Goal: Task Accomplishment & Management: Complete application form

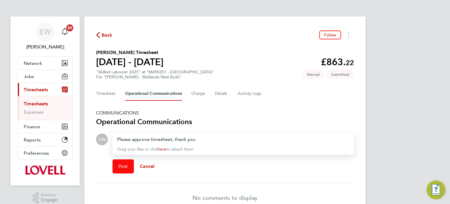
click at [122, 171] on button "Post" at bounding box center [123, 166] width 21 height 14
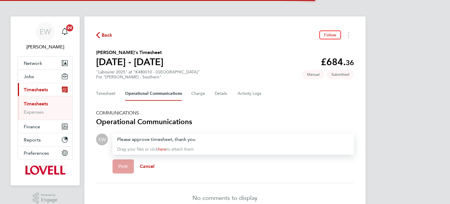
click at [120, 164] on span "Post" at bounding box center [123, 166] width 10 height 6
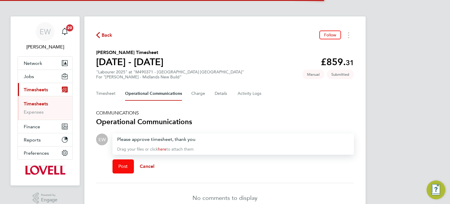
click at [120, 165] on span "Post" at bounding box center [123, 166] width 10 height 6
click at [124, 169] on button "Post" at bounding box center [123, 166] width 21 height 14
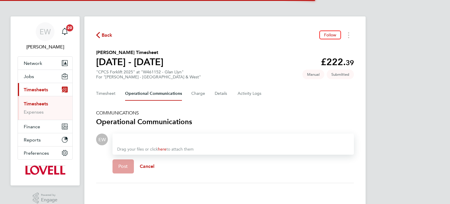
click at [125, 172] on button "Post" at bounding box center [123, 166] width 21 height 14
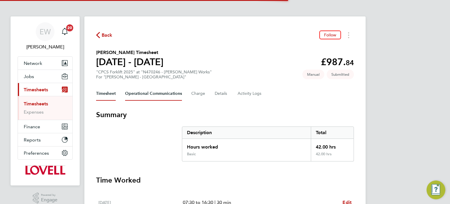
click at [165, 91] on Communications-tab "Operational Communications" at bounding box center [153, 94] width 57 height 14
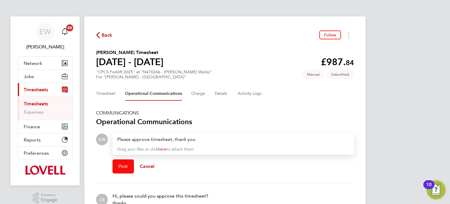
click at [126, 164] on span "Post" at bounding box center [123, 166] width 10 height 6
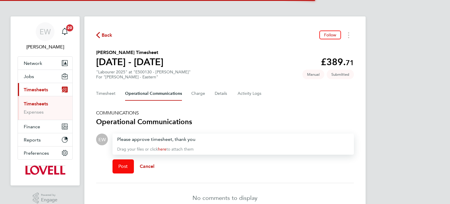
click at [125, 170] on button "Post" at bounding box center [123, 166] width 21 height 14
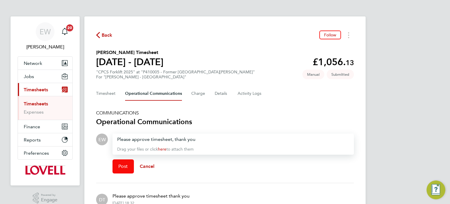
click at [124, 167] on span "Post" at bounding box center [123, 166] width 10 height 6
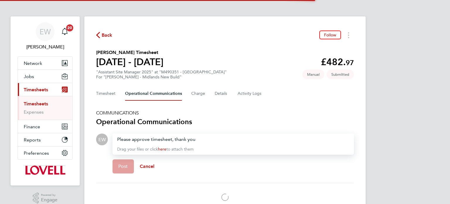
click at [120, 165] on div "Post Cancel" at bounding box center [234, 166] width 242 height 23
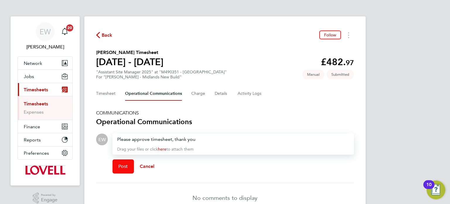
click at [126, 167] on span "Post" at bounding box center [123, 166] width 10 height 6
click at [124, 169] on button "Post" at bounding box center [123, 166] width 21 height 14
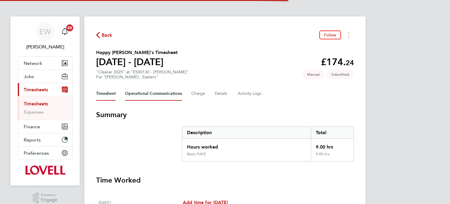
click at [151, 95] on Communications-tab "Operational Communications" at bounding box center [153, 94] width 57 height 14
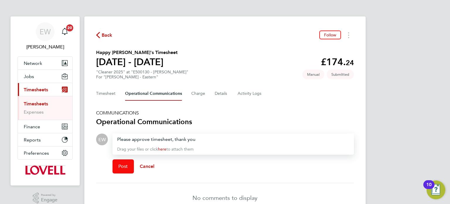
click at [128, 168] on span "Post" at bounding box center [123, 166] width 10 height 6
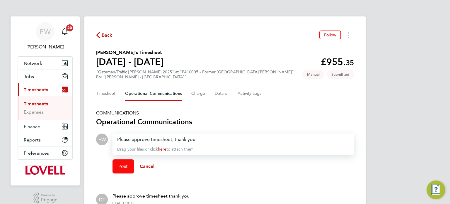
click at [122, 160] on button "Post" at bounding box center [123, 166] width 21 height 14
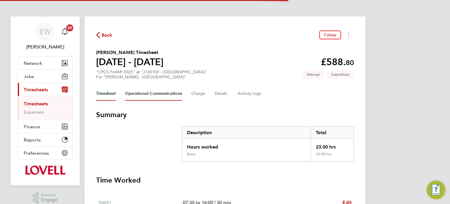
click at [152, 95] on Communications-tab "Operational Communications" at bounding box center [153, 94] width 57 height 14
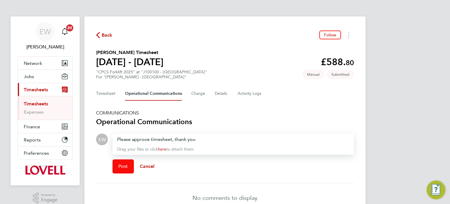
click at [127, 161] on button "Post" at bounding box center [123, 166] width 21 height 14
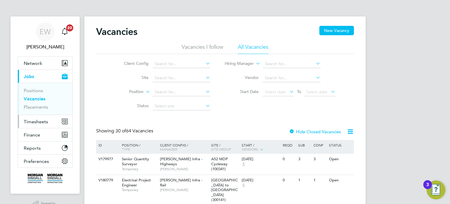
click at [41, 117] on button "Timesheets" at bounding box center [45, 121] width 55 height 13
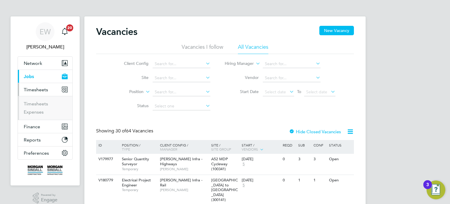
click at [33, 100] on ul "Timesheets Expenses" at bounding box center [45, 108] width 55 height 24
click at [37, 104] on link "Timesheets" at bounding box center [36, 104] width 24 height 6
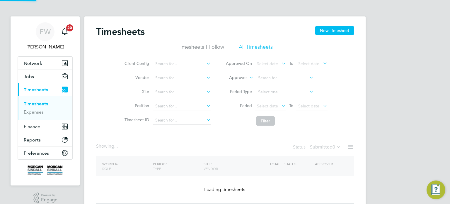
click at [161, 78] on input at bounding box center [182, 78] width 58 height 8
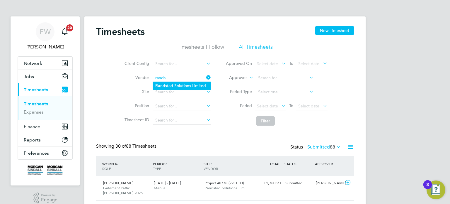
click at [173, 85] on li "Rands tad Solutions Limited" at bounding box center [182, 86] width 58 height 8
type input "Randstad Solutions Limited"
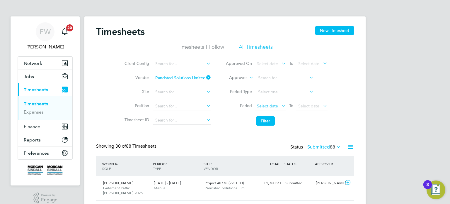
click at [270, 108] on span "Select date" at bounding box center [267, 105] width 21 height 5
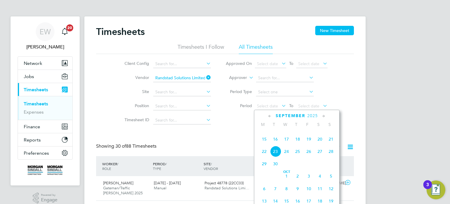
click at [324, 132] on span "13" at bounding box center [320, 126] width 11 height 11
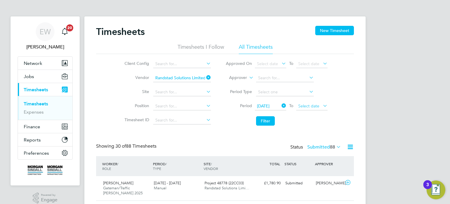
click at [312, 105] on span "Select date" at bounding box center [309, 105] width 21 height 5
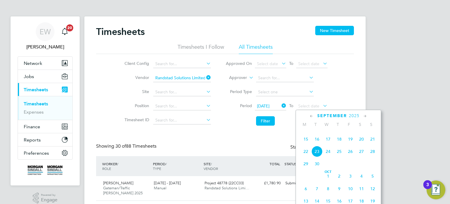
click at [352, 145] on span "19" at bounding box center [350, 138] width 11 height 11
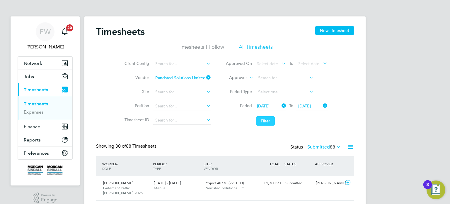
click at [272, 121] on button "Filter" at bounding box center [265, 120] width 19 height 9
click at [315, 150] on div "Status Submitted 38" at bounding box center [317, 147] width 52 height 8
click at [319, 146] on label "Submitted 38" at bounding box center [325, 147] width 34 height 6
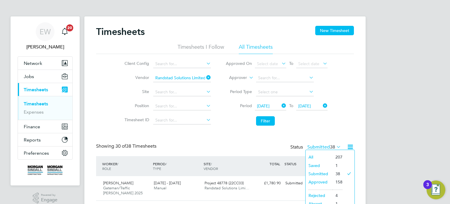
click at [305, 127] on li "Filter" at bounding box center [276, 120] width 117 height 15
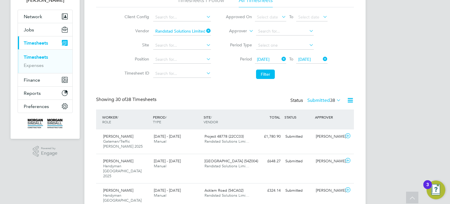
click at [328, 100] on label "Submitted 38" at bounding box center [325, 100] width 34 height 6
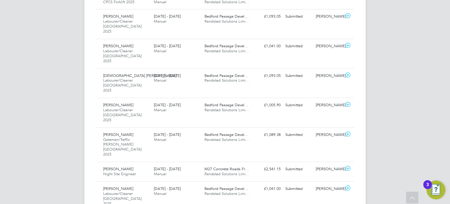
scroll to position [661, 0]
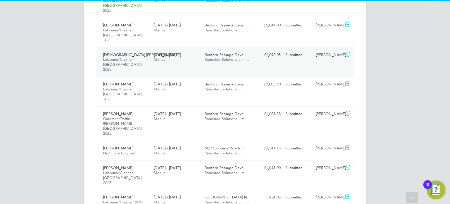
scroll to position [3, 3]
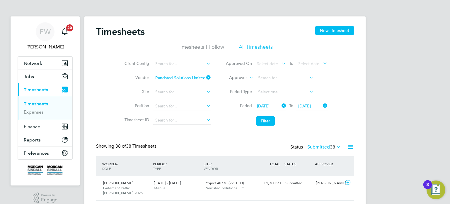
click at [267, 122] on button "Filter" at bounding box center [265, 120] width 19 height 9
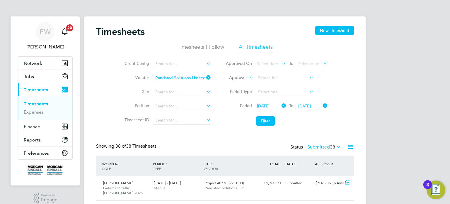
click at [209, 81] on input "Randstad Solutions Limited" at bounding box center [182, 78] width 58 height 8
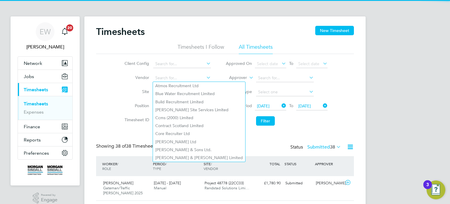
click at [102, 101] on div "Client Config Vendor Site Position Timesheet ID Approved On Select date To Sele…" at bounding box center [225, 91] width 258 height 74
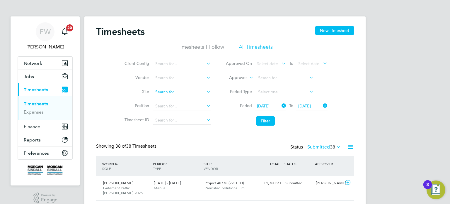
click at [162, 94] on input at bounding box center [182, 92] width 58 height 8
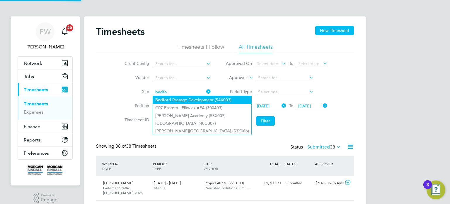
click at [178, 100] on li "Bedfo rd Passage Development (54X003)" at bounding box center [202, 100] width 99 height 8
type input "Bedford Passage Development (54X003)"
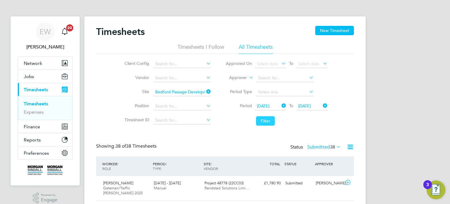
click at [265, 118] on button "Filter" at bounding box center [265, 120] width 19 height 9
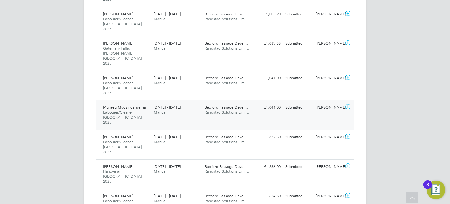
click at [328, 100] on div "Munesu Mudzinganyama Labourer/Cleaner London 2025 13 - 19 Sep 2025 13 - 19 Sep …" at bounding box center [225, 115] width 258 height 30
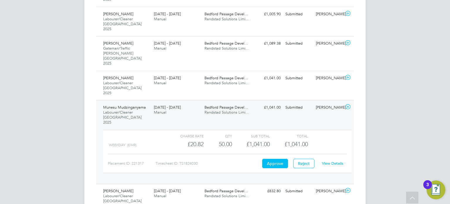
click at [334, 161] on link "View Details" at bounding box center [332, 163] width 21 height 5
click at [290, 103] on div "Submitted" at bounding box center [298, 108] width 30 height 10
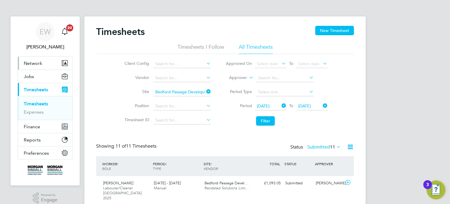
click at [35, 60] on span "Network" at bounding box center [33, 63] width 18 height 6
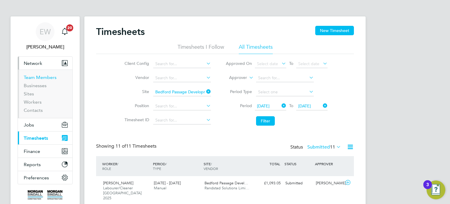
click at [45, 77] on link "Team Members" at bounding box center [40, 77] width 33 height 6
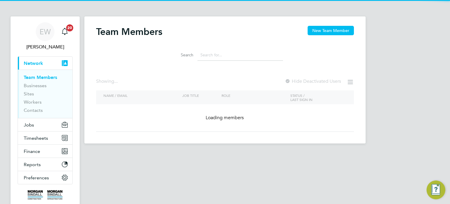
click at [220, 57] on input at bounding box center [241, 54] width 86 height 11
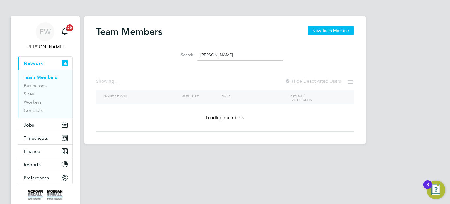
type input "harris"
click at [225, 57] on input "harris" at bounding box center [241, 54] width 86 height 11
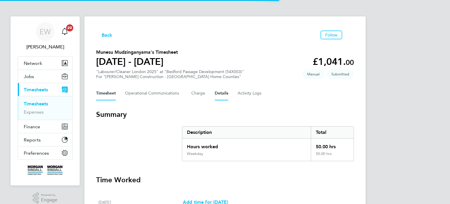
click at [222, 91] on button "Details" at bounding box center [221, 93] width 13 height 14
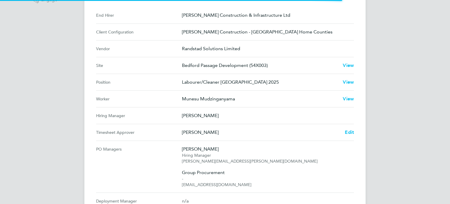
scroll to position [286, 0]
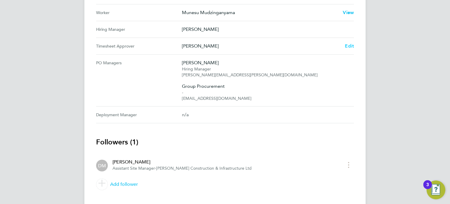
click at [348, 47] on span "Edit" at bounding box center [349, 46] width 9 height 6
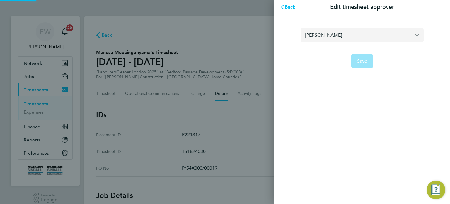
click at [332, 30] on input "[PERSON_NAME]" at bounding box center [362, 35] width 123 height 14
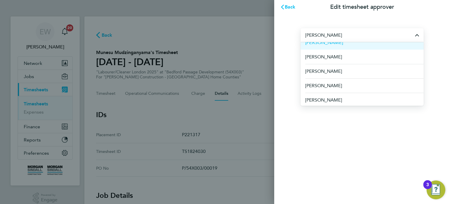
scroll to position [51, 0]
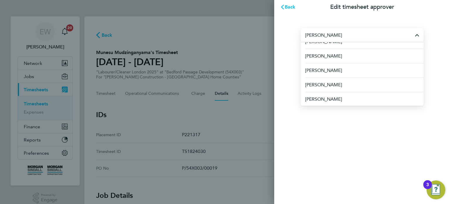
click at [338, 82] on li "[PERSON_NAME]" at bounding box center [365, 84] width 118 height 14
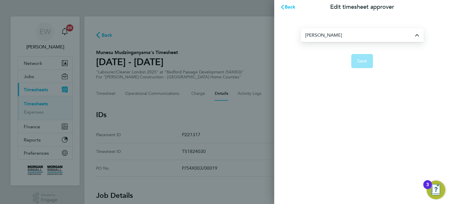
type input "[PERSON_NAME]"
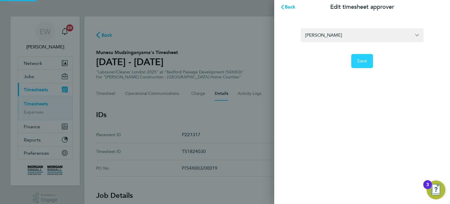
click at [357, 55] on button "Save" at bounding box center [363, 61] width 22 height 14
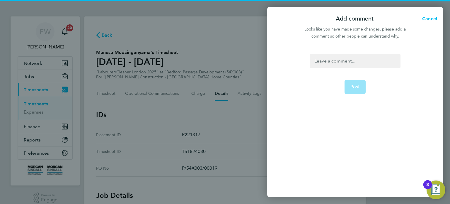
click at [357, 55] on div at bounding box center [355, 61] width 91 height 14
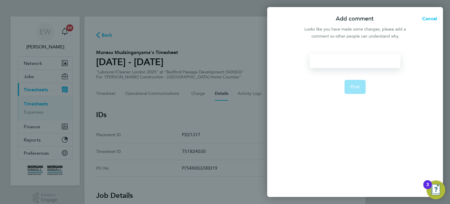
click at [357, 55] on div at bounding box center [355, 61] width 91 height 14
drag, startPoint x: 385, startPoint y: 61, endPoint x: 275, endPoint y: 61, distance: 110.3
click at [275, 61] on div "Timesheet approver changed Post" at bounding box center [355, 122] width 176 height 150
copy div "Timesheet approver changed"
click at [357, 90] on button "Post" at bounding box center [355, 87] width 21 height 14
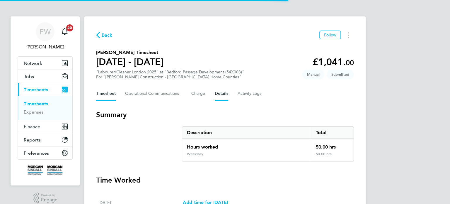
click at [223, 92] on button "Details" at bounding box center [221, 94] width 13 height 14
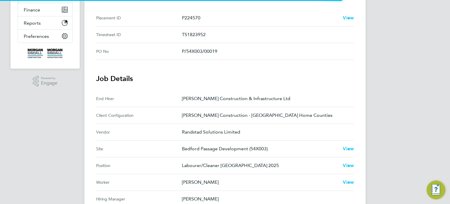
scroll to position [297, 0]
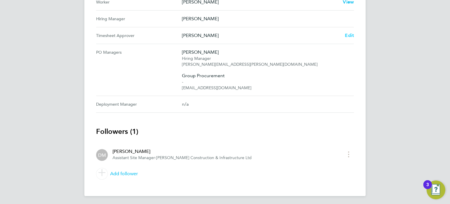
click at [351, 33] on span "Edit" at bounding box center [349, 36] width 9 height 6
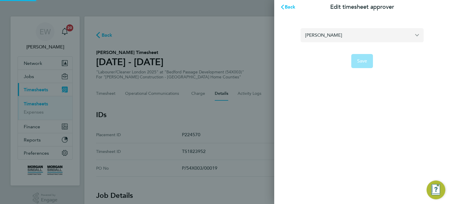
click at [349, 31] on input "[PERSON_NAME]" at bounding box center [362, 35] width 123 height 14
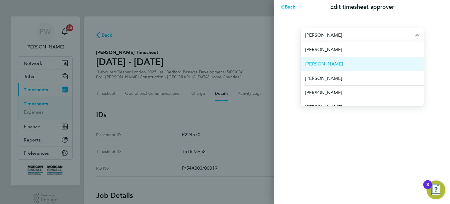
scroll to position [51, 0]
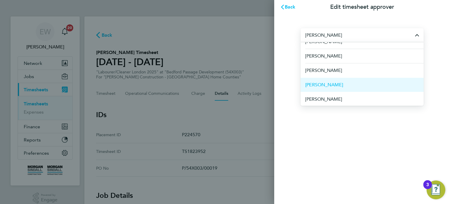
click at [335, 82] on li "[PERSON_NAME]" at bounding box center [362, 84] width 123 height 14
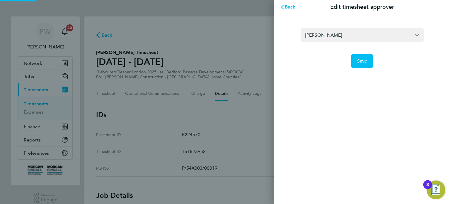
type input "[PERSON_NAME]"
click at [364, 65] on button "Save" at bounding box center [363, 61] width 22 height 14
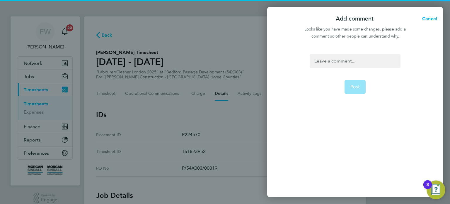
click at [364, 65] on div at bounding box center [355, 61] width 91 height 14
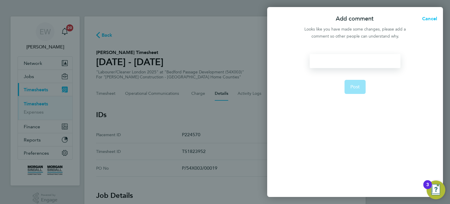
paste div
click at [361, 84] on button "Post" at bounding box center [355, 87] width 21 height 14
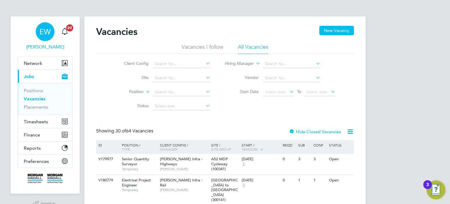
click at [44, 23] on div "EW" at bounding box center [45, 31] width 19 height 19
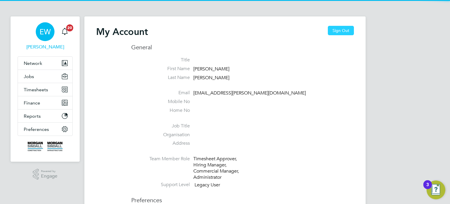
click at [336, 32] on button "Sign Out" at bounding box center [341, 30] width 26 height 9
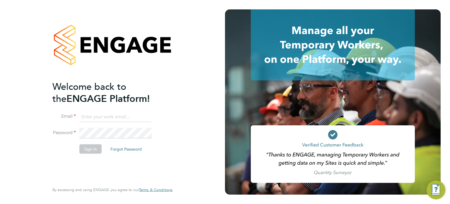
type input "labourdeskmslv@randstadcpe.com"
click at [136, 114] on input "labourdeskmslv@randstadcpe.com" at bounding box center [115, 116] width 72 height 11
click at [88, 148] on button "Sign In" at bounding box center [90, 148] width 22 height 9
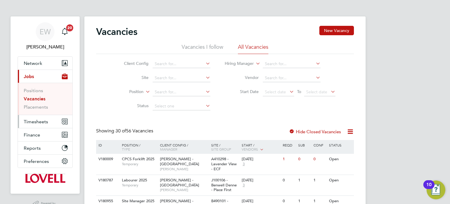
click at [37, 120] on span "Timesheets" at bounding box center [36, 122] width 24 height 6
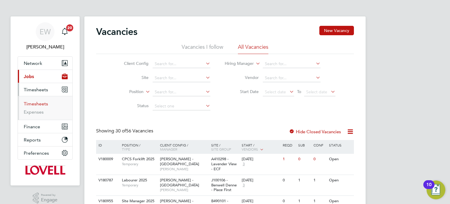
click at [40, 102] on link "Timesheets" at bounding box center [36, 104] width 24 height 6
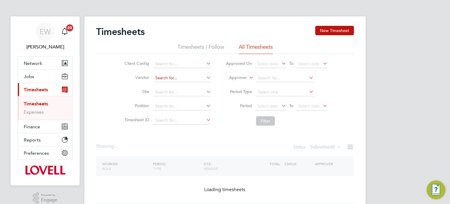
click at [172, 72] on li "Vendor" at bounding box center [167, 78] width 103 height 14
click at [171, 74] on li "Vendor" at bounding box center [167, 78] width 103 height 14
click at [170, 76] on input at bounding box center [182, 78] width 58 height 8
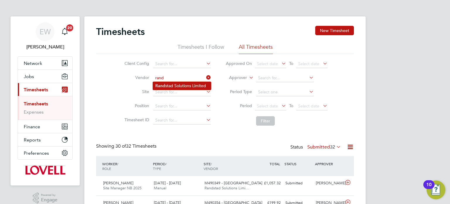
click at [177, 84] on li "Rand stad Solutions Limited" at bounding box center [182, 86] width 58 height 8
type input "Randstad Solutions Limited"
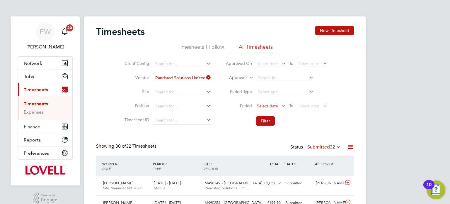
click at [265, 106] on span "Select date" at bounding box center [267, 105] width 21 height 5
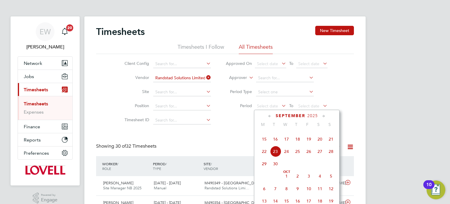
click at [321, 132] on span "13" at bounding box center [320, 126] width 11 height 11
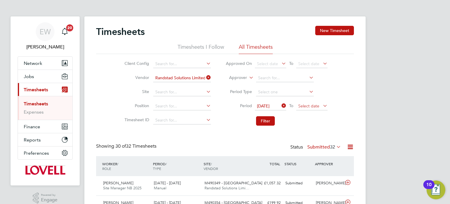
click at [317, 104] on span "Select date" at bounding box center [309, 105] width 21 height 5
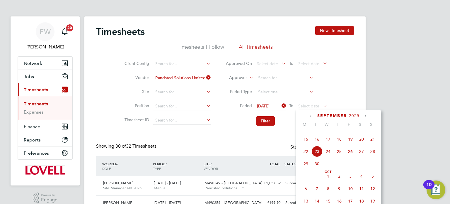
click at [349, 145] on span "19" at bounding box center [350, 138] width 11 height 11
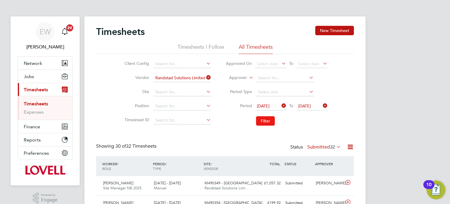
click at [269, 121] on button "Filter" at bounding box center [265, 120] width 19 height 9
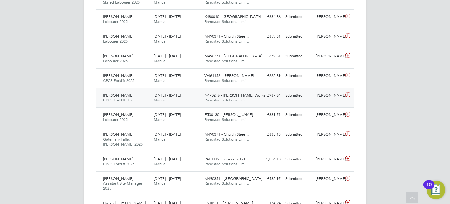
click at [331, 95] on div "David Allcock" at bounding box center [329, 96] width 30 height 10
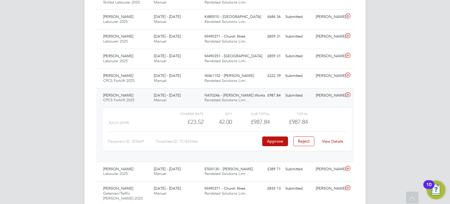
click at [333, 142] on link "View Details" at bounding box center [332, 141] width 21 height 5
click at [267, 101] on div "Phillip Mckibben CPCS Forklift 2025 13 - 19 Sep 2025 13 - 19 Sep 2025 Manual N4…" at bounding box center [225, 125] width 258 height 74
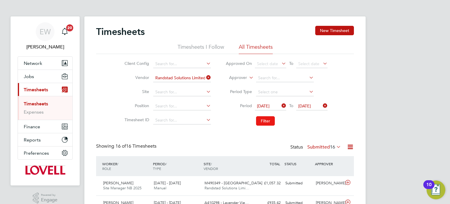
click at [268, 119] on button "Filter" at bounding box center [265, 120] width 19 height 9
click at [205, 78] on icon at bounding box center [205, 77] width 0 height 8
click at [41, 76] on button "Jobs" at bounding box center [45, 76] width 55 height 13
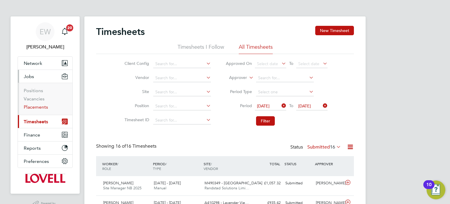
click at [33, 108] on link "Placements" at bounding box center [36, 107] width 24 height 6
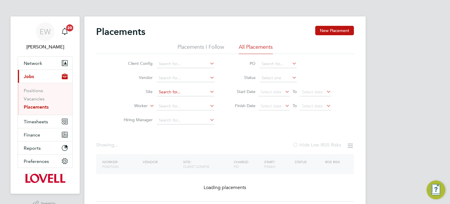
click at [180, 90] on input at bounding box center [186, 92] width 58 height 8
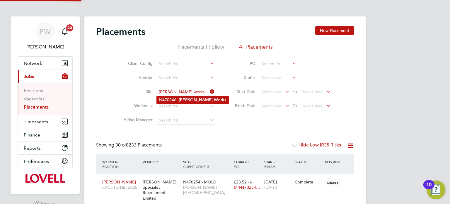
click at [190, 102] on li "N470246 - Wade Works" at bounding box center [193, 100] width 72 height 8
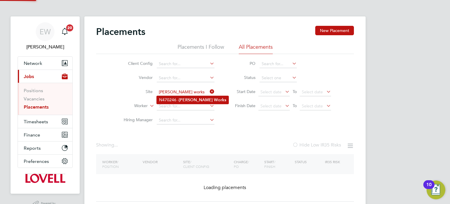
type input "N470246 - Wade Works"
click at [274, 75] on input at bounding box center [278, 78] width 37 height 8
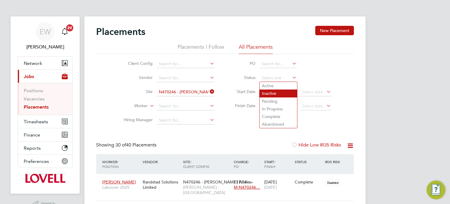
click at [268, 89] on li "Inactive" at bounding box center [279, 93] width 38 height 8
type input "Inactive"
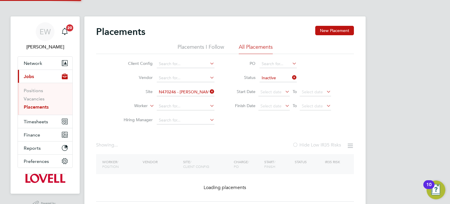
click at [272, 78] on input "Inactive" at bounding box center [278, 78] width 37 height 8
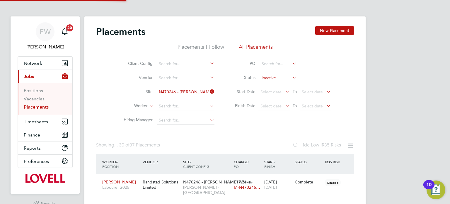
click at [272, 78] on input "Inactive" at bounding box center [278, 78] width 37 height 8
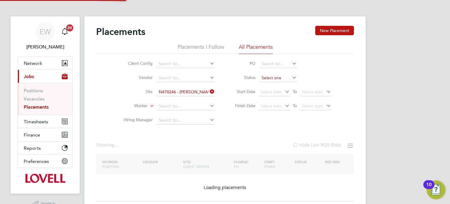
click at [270, 79] on input at bounding box center [278, 78] width 37 height 8
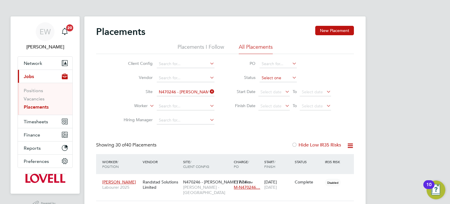
click at [282, 79] on input at bounding box center [278, 78] width 37 height 8
click at [272, 81] on input at bounding box center [278, 78] width 37 height 8
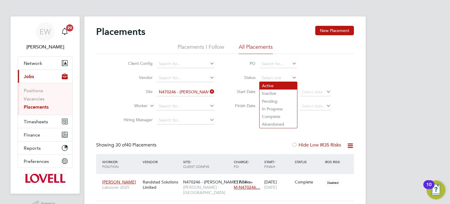
click at [272, 86] on li "Active" at bounding box center [279, 86] width 38 height 8
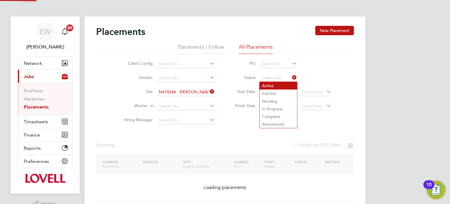
type input "Active"
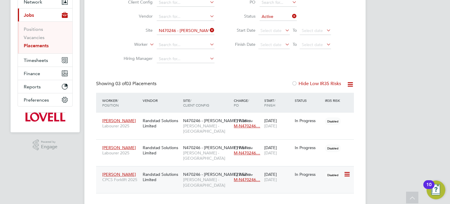
click at [203, 177] on span "[PERSON_NAME] - [GEOGRAPHIC_DATA]" at bounding box center [207, 182] width 48 height 11
click at [38, 37] on link "Vacancies" at bounding box center [34, 38] width 21 height 6
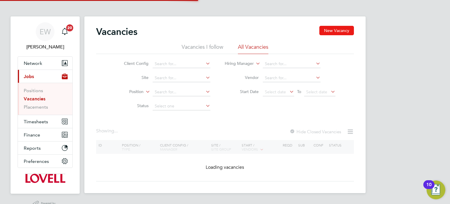
click at [342, 31] on button "New Vacancy" at bounding box center [337, 30] width 35 height 9
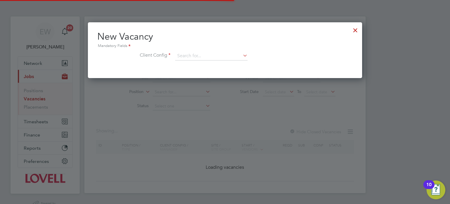
scroll to position [55, 275]
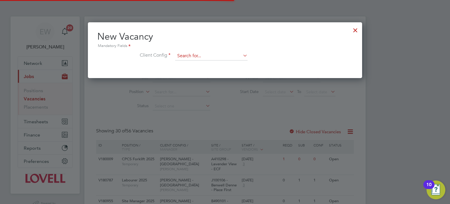
click at [204, 54] on input at bounding box center [211, 56] width 72 height 9
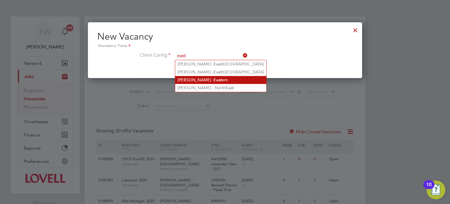
click at [214, 81] on b "East" at bounding box center [218, 79] width 8 height 5
type input "[PERSON_NAME] - Eastern"
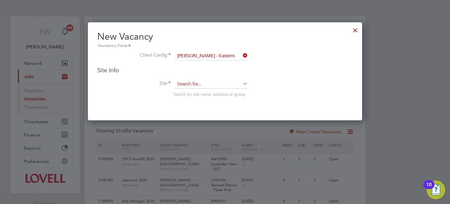
click at [195, 83] on input at bounding box center [211, 84] width 72 height 9
click at [202, 90] on b "Burn" at bounding box center [201, 91] width 9 height 5
type input "E500145 - Burniston"
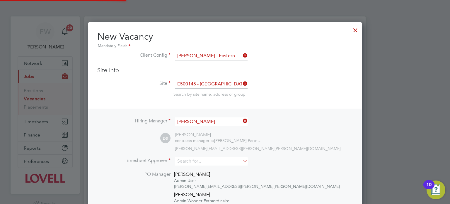
scroll to position [322, 275]
click at [213, 84] on input "E500145 - Burniston" at bounding box center [211, 84] width 72 height 9
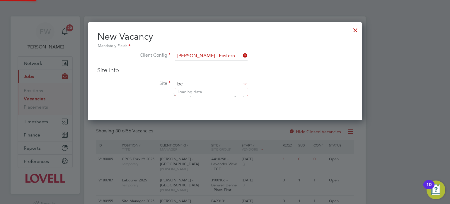
scroll to position [97, 275]
click at [218, 91] on li "E500144 - Bever ley (The Padocks)" at bounding box center [220, 92] width 90 height 8
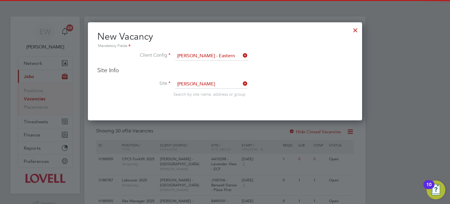
type input "E500144 - Beverley (The Padocks)"
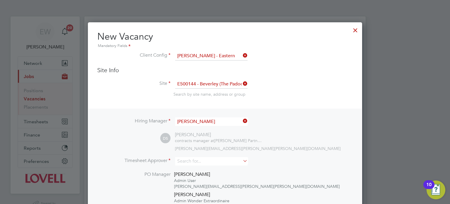
scroll to position [3, 3]
click at [206, 119] on input "dan sanderson" at bounding box center [211, 121] width 72 height 9
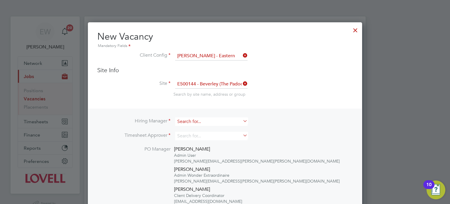
scroll to position [296, 275]
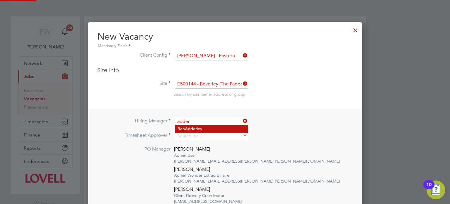
click at [210, 129] on li "Ben Adder ley" at bounding box center [211, 129] width 73 height 8
type input "Ben Adderley"
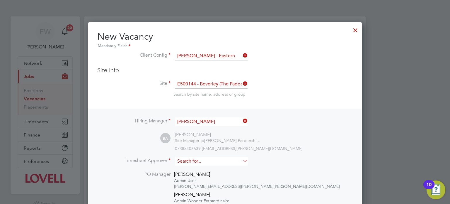
click at [199, 160] on input at bounding box center [211, 161] width 72 height 9
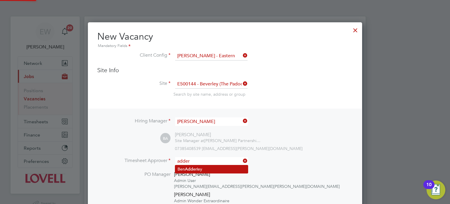
click at [206, 167] on li "Ben Adder ley" at bounding box center [211, 169] width 73 height 8
type input "Ben Adderley"
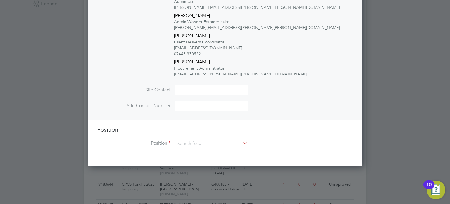
scroll to position [213, 0]
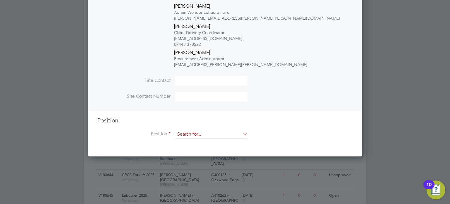
click at [207, 133] on input at bounding box center [211, 134] width 72 height 9
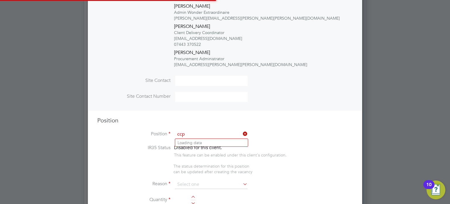
scroll to position [993, 275]
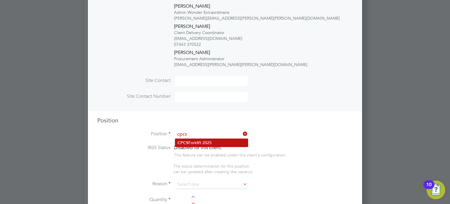
click at [215, 139] on li "CPCS Forklift 2025" at bounding box center [211, 143] width 73 height 8
type input "CPCS Forklift 2025"
type textarea "Full understanding of all aspects and responsibilities associated with the oper…"
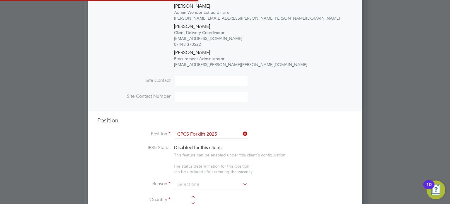
scroll to position [17, 30]
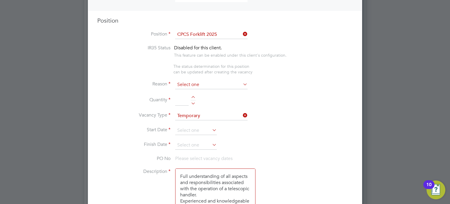
click at [192, 82] on input at bounding box center [211, 84] width 72 height 9
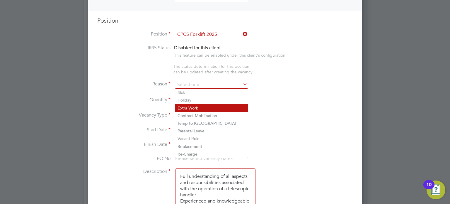
click at [191, 105] on li "Extra Work" at bounding box center [211, 108] width 73 height 8
type input "Extra Work"
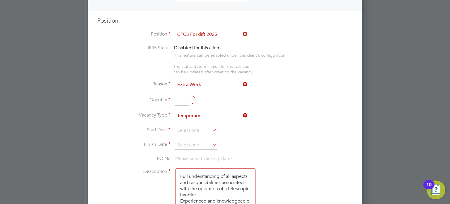
click at [193, 102] on div at bounding box center [193, 102] width 5 height 4
type input "1"
click at [188, 126] on input at bounding box center [196, 130] width 42 height 9
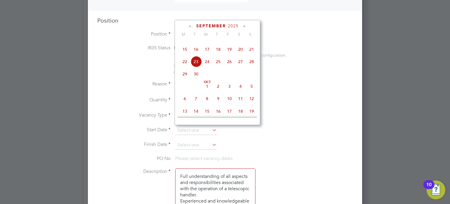
click at [187, 79] on span "29" at bounding box center [184, 73] width 11 height 11
type input "29 Sep 2025"
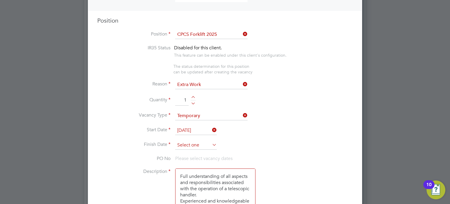
click at [193, 145] on input at bounding box center [196, 145] width 42 height 9
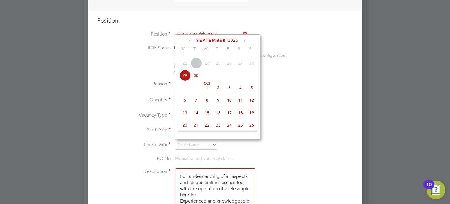
click at [230, 93] on span "3" at bounding box center [229, 87] width 11 height 11
type input "[DATE]"
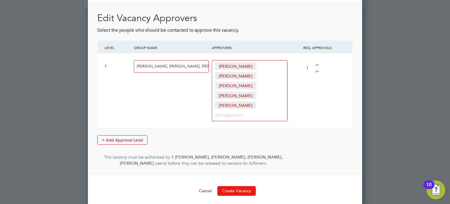
click at [233, 189] on button "Create Vacancy" at bounding box center [237, 190] width 38 height 9
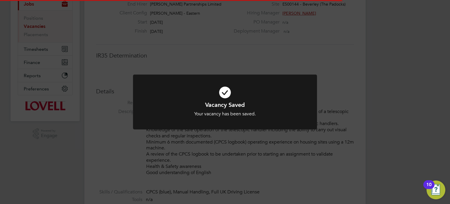
click at [406, 133] on div "Vacancy Saved Your vacancy has been saved. Cancel Okay" at bounding box center [225, 102] width 450 height 204
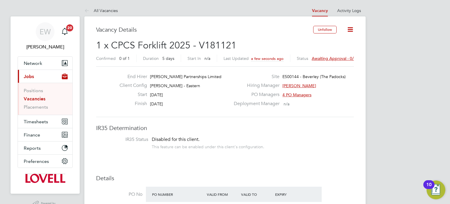
click at [31, 99] on link "Vacancies" at bounding box center [35, 99] width 22 height 6
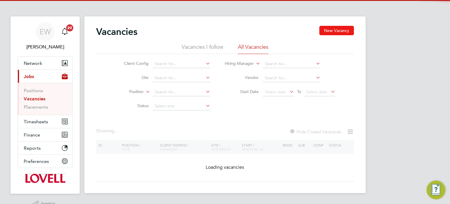
click at [327, 32] on button "New Vacancy" at bounding box center [337, 30] width 35 height 9
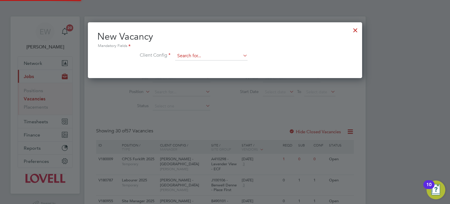
click at [206, 54] on input at bounding box center [211, 56] width 72 height 9
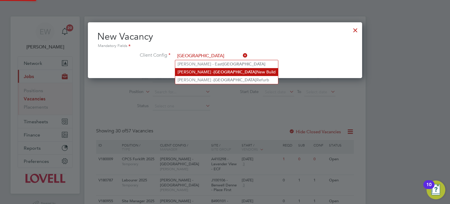
click at [211, 70] on li "Lovell - Midlands New Build" at bounding box center [226, 72] width 103 height 8
type input "Lovell - Midlands New Build"
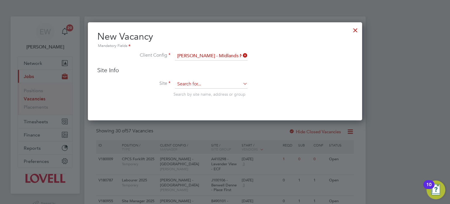
click at [198, 80] on input at bounding box center [211, 84] width 72 height 9
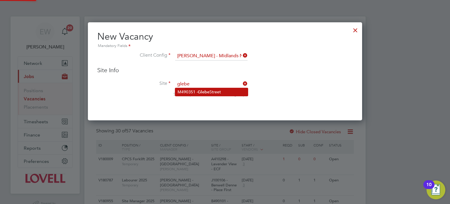
click at [204, 91] on b "Glebe" at bounding box center [204, 91] width 12 height 5
type input "M490351 - Glebe Street"
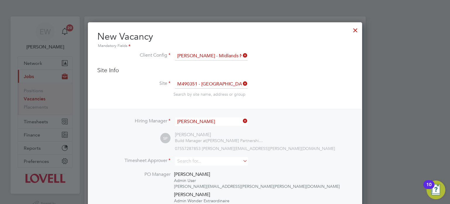
click at [200, 119] on input "[PERSON_NAME]" at bounding box center [211, 121] width 72 height 9
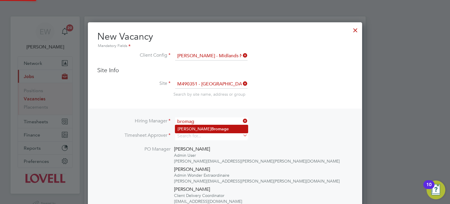
click at [211, 130] on b "Bromag" at bounding box center [218, 128] width 15 height 5
type input "Wayne Bromage"
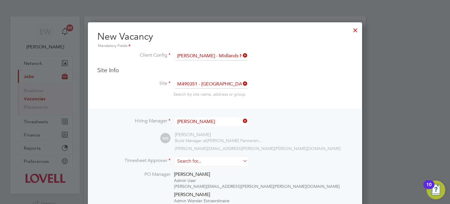
click at [196, 161] on input at bounding box center [211, 161] width 72 height 9
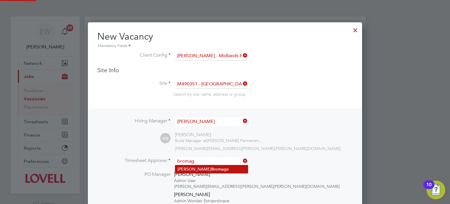
click at [211, 170] on b "Bromag" at bounding box center [218, 169] width 15 height 5
type input "Wayne Bromage"
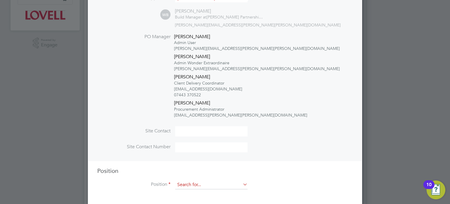
click at [190, 186] on input at bounding box center [211, 184] width 72 height 9
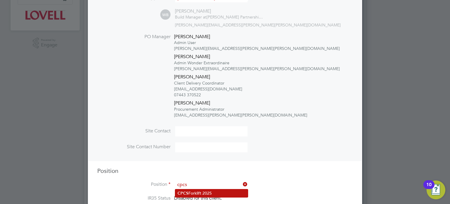
click at [200, 189] on li "CPCS Forklift 2025" at bounding box center [211, 193] width 73 height 8
type input "CPCS Forklift 2025"
type textarea "Full understanding of all aspects and responsibilities associated with the oper…"
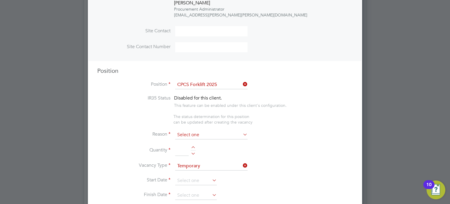
click at [203, 136] on input at bounding box center [211, 134] width 72 height 9
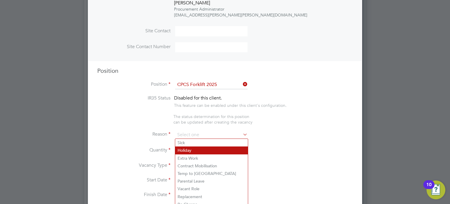
click at [187, 149] on li "Holiday" at bounding box center [211, 150] width 73 height 8
type input "Holiday"
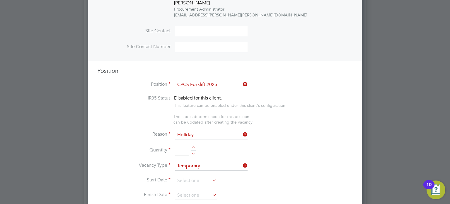
click at [193, 153] on div at bounding box center [193, 152] width 5 height 4
type input "1"
click at [186, 183] on input at bounding box center [196, 180] width 42 height 9
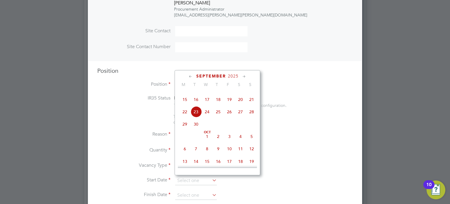
click at [208, 117] on span "24" at bounding box center [207, 111] width 11 height 11
type input "24 Sep 2025"
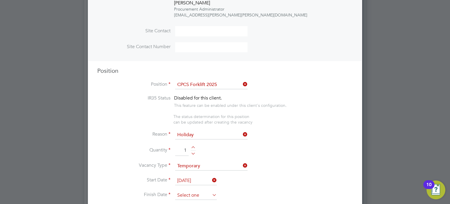
click at [191, 191] on input at bounding box center [196, 195] width 42 height 9
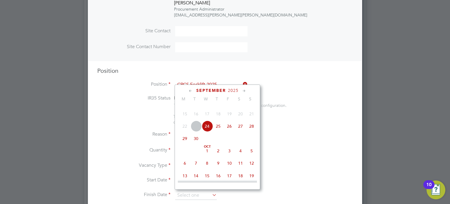
click at [198, 144] on span "30" at bounding box center [196, 138] width 11 height 11
type input "30 Sep 2025"
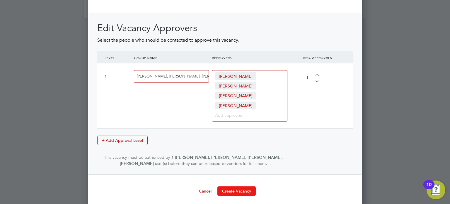
click at [236, 186] on button "Create Vacancy" at bounding box center [237, 190] width 38 height 9
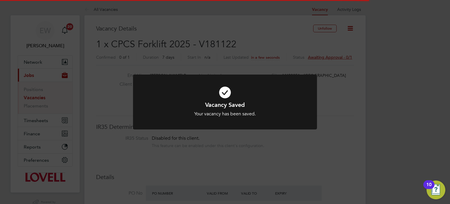
click at [384, 106] on div "Vacancy Saved Your vacancy has been saved. Cancel Okay" at bounding box center [225, 102] width 450 height 204
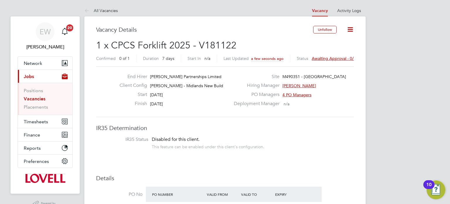
click at [40, 101] on link "Vacancies" at bounding box center [35, 99] width 22 height 6
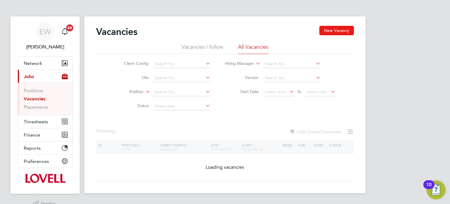
click at [347, 31] on button "New Vacancy" at bounding box center [337, 30] width 35 height 9
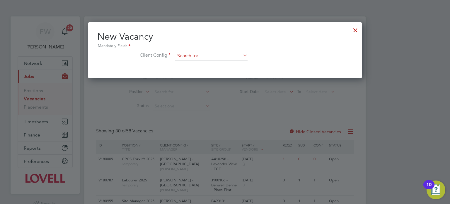
click at [189, 52] on input at bounding box center [211, 56] width 72 height 9
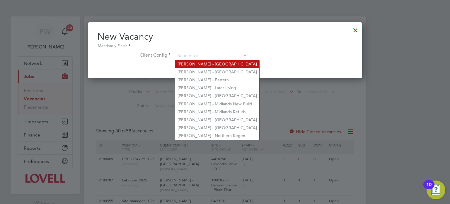
click at [197, 62] on li "[PERSON_NAME] - [GEOGRAPHIC_DATA]" at bounding box center [217, 64] width 84 height 8
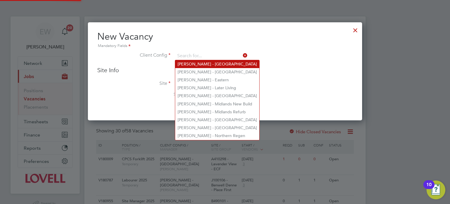
type input "[PERSON_NAME] - [GEOGRAPHIC_DATA]"
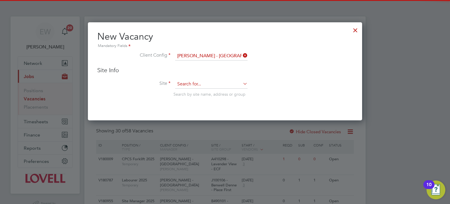
click at [197, 84] on input at bounding box center [211, 84] width 72 height 9
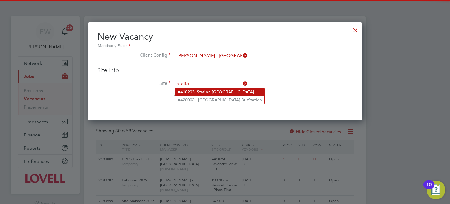
click at [203, 90] on b "Statio" at bounding box center [202, 91] width 11 height 5
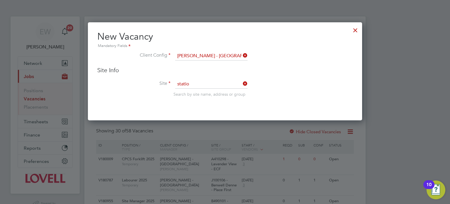
type input "A410293 - Station Road Isleham"
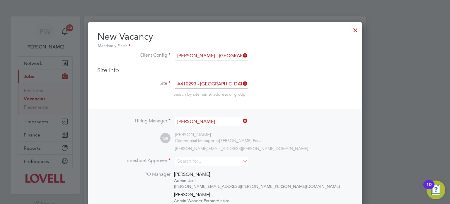
click at [213, 121] on input "Gareth Roberts" at bounding box center [211, 121] width 72 height 9
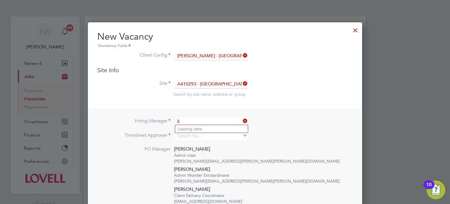
type input "l"
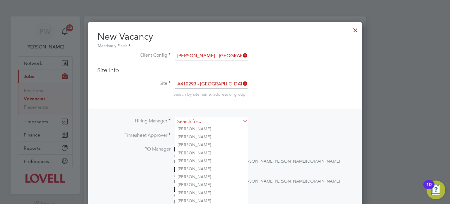
type input "t"
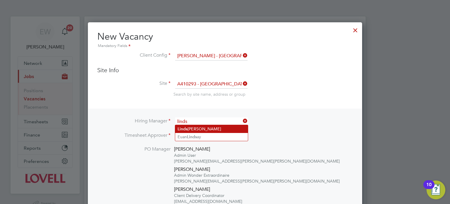
click at [215, 128] on li "Linds ay Pritcher" at bounding box center [211, 129] width 73 height 8
type input "Lindsay Pritcher"
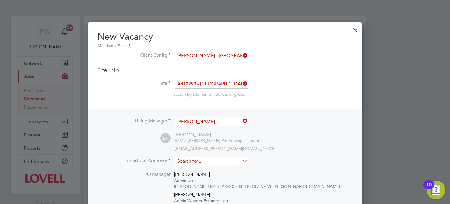
click at [196, 158] on input at bounding box center [211, 161] width 72 height 9
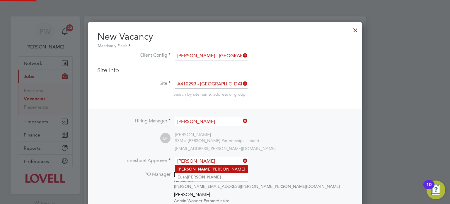
click at [199, 165] on li "Lindsay Pritcher" at bounding box center [211, 169] width 73 height 8
type input "Lindsay Pritcher"
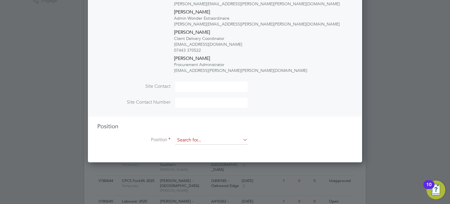
click at [205, 143] on input at bounding box center [211, 140] width 72 height 9
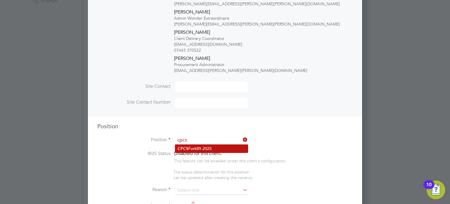
click at [209, 150] on li "CPCS Forklift 2025" at bounding box center [211, 149] width 73 height 8
type input "CPCS Forklift 2025"
type textarea "Full understanding of all aspects and responsibilities associated with the oper…"
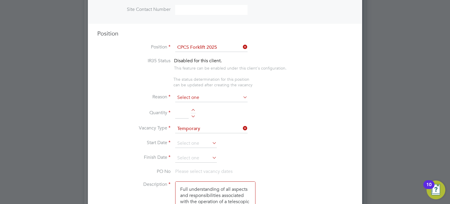
click at [198, 101] on div "Vacancies New Vacancy Vacancies I follow All Vacancies Client Config Site Posit…" at bounding box center [225, 167] width 282 height 903
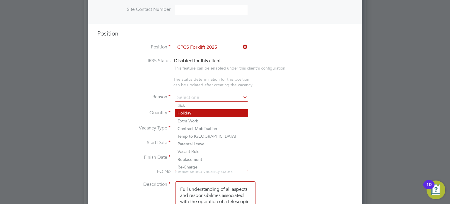
click at [194, 115] on li "Holiday" at bounding box center [211, 113] width 73 height 8
type input "Holiday"
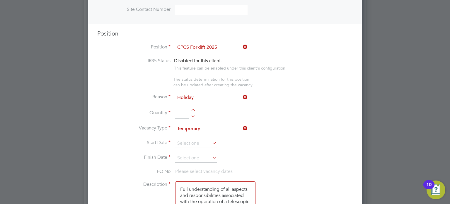
click at [196, 115] on div at bounding box center [193, 115] width 5 height 4
type input "1"
click at [186, 134] on li "Vacancy Type Temporary" at bounding box center [225, 131] width 256 height 15
click at [186, 141] on input at bounding box center [196, 143] width 42 height 9
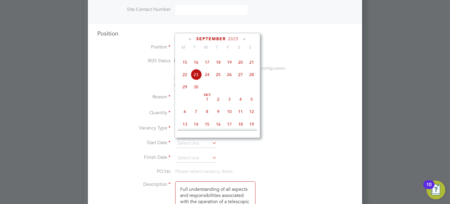
click at [217, 80] on span "25" at bounding box center [218, 74] width 11 height 11
type input "25 Sep 2025"
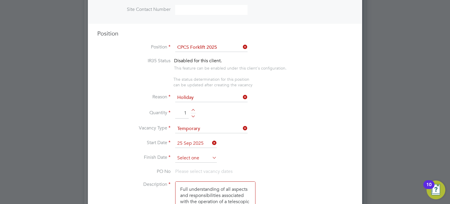
click at [196, 157] on input at bounding box center [196, 158] width 42 height 9
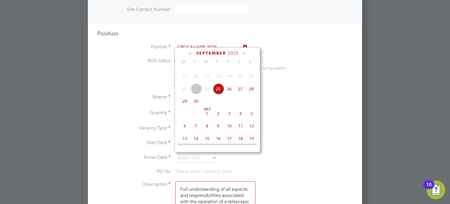
click at [220, 94] on span "25" at bounding box center [218, 88] width 11 height 11
type input "25 Sep 2025"
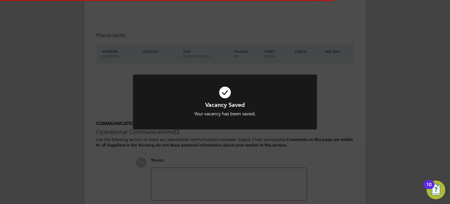
click at [418, 125] on div "Vacancy Saved Your vacancy has been saved. Cancel Okay" at bounding box center [225, 102] width 450 height 204
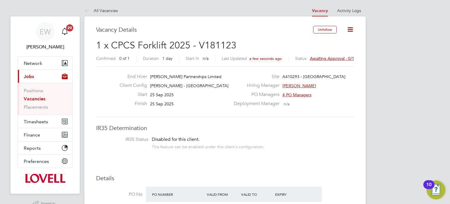
click at [40, 99] on link "Vacancies" at bounding box center [35, 99] width 22 height 6
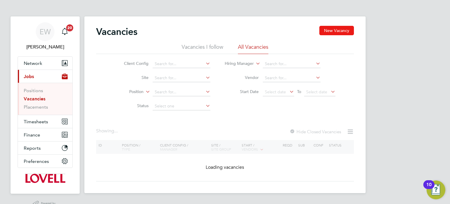
click at [338, 28] on button "New Vacancy" at bounding box center [337, 30] width 35 height 9
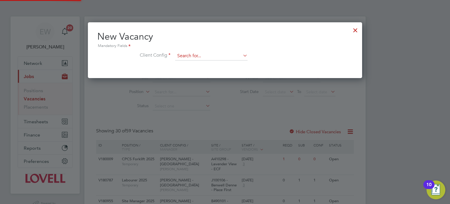
click at [210, 58] on input at bounding box center [211, 56] width 72 height 9
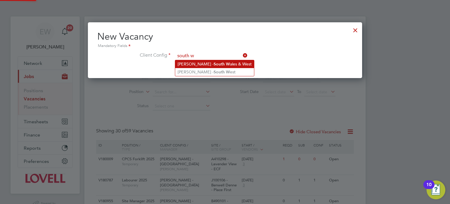
click at [214, 63] on li "Lovell - South W ales & West" at bounding box center [214, 64] width 79 height 8
type input "Lovell - South Wales & West"
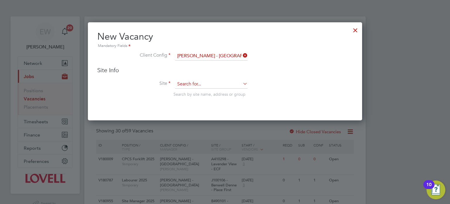
click at [207, 85] on input at bounding box center [211, 84] width 72 height 9
click at [209, 92] on b "Ringlan" at bounding box center [205, 91] width 15 height 5
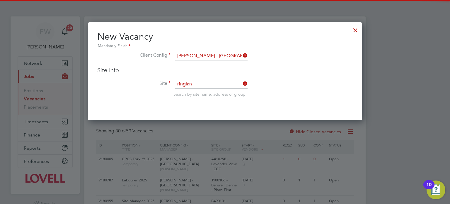
type input "W461162 - Ringland Regeneration"
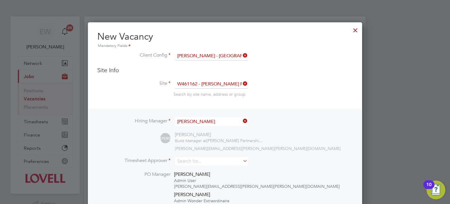
click at [202, 120] on input "James Andrew" at bounding box center [211, 121] width 72 height 9
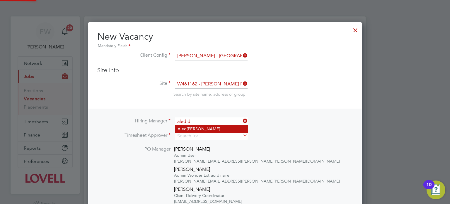
click at [208, 126] on li "Ale d Davies" at bounding box center [211, 129] width 73 height 8
type input "Aled Davies"
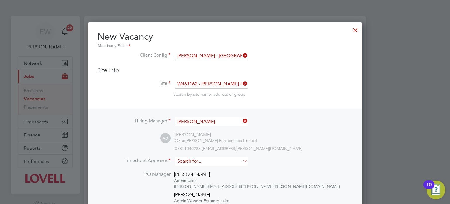
click at [201, 160] on input at bounding box center [211, 161] width 72 height 9
click at [201, 170] on li "Ale d Davies" at bounding box center [211, 169] width 73 height 8
type input "Aled Davies"
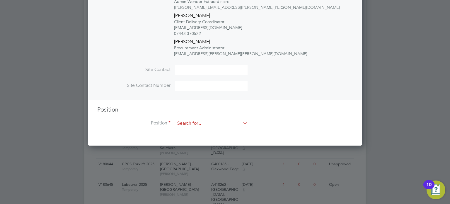
click at [197, 122] on input at bounding box center [211, 123] width 72 height 9
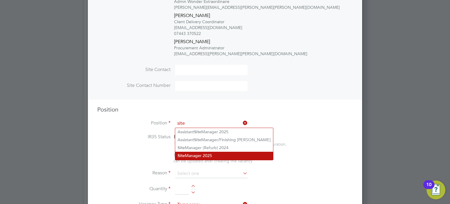
click at [204, 152] on li "Site Manager 2025" at bounding box center [224, 156] width 98 height 8
type input "Site Manager 2025"
type textarea "Experienced in supervision of new build housing projects. Full understanding of…"
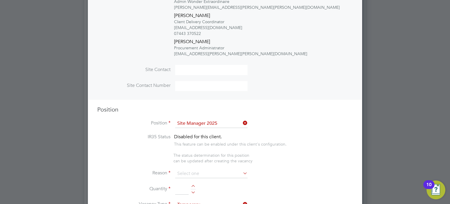
click at [195, 172] on input at bounding box center [211, 173] width 72 height 9
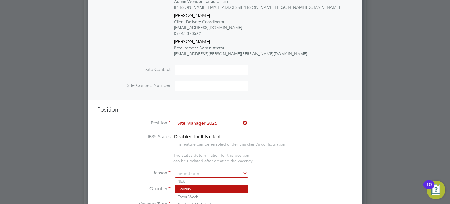
click at [184, 187] on li "Holiday" at bounding box center [211, 189] width 73 height 8
type input "Holiday"
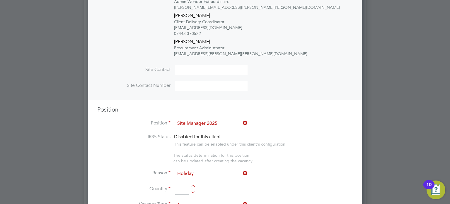
click at [193, 192] on div at bounding box center [193, 191] width 5 height 4
type input "1"
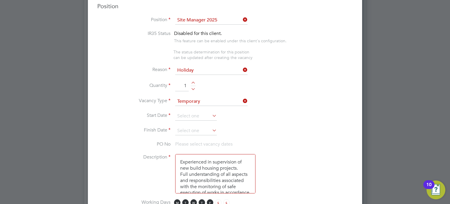
scroll to position [349, 0]
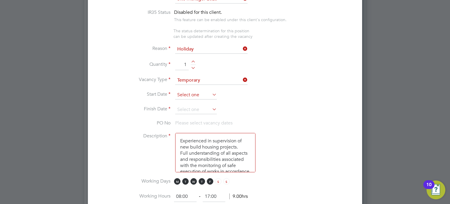
click at [183, 91] on input at bounding box center [196, 95] width 42 height 9
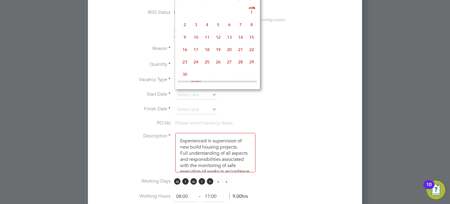
scroll to position [221, 0]
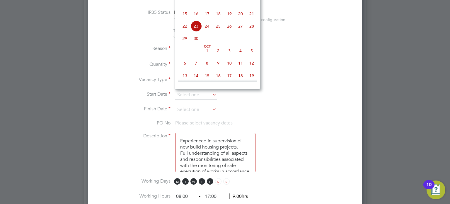
click at [218, 32] on span "25" at bounding box center [218, 26] width 11 height 11
type input "25 Sep 2025"
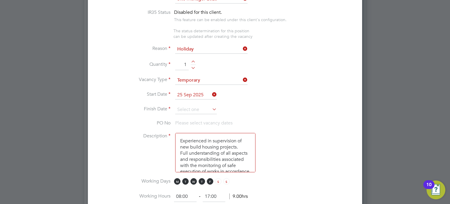
click at [185, 113] on li "Finish Date" at bounding box center [225, 112] width 256 height 15
click at [188, 111] on input at bounding box center [196, 109] width 42 height 9
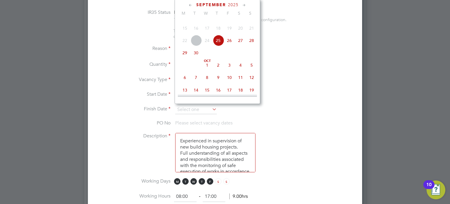
click at [243, 46] on span "27" at bounding box center [240, 40] width 11 height 11
type input "27 Sep 2025"
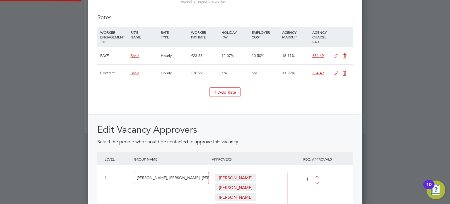
scroll to position [943, 0]
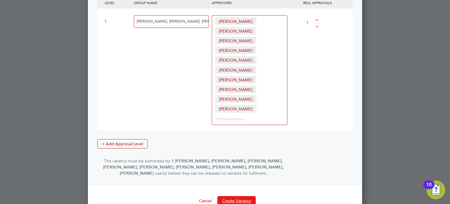
click at [240, 196] on button "Create Vacancy" at bounding box center [237, 200] width 38 height 9
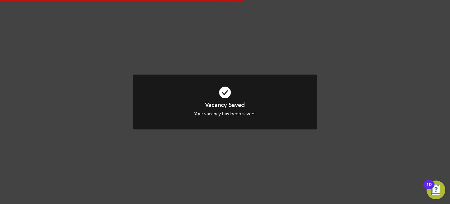
scroll to position [450, 0]
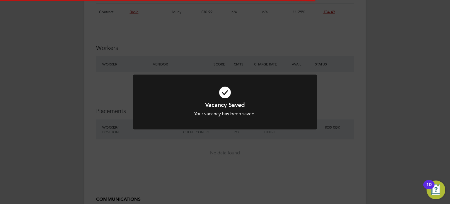
click at [373, 111] on div "Vacancy Saved Your vacancy has been saved. Cancel Okay" at bounding box center [225, 102] width 450 height 204
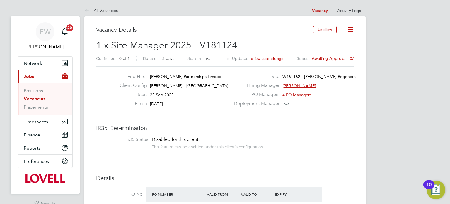
click at [33, 98] on link "Vacancies" at bounding box center [35, 99] width 22 height 6
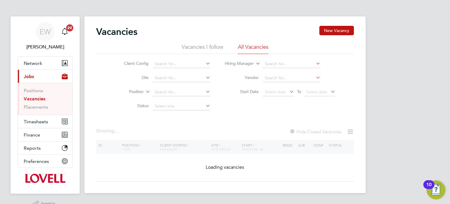
click at [341, 35] on div "Vacancies New Vacancy" at bounding box center [225, 35] width 258 height 18
click at [335, 31] on button "New Vacancy" at bounding box center [337, 30] width 35 height 9
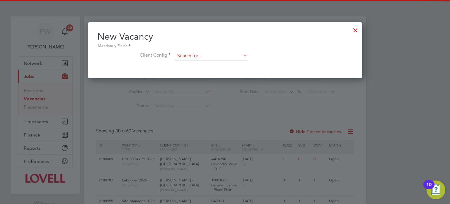
click at [197, 55] on input at bounding box center [211, 56] width 72 height 9
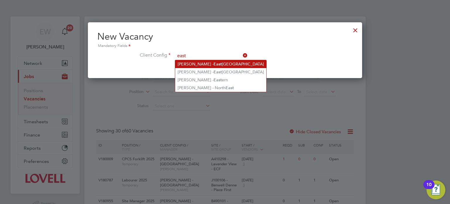
click at [214, 65] on b "East" at bounding box center [218, 64] width 8 height 5
type input "Lovell - East Anglia"
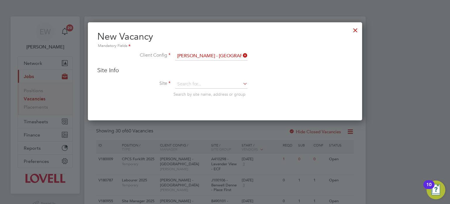
click at [194, 91] on span "Search by site name, address or group" at bounding box center [210, 93] width 72 height 5
click at [197, 86] on input at bounding box center [211, 84] width 72 height 9
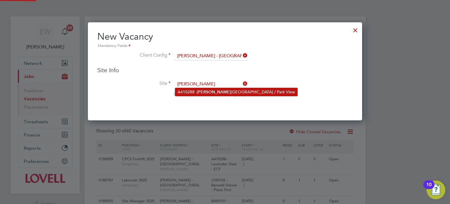
click at [200, 89] on b "Beres" at bounding box center [214, 91] width 34 height 5
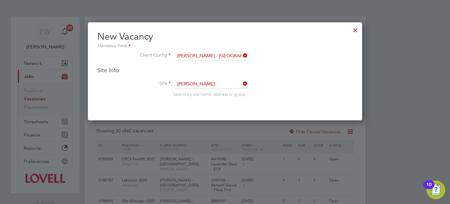
type input "A410288 - Beresford Road / Park View"
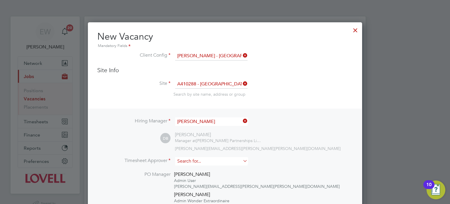
click at [198, 163] on input at bounding box center [211, 161] width 72 height 9
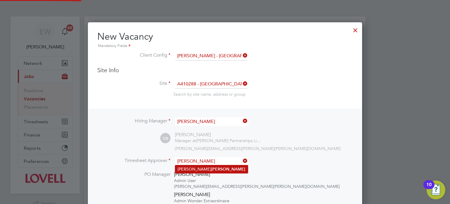
click at [203, 167] on li "Dave Betts" at bounding box center [211, 169] width 73 height 8
type input "Dave Betts"
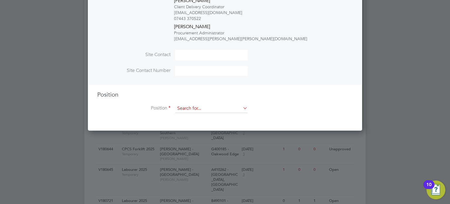
scroll to position [243, 0]
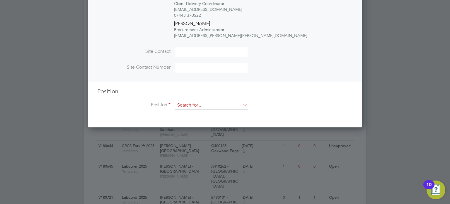
click at [201, 104] on input at bounding box center [211, 105] width 72 height 9
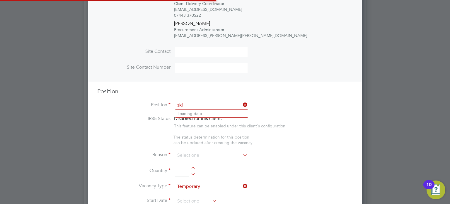
scroll to position [1018, 275]
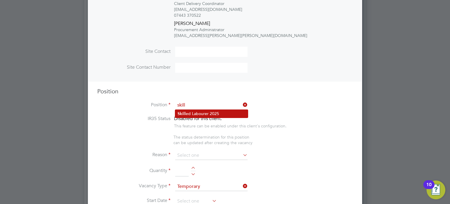
click at [216, 115] on li "Skill ed Labourer 2025" at bounding box center [211, 114] width 73 height 8
type input "Skilled Labourer 2025"
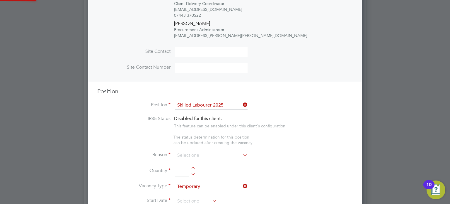
type textarea "Fully experienced and able to do more skilled work. Suitable for heavier labour…"
click at [194, 152] on input at bounding box center [211, 155] width 72 height 9
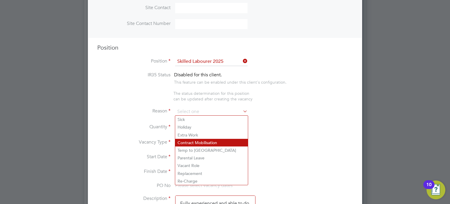
scroll to position [287, 0]
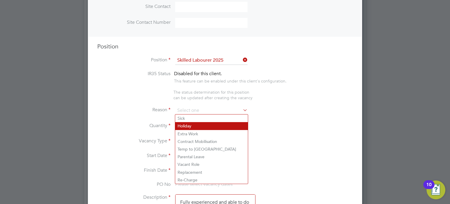
click at [191, 127] on li "Holiday" at bounding box center [211, 126] width 73 height 8
type input "Holiday"
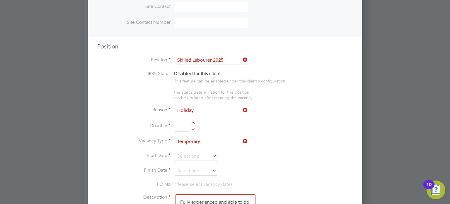
click at [194, 127] on div at bounding box center [193, 128] width 5 height 4
type input "1"
click at [186, 154] on input at bounding box center [196, 156] width 42 height 9
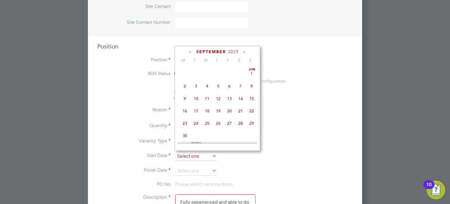
scroll to position [221, 0]
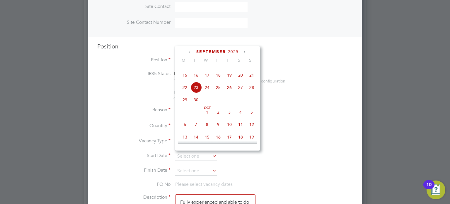
click at [186, 105] on span "29" at bounding box center [184, 99] width 11 height 11
type input "29 Sep 2025"
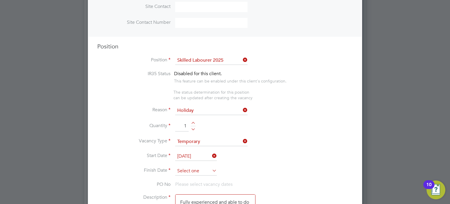
click at [191, 167] on input at bounding box center [196, 171] width 42 height 9
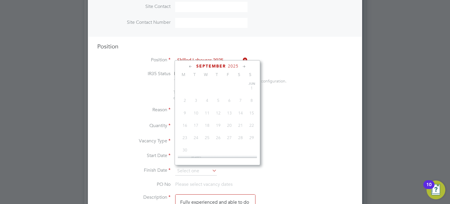
scroll to position [234, 0]
click at [230, 131] on span "10" at bounding box center [229, 125] width 11 height 11
type input "10 Oct 2025"
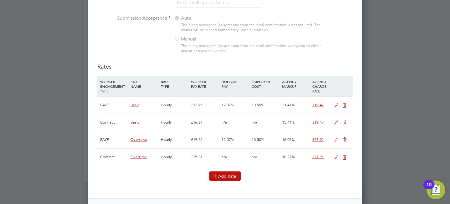
scroll to position [958, 0]
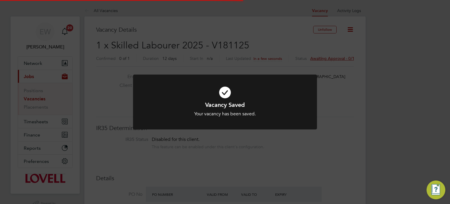
scroll to position [3, 3]
click at [87, 68] on div "Vacancy Saved Your vacancy has been saved. Cancel Okay" at bounding box center [225, 102] width 450 height 204
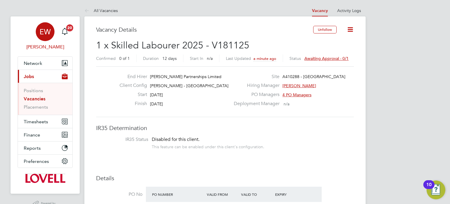
click at [48, 39] on div "EW" at bounding box center [45, 31] width 19 height 19
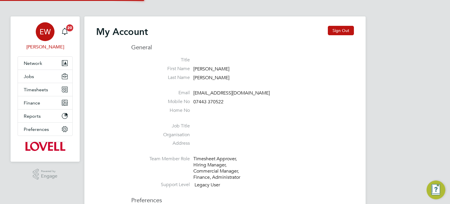
type input "labourdeskmslv@randstadcpe.com"
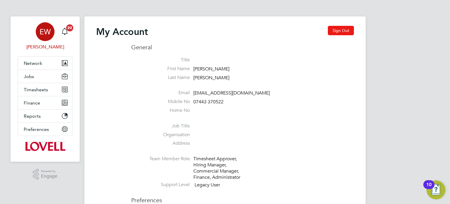
click at [336, 28] on button "Sign Out" at bounding box center [341, 30] width 26 height 9
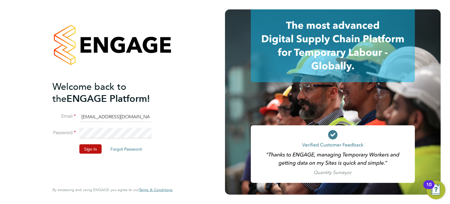
click at [125, 117] on input "labourdeskmslv@randstadcpe.com" at bounding box center [115, 116] width 72 height 11
type input "emma.wells@randstad.co.uk"
click at [89, 146] on button "Sign In" at bounding box center [90, 148] width 22 height 9
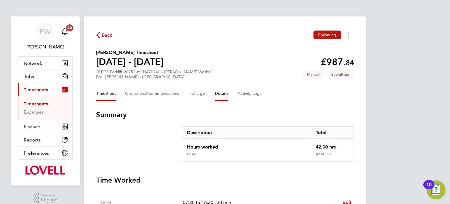
click at [222, 93] on button "Details" at bounding box center [221, 94] width 13 height 14
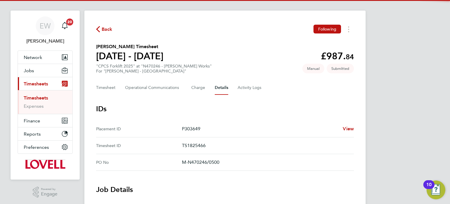
scroll to position [205, 0]
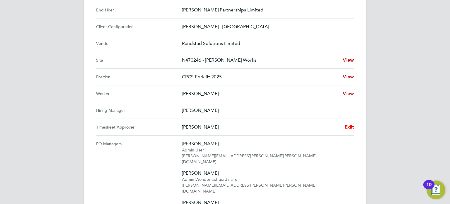
click at [350, 126] on span "Edit" at bounding box center [349, 127] width 9 height 6
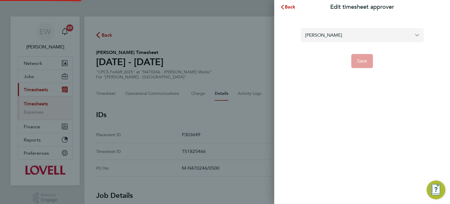
click at [330, 32] on input "[PERSON_NAME]" at bounding box center [362, 35] width 123 height 14
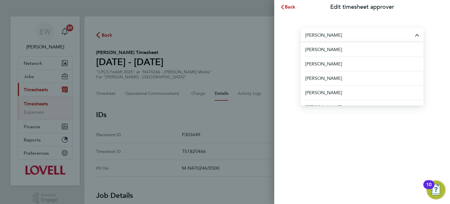
type input "a"
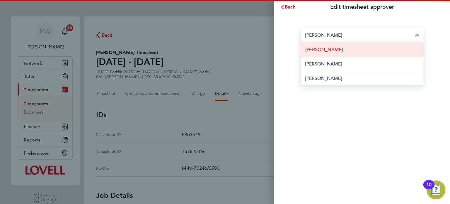
click at [344, 52] on li "[PERSON_NAME]" at bounding box center [362, 49] width 123 height 14
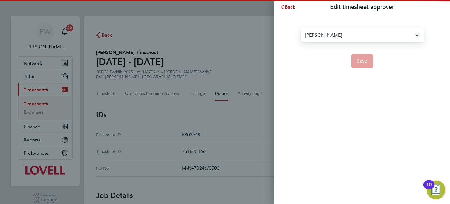
type input "[PERSON_NAME]"
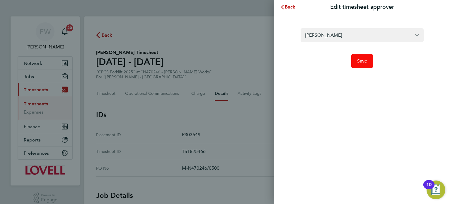
click at [360, 60] on span "Save" at bounding box center [362, 61] width 10 height 6
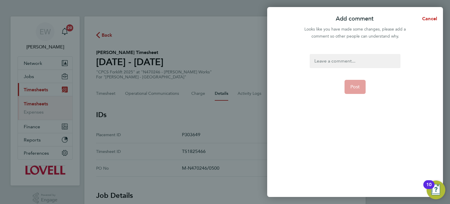
click at [360, 60] on div at bounding box center [355, 61] width 91 height 14
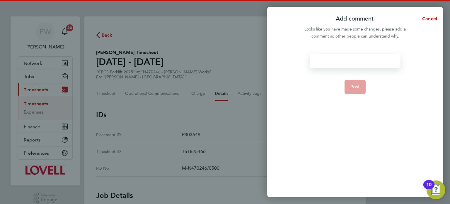
click at [360, 60] on div at bounding box center [355, 61] width 91 height 14
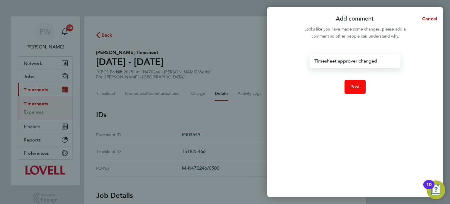
click at [361, 86] on button "Post" at bounding box center [355, 87] width 21 height 14
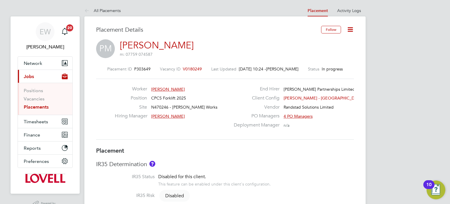
click at [349, 28] on icon at bounding box center [350, 29] width 7 height 7
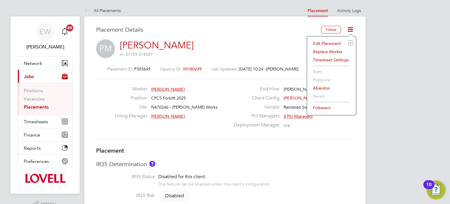
click at [325, 42] on li "Edit Placement e" at bounding box center [331, 43] width 43 height 8
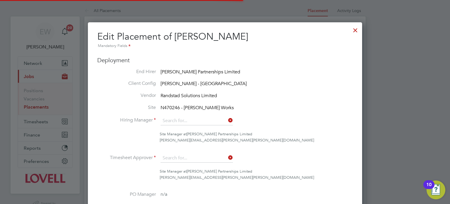
type input "[PERSON_NAME]"
type input "[DATE]"
type input "08:00"
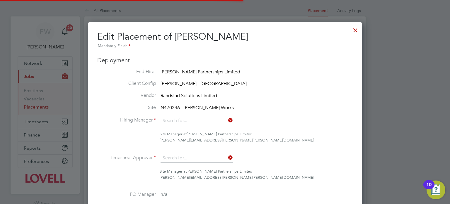
type input "17:00"
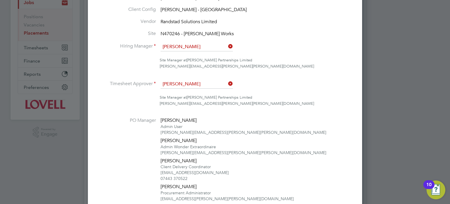
click at [196, 49] on input "[PERSON_NAME]" at bounding box center [197, 47] width 72 height 9
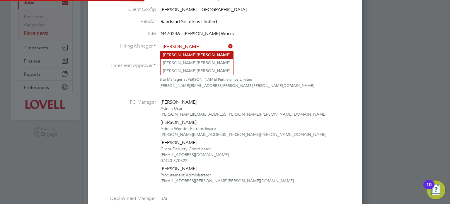
click at [195, 55] on li "[PERSON_NAME]" at bounding box center [197, 55] width 73 height 8
type input "[PERSON_NAME]"
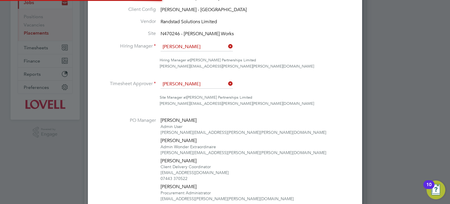
click at [192, 82] on input "David Allcock" at bounding box center [197, 84] width 72 height 9
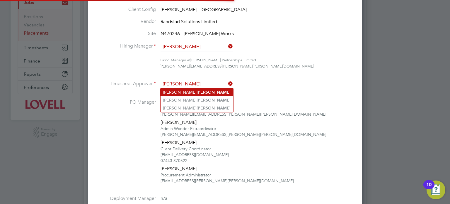
click at [197, 91] on li "Gregg Watson" at bounding box center [197, 92] width 73 height 8
type input "Gregg Watson"
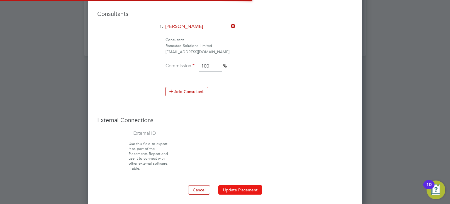
click at [253, 190] on button "Update Placement" at bounding box center [240, 189] width 44 height 9
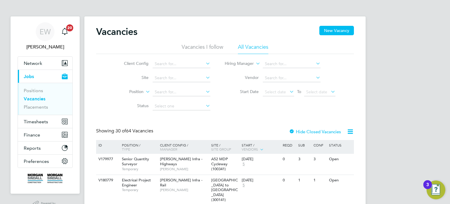
click at [37, 52] on app-nav-user-info "EW [PERSON_NAME] Notifications 20" at bounding box center [45, 36] width 55 height 40
click at [33, 64] on span "Network" at bounding box center [33, 63] width 18 height 6
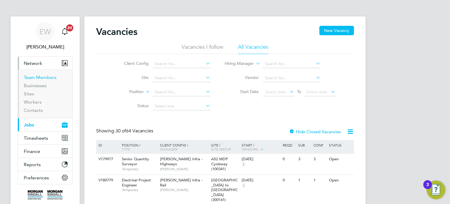
click at [48, 75] on link "Team Members" at bounding box center [40, 77] width 33 height 6
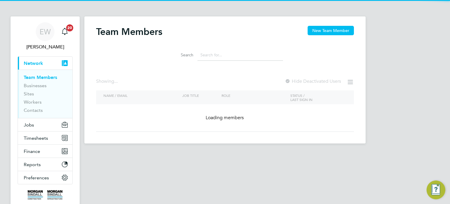
click at [251, 53] on input at bounding box center [241, 54] width 86 height 11
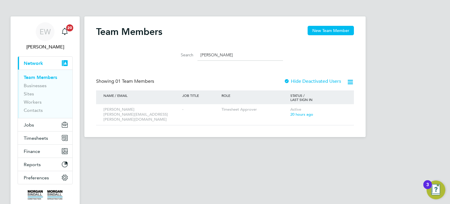
type input "[PERSON_NAME]"
click at [343, 109] on icon at bounding box center [341, 109] width 6 height 7
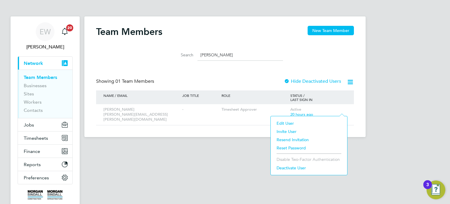
click at [288, 121] on li "Edit User" at bounding box center [309, 123] width 71 height 8
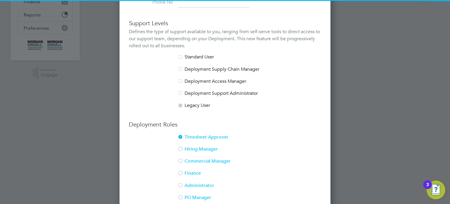
scroll to position [161, 0]
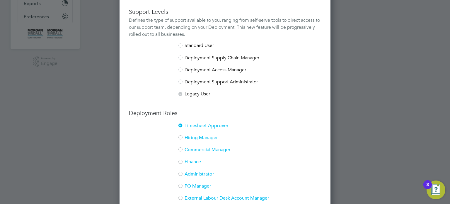
click at [190, 135] on li "Hiring Manager" at bounding box center [225, 141] width 192 height 12
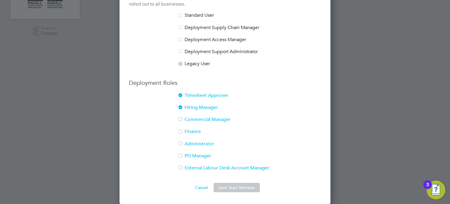
scroll to position [0, 0]
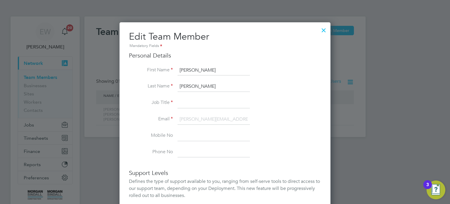
click at [213, 100] on input at bounding box center [214, 103] width 72 height 11
type input "N/A"
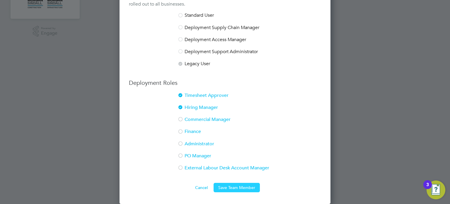
click at [237, 185] on button "Save Team Member" at bounding box center [237, 187] width 46 height 9
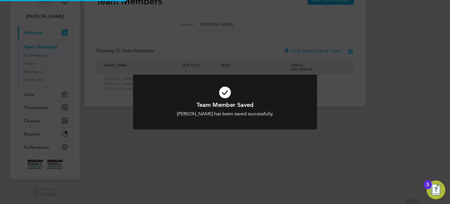
scroll to position [0, 0]
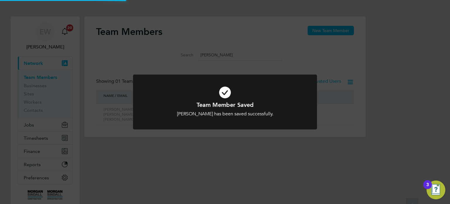
click at [371, 132] on div "Team Member Saved [PERSON_NAME] has been saved successfully. Cancel Okay" at bounding box center [225, 102] width 450 height 204
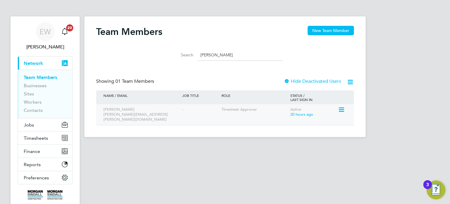
click at [342, 110] on icon at bounding box center [341, 109] width 6 height 7
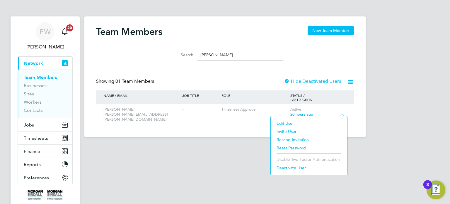
click at [298, 139] on li "Resend Invitation" at bounding box center [309, 139] width 71 height 8
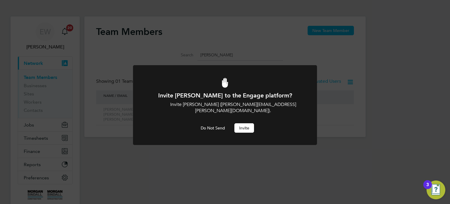
click at [252, 123] on button "Invite" at bounding box center [245, 127] width 20 height 9
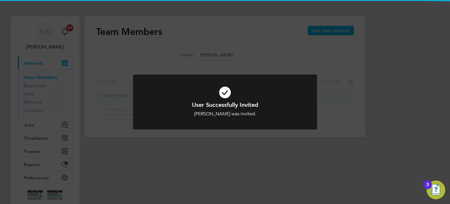
click at [391, 139] on div "User Successfully Invited [PERSON_NAME] was invited. Cancel Okay" at bounding box center [225, 102] width 450 height 204
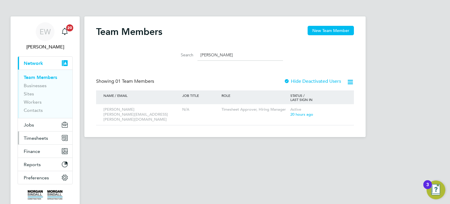
click at [30, 134] on button "Timesheets" at bounding box center [45, 137] width 55 height 13
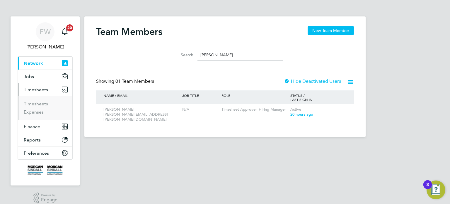
click at [36, 106] on li "Timesheets" at bounding box center [46, 105] width 44 height 8
click at [37, 104] on link "Timesheets" at bounding box center [36, 104] width 24 height 6
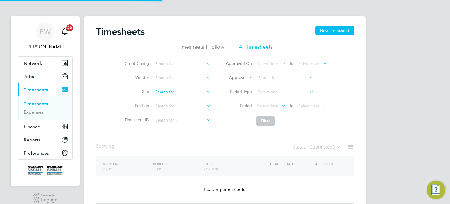
click at [167, 91] on input at bounding box center [182, 92] width 58 height 8
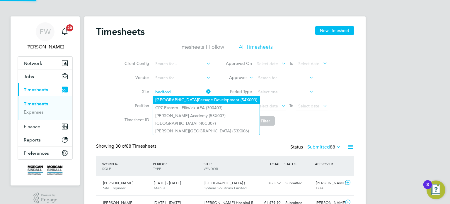
click at [188, 99] on li "Bedford Passage Development (54X003)" at bounding box center [206, 100] width 107 height 8
type input "Bedford Passage Development (54X003)"
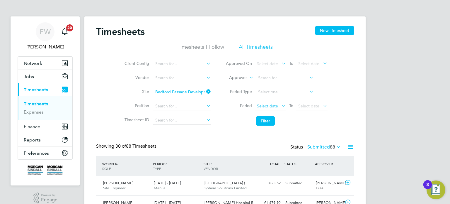
click at [267, 106] on span "Select date" at bounding box center [267, 105] width 21 height 5
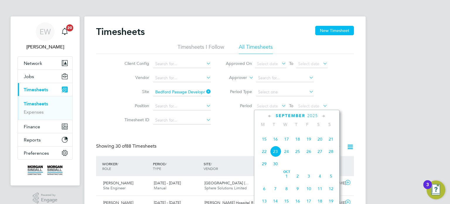
click at [323, 132] on span "13" at bounding box center [320, 126] width 11 height 11
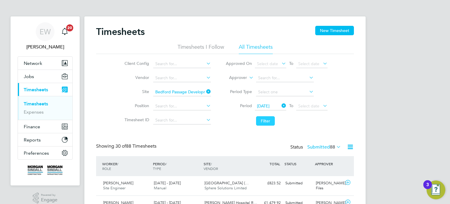
click at [258, 121] on button "Filter" at bounding box center [265, 120] width 19 height 9
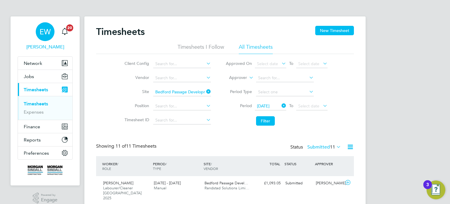
click at [45, 33] on span "EW" at bounding box center [45, 32] width 11 height 8
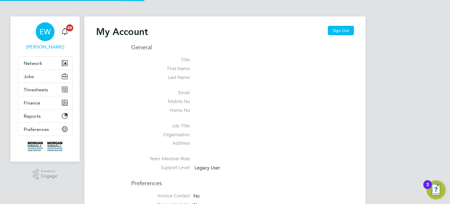
type input "[EMAIL_ADDRESS][PERSON_NAME][DOMAIN_NAME]"
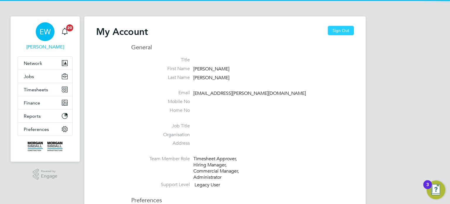
click at [335, 35] on button "Sign Out" at bounding box center [341, 30] width 26 height 9
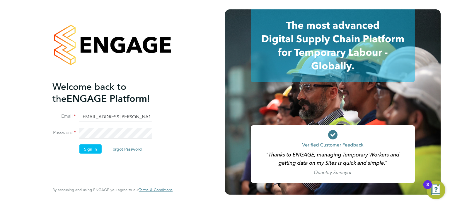
click at [117, 111] on input "[EMAIL_ADDRESS][PERSON_NAME][DOMAIN_NAME]" at bounding box center [115, 116] width 72 height 11
click at [99, 117] on input "[EMAIL_ADDRESS][PERSON_NAME][DOMAIN_NAME]" at bounding box center [115, 116] width 72 height 11
type input "[EMAIL_ADDRESS][DOMAIN_NAME]"
click at [88, 144] on button "Sign In" at bounding box center [90, 148] width 22 height 9
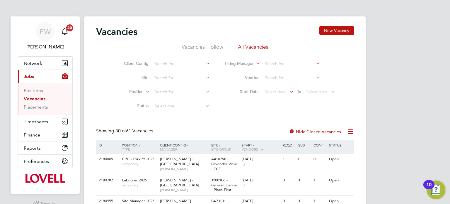
click at [333, 38] on div "Vacancies New Vacancy" at bounding box center [225, 35] width 258 height 18
click at [333, 36] on div "Vacancies New Vacancy" at bounding box center [225, 35] width 258 height 18
click at [330, 29] on button "New Vacancy" at bounding box center [337, 30] width 35 height 9
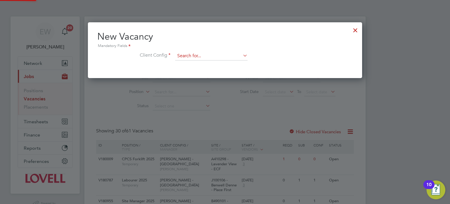
scroll to position [55, 275]
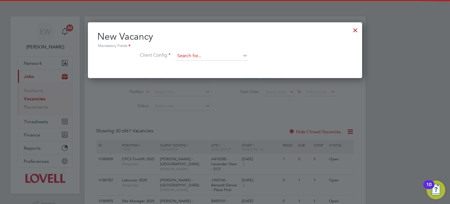
click at [191, 55] on input at bounding box center [211, 56] width 72 height 9
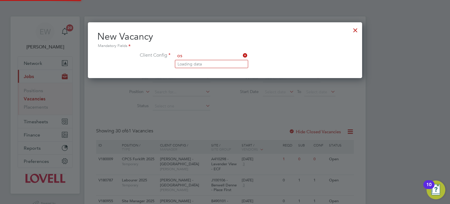
type input "o"
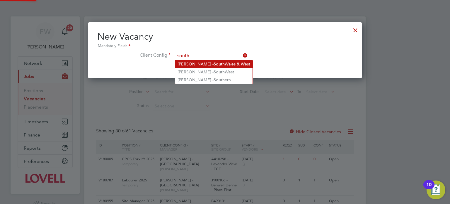
click at [206, 62] on li "Lovell - South Wales & West" at bounding box center [213, 64] width 77 height 8
type input "Lovell - South Wales & West"
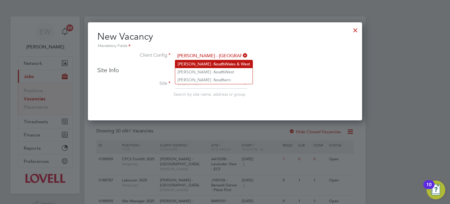
scroll to position [97, 275]
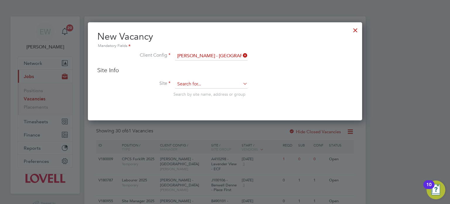
click at [196, 82] on input at bounding box center [211, 84] width 72 height 9
click at [213, 90] on li "W461161 Lans downe Hospital" at bounding box center [211, 92] width 73 height 8
type input "W461161 Lansdowne Hospital"
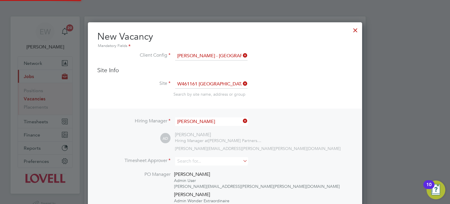
scroll to position [322, 275]
click at [209, 121] on input "[PERSON_NAME]" at bounding box center [211, 121] width 72 height 9
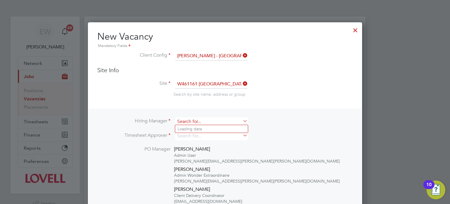
scroll to position [296, 275]
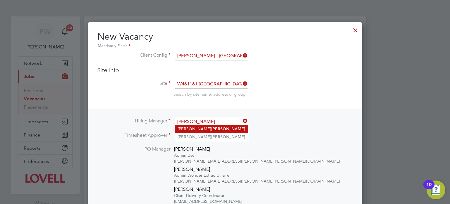
click at [210, 125] on li "Luke Morgan" at bounding box center [211, 129] width 73 height 8
type input "Luke Morgan"
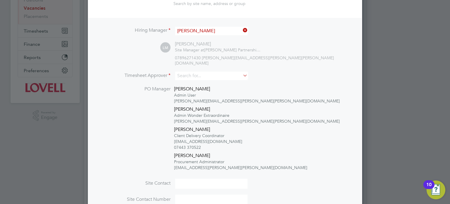
scroll to position [94, 0]
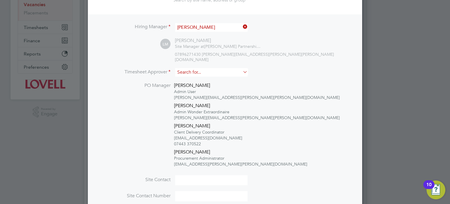
click at [204, 68] on input at bounding box center [211, 72] width 72 height 9
click at [208, 76] on li "Luke Mor gan" at bounding box center [211, 75] width 73 height 8
type input "Luke Morgan"
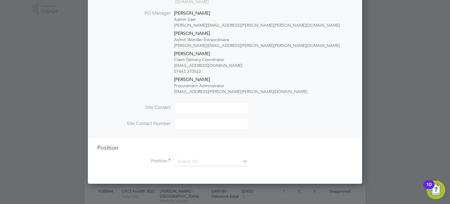
scroll to position [228, 0]
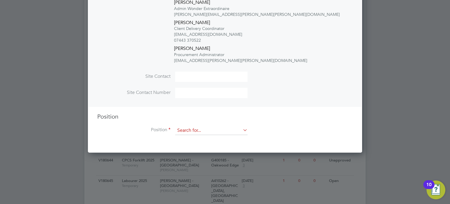
click at [206, 126] on input at bounding box center [211, 130] width 72 height 9
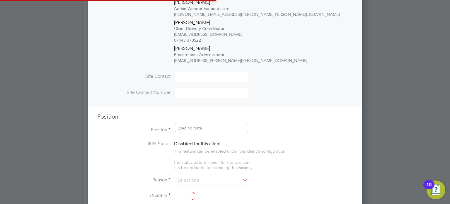
scroll to position [1038, 275]
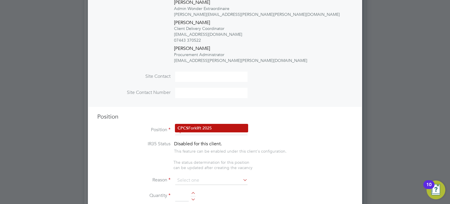
click at [214, 129] on li "CPCS Forklift 2025" at bounding box center [211, 128] width 73 height 8
type input "CPCS Forklift 2025"
type textarea "Full understanding of all aspects and responsibilities associated with the oper…"
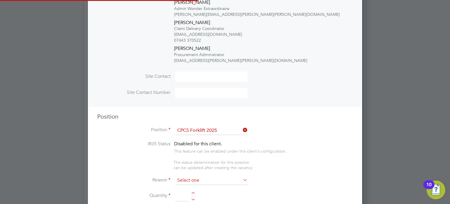
scroll to position [0, 0]
click at [196, 176] on input at bounding box center [211, 180] width 72 height 9
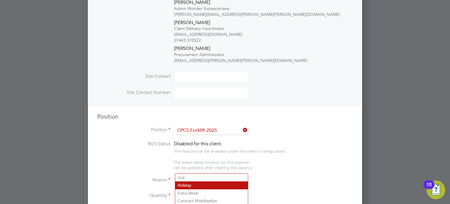
click at [191, 183] on li "Holiday" at bounding box center [211, 185] width 73 height 8
type input "Holiday"
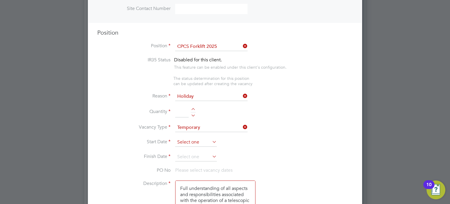
scroll to position [314, 0]
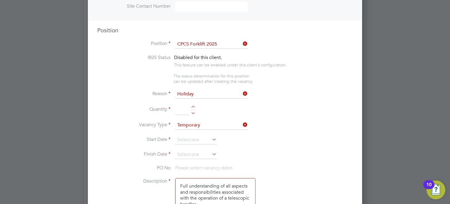
click at [192, 110] on div at bounding box center [193, 112] width 5 height 4
type input "1"
click at [188, 135] on input at bounding box center [196, 139] width 42 height 9
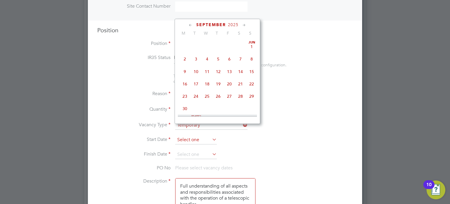
scroll to position [221, 0]
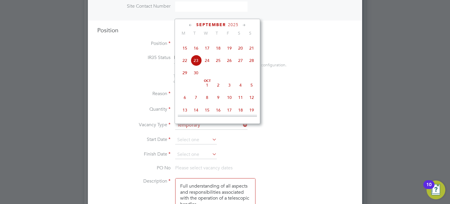
click at [207, 91] on span "Oct 1" at bounding box center [207, 84] width 11 height 11
type input "01 Oct 2025"
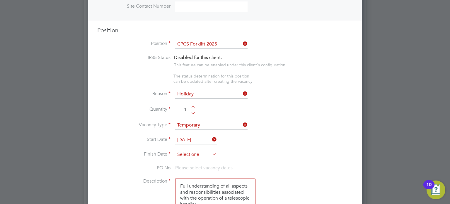
click at [191, 150] on input at bounding box center [196, 154] width 42 height 9
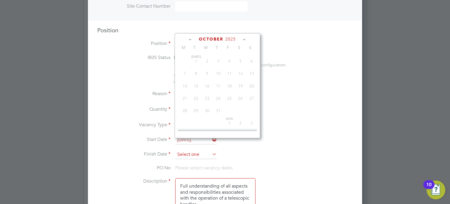
scroll to position [169, 0]
click at [218, 83] on span "2" at bounding box center [218, 77] width 11 height 11
type input "02 Oct 2025"
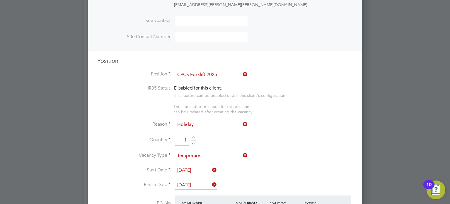
scroll to position [956, 0]
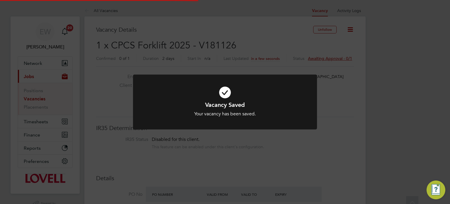
click at [400, 129] on div "Vacancy Saved Your vacancy has been saved. Cancel Okay" at bounding box center [225, 102] width 450 height 204
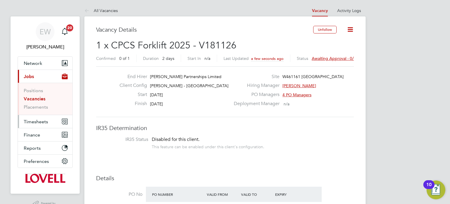
click at [29, 124] on button "Timesheets" at bounding box center [45, 121] width 55 height 13
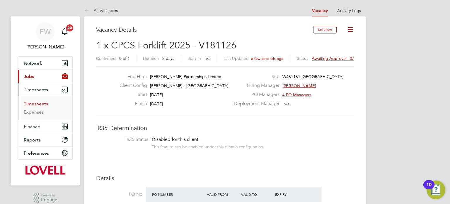
click at [39, 104] on link "Timesheets" at bounding box center [36, 104] width 24 height 6
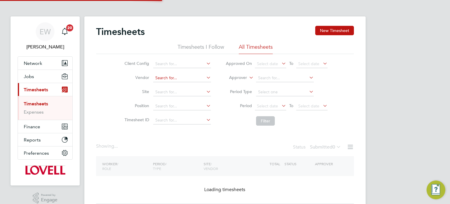
click at [162, 81] on input at bounding box center [182, 78] width 58 height 8
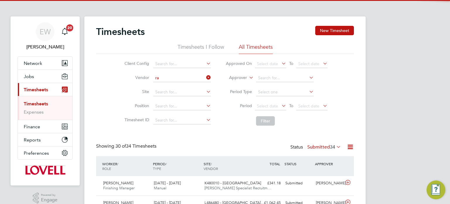
scroll to position [15, 51]
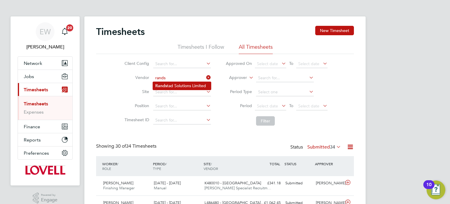
click at [169, 87] on li "Rands tad Solutions Limited" at bounding box center [182, 86] width 58 height 8
type input "Randstad Solutions Limited"
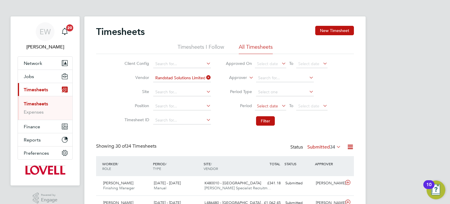
click at [262, 106] on span "Select date" at bounding box center [267, 105] width 21 height 5
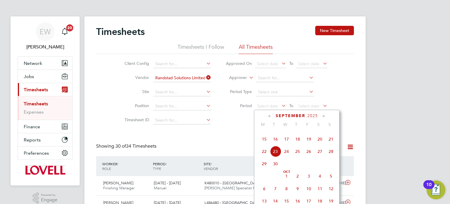
click at [320, 132] on span "13" at bounding box center [320, 126] width 11 height 11
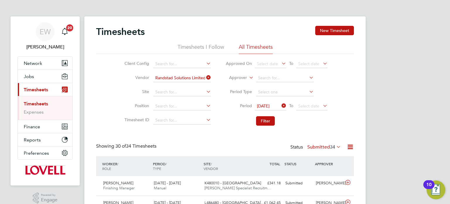
click at [313, 101] on li "Period 13 Sep 2025 To Select date" at bounding box center [276, 106] width 117 height 14
click at [312, 104] on span "Select date" at bounding box center [309, 105] width 21 height 5
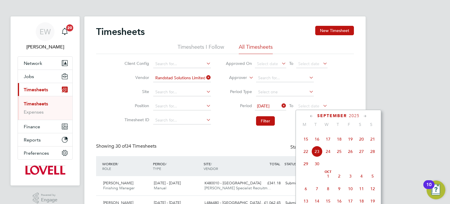
click at [348, 145] on span "19" at bounding box center [350, 138] width 11 height 11
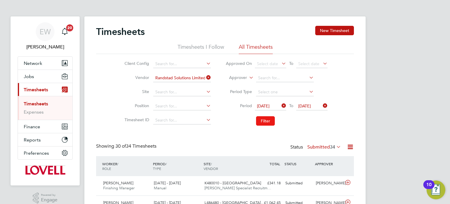
click at [261, 121] on button "Filter" at bounding box center [265, 120] width 19 height 9
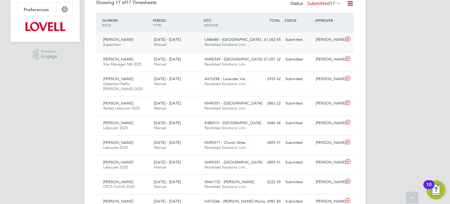
click at [323, 38] on div "Jon Cassidy" at bounding box center [329, 40] width 30 height 10
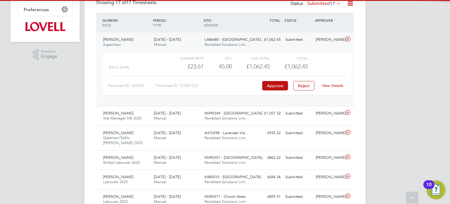
click at [331, 84] on link "View Details" at bounding box center [332, 85] width 21 height 5
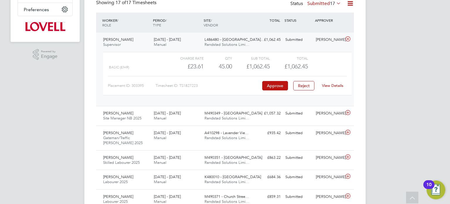
click at [303, 48] on div "Lewis Sokhi Supervisor 13 - 19 Sep 2025 13 - 19 Sep 2025 Manual L486480 - South…" at bounding box center [225, 69] width 258 height 73
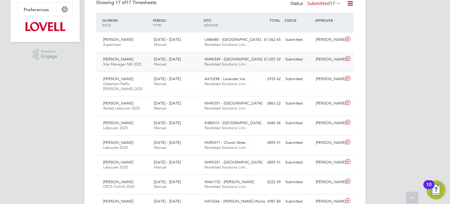
click at [328, 64] on div "Richard Williams" at bounding box center [329, 60] width 30 height 10
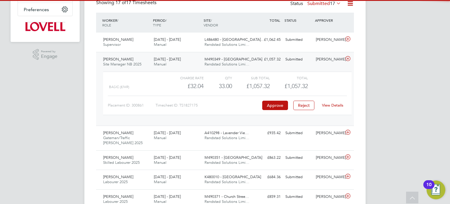
click at [337, 105] on link "View Details" at bounding box center [332, 105] width 21 height 5
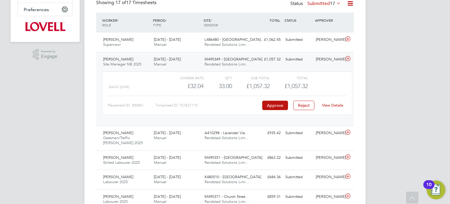
click at [332, 56] on div "Richard Williams" at bounding box center [329, 60] width 30 height 10
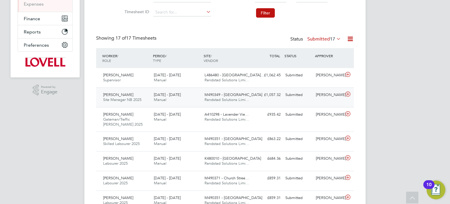
scroll to position [101, 0]
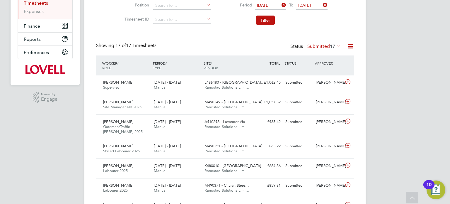
click at [327, 43] on div "Status Submitted 17" at bounding box center [317, 47] width 52 height 8
click at [325, 45] on label "Submitted 17" at bounding box center [325, 46] width 34 height 6
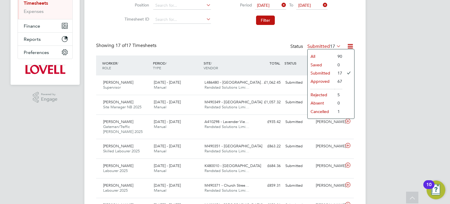
click at [230, 33] on div "Timesheets New Timesheet Timesheets I Follow All Timesheets Client Config Vendo…" at bounding box center [225, 176] width 258 height 503
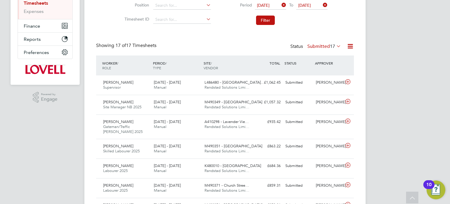
scroll to position [0, 0]
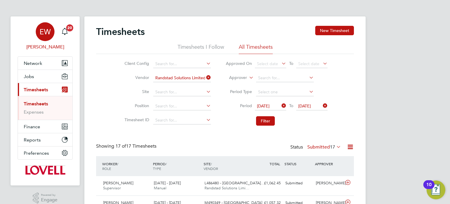
click at [51, 48] on span "[PERSON_NAME]" at bounding box center [45, 46] width 55 height 7
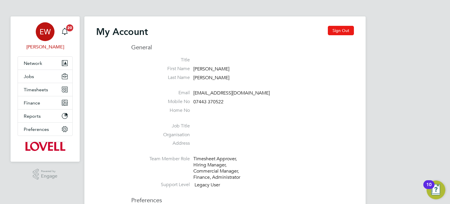
click at [352, 28] on button "Sign Out" at bounding box center [341, 30] width 26 height 9
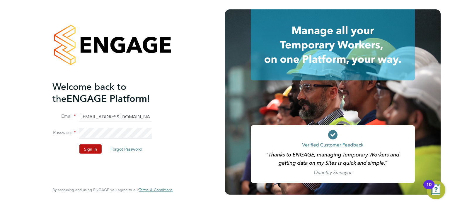
click at [118, 118] on input "[EMAIL_ADDRESS][DOMAIN_NAME]" at bounding box center [115, 116] width 72 height 11
type input "[EMAIL_ADDRESS][DOMAIN_NAME]"
click at [87, 150] on button "Sign In" at bounding box center [90, 148] width 22 height 9
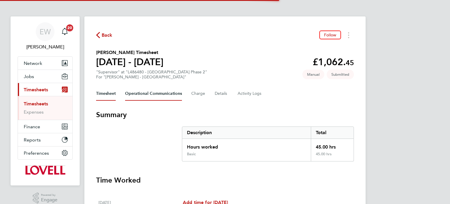
click at [143, 93] on Communications-tab "Operational Communications" at bounding box center [153, 94] width 57 height 14
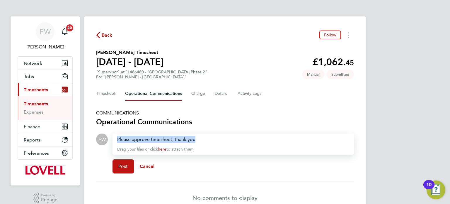
drag, startPoint x: 202, startPoint y: 137, endPoint x: 74, endPoint y: 134, distance: 128.5
click at [74, 134] on div "EW [PERSON_NAME] Notifications 20 Applications: Network Team Members Businesses…" at bounding box center [225, 118] width 450 height 236
copy div "Please approve timesheet, thank you"
click at [116, 170] on button "Post" at bounding box center [123, 166] width 21 height 14
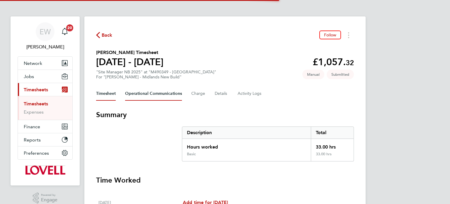
click at [148, 91] on Communications-tab "Operational Communications" at bounding box center [153, 94] width 57 height 14
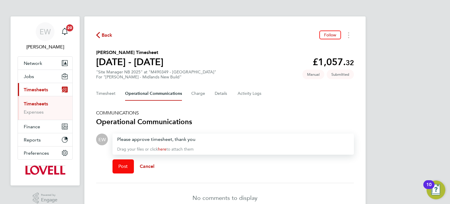
click at [123, 164] on span "Post" at bounding box center [123, 166] width 10 height 6
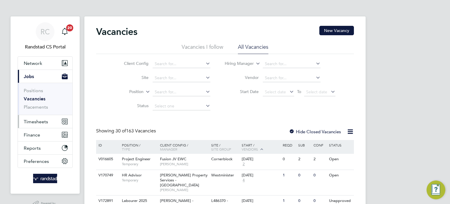
click at [36, 121] on span "Timesheets" at bounding box center [36, 122] width 24 height 6
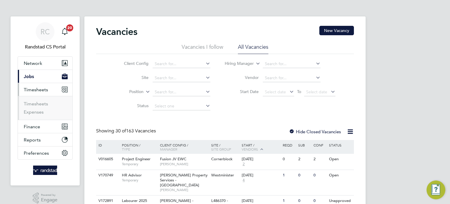
click at [34, 71] on button "Current page: Jobs" at bounding box center [45, 76] width 55 height 13
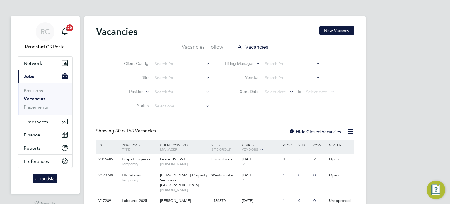
click at [35, 98] on link "Vacancies" at bounding box center [35, 99] width 22 height 6
click at [340, 26] on button "New Vacancy" at bounding box center [337, 30] width 35 height 9
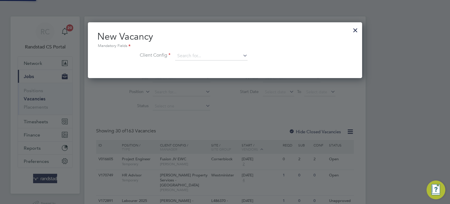
scroll to position [55, 275]
click at [190, 57] on input at bounding box center [211, 56] width 72 height 9
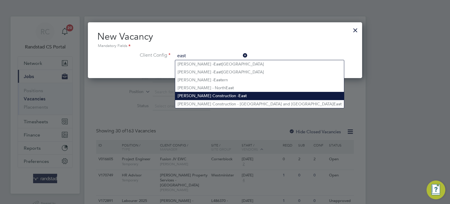
click at [206, 93] on li "Morgan Sindall Construction - East" at bounding box center [259, 96] width 169 height 8
type input "Morgan Sindall Construction - East"
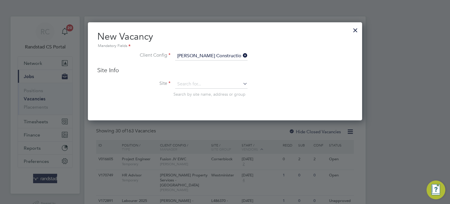
scroll to position [97, 275]
click at [200, 83] on input at bounding box center [211, 84] width 72 height 9
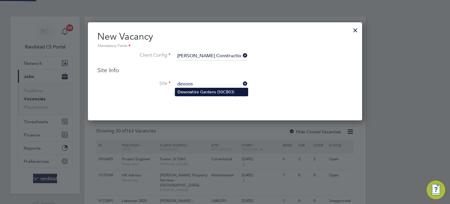
click at [202, 89] on li "Devons hire Gardens (50CB03)" at bounding box center [211, 92] width 73 height 8
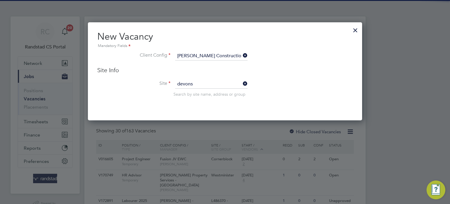
type input "Devonshire Gardens (50CB03)"
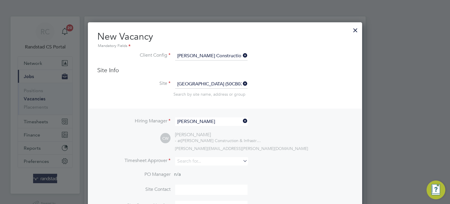
scroll to position [3, 3]
click at [206, 121] on input "Chris Webb" at bounding box center [211, 121] width 72 height 9
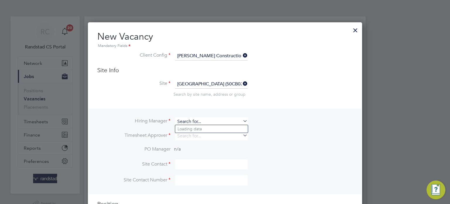
scroll to position [3, 3]
click at [208, 128] on li "Dan Gh inea" at bounding box center [211, 129] width 73 height 8
type input "Dan Ghinea"
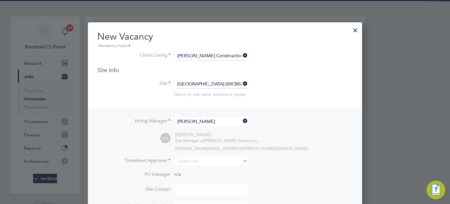
scroll to position [243, 275]
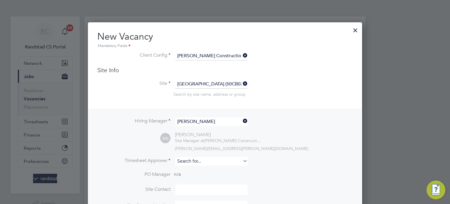
click at [201, 159] on input at bounding box center [211, 161] width 72 height 9
click at [207, 167] on li "Dan Ghi nea" at bounding box center [211, 169] width 73 height 8
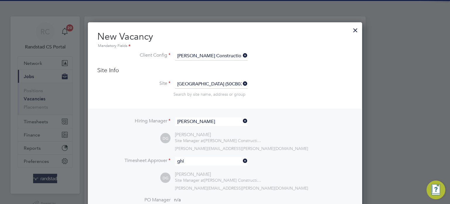
type input "Dan Ghinea"
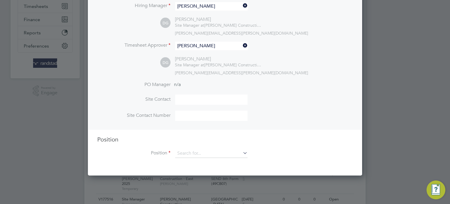
scroll to position [105, 0]
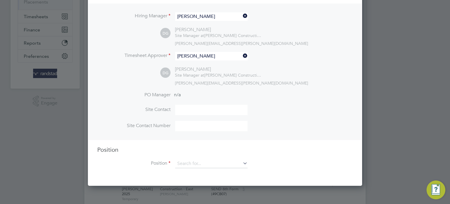
click at [194, 175] on div "New Vacancy Mandatory Fields Client Config Morgan Sindall Construction - East S…" at bounding box center [225, 51] width 274 height 268
click at [201, 166] on input at bounding box center [211, 163] width 72 height 9
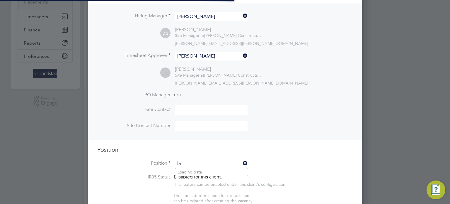
scroll to position [827, 275]
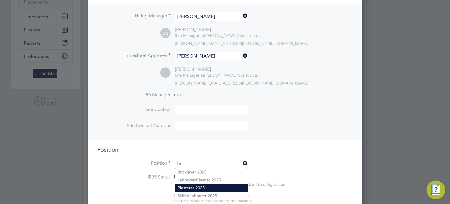
click at [201, 184] on li "P la sterer 2025" at bounding box center [211, 188] width 73 height 8
type input "Plasterer 2025"
type textarea "Plasterboard ceilings and partitions to MDF or timber backgrounds including tap…"
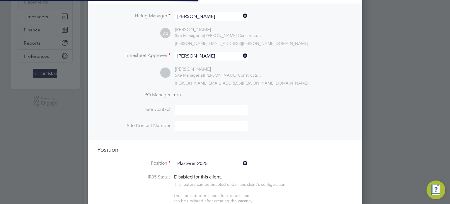
scroll to position [17, 30]
click at [208, 166] on input "Plasterer 2025" at bounding box center [211, 163] width 72 height 9
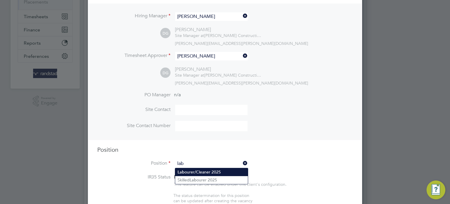
click at [218, 170] on li "Lab ourer/Cleaner 2025" at bounding box center [211, 172] width 73 height 8
type input "Labourer/Cleaner 2025"
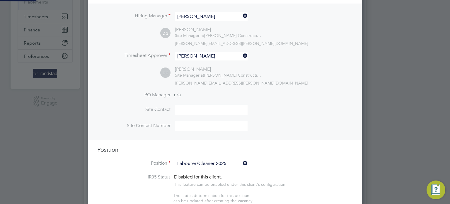
type textarea "Attend to site amenities, toilets, offices, drying rooms, canteen etc. Occasion…"
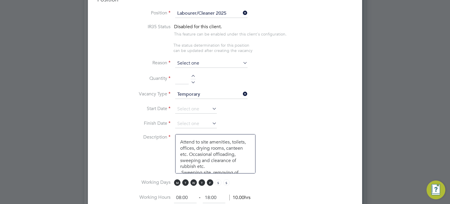
click at [193, 61] on input at bounding box center [211, 63] width 72 height 9
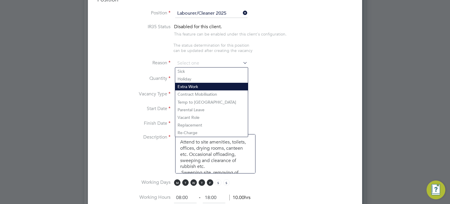
click at [189, 85] on li "Extra Work" at bounding box center [211, 87] width 73 height 8
type input "Extra Work"
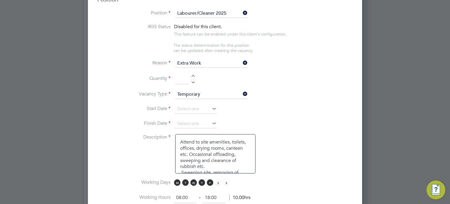
click at [194, 80] on div at bounding box center [193, 81] width 5 height 4
type input "1"
click at [186, 111] on input at bounding box center [196, 109] width 42 height 9
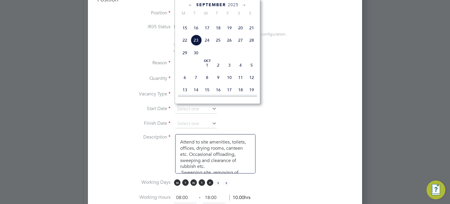
click at [205, 46] on span "24" at bounding box center [207, 40] width 11 height 11
type input "24 Sep 2025"
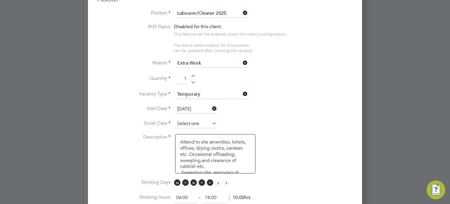
click at [202, 124] on input at bounding box center [196, 123] width 42 height 9
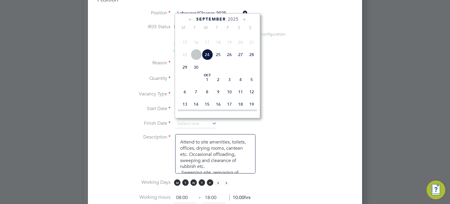
click at [209, 77] on span "Oct" at bounding box center [207, 75] width 11 height 3
type input "01 Oct 2025"
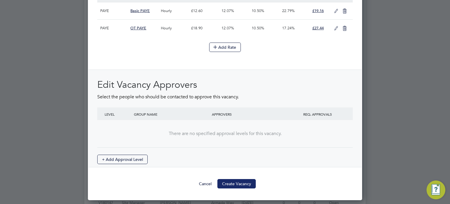
click at [237, 183] on button "Create Vacancy" at bounding box center [237, 183] width 38 height 9
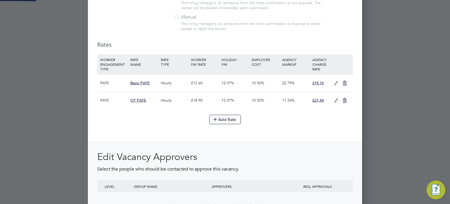
click at [0, 0] on div at bounding box center [0, 0] width 0 height 0
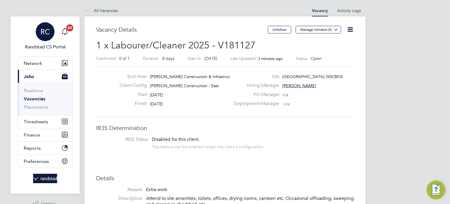
click at [35, 38] on link "RC Randstad CS Portal" at bounding box center [45, 36] width 55 height 28
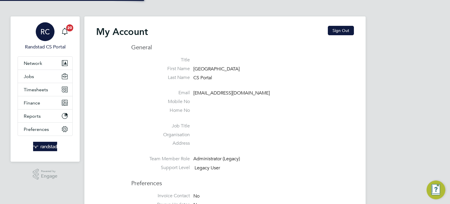
type input "[EMAIL_ADDRESS][DOMAIN_NAME]"
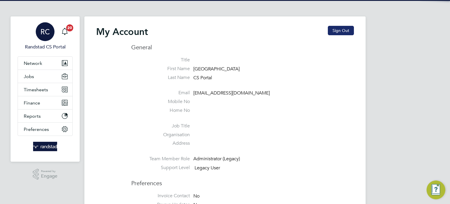
click at [353, 30] on button "Sign Out" at bounding box center [341, 30] width 26 height 9
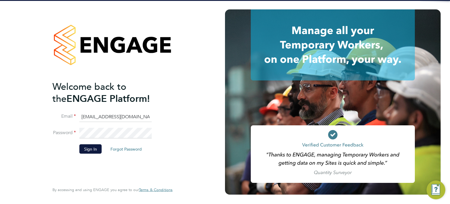
click at [114, 119] on input "[EMAIL_ADDRESS][DOMAIN_NAME]" at bounding box center [115, 116] width 72 height 11
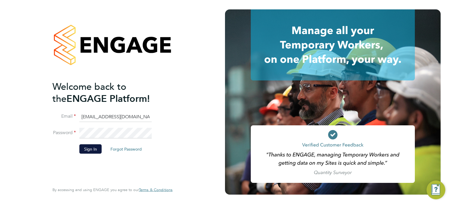
type input "[EMAIL_ADDRESS][DOMAIN_NAME]"
click at [86, 146] on button "Sign In" at bounding box center [90, 148] width 22 height 9
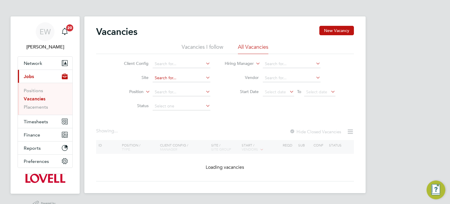
click at [160, 77] on input at bounding box center [182, 78] width 58 height 8
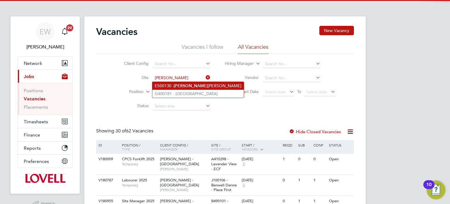
click at [174, 86] on b "[PERSON_NAME]" at bounding box center [191, 85] width 34 height 5
type input "E500130 - [PERSON_NAME]"
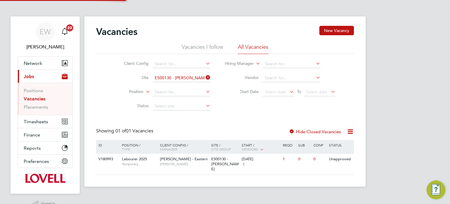
scroll to position [14, 0]
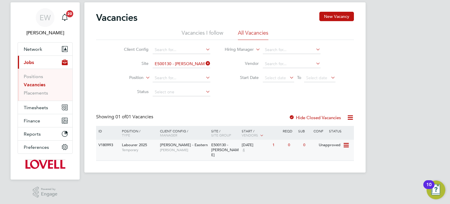
click at [265, 143] on div "[DATE]" at bounding box center [256, 145] width 28 height 5
click at [333, 15] on button "New Vacancy" at bounding box center [337, 16] width 35 height 9
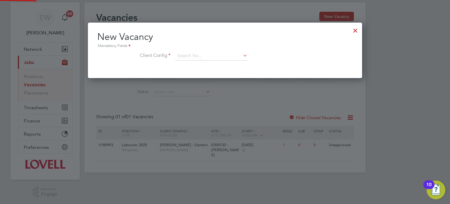
scroll to position [55, 275]
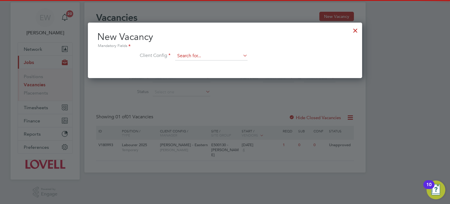
click at [217, 52] on input at bounding box center [211, 56] width 72 height 9
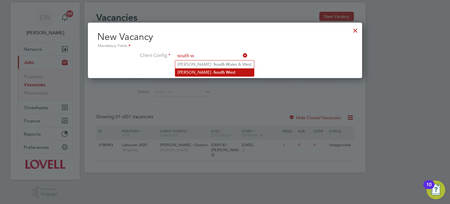
click at [215, 68] on li "[PERSON_NAME] - South W est" at bounding box center [214, 72] width 79 height 8
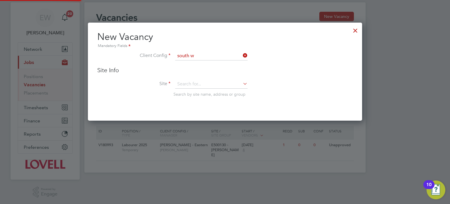
type input "[PERSON_NAME] - [GEOGRAPHIC_DATA]"
click at [202, 82] on input at bounding box center [211, 84] width 72 height 9
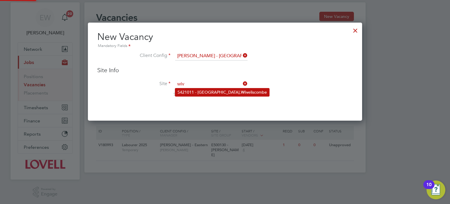
click at [207, 89] on li "S421011 - [GEOGRAPHIC_DATA], Wiv eliscombe" at bounding box center [222, 92] width 94 height 8
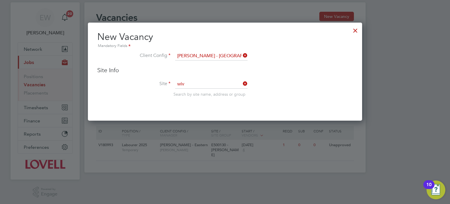
type input "S421011 - [GEOGRAPHIC_DATA], [GEOGRAPHIC_DATA]"
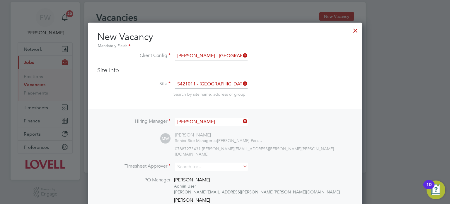
scroll to position [3, 3]
click at [204, 122] on input "[PERSON_NAME]" at bounding box center [211, 122] width 72 height 9
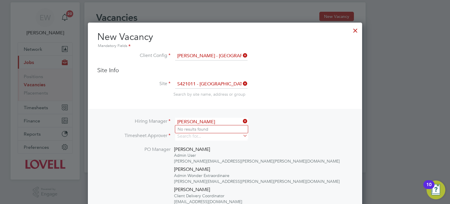
type input "[PERSON_NAME]"
click at [357, 29] on div at bounding box center [355, 29] width 11 height 11
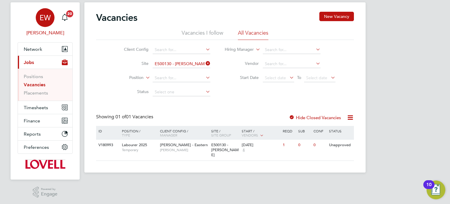
click at [38, 29] on span "[PERSON_NAME]" at bounding box center [45, 32] width 55 height 7
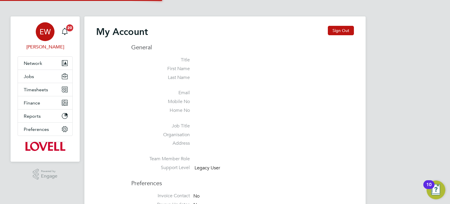
type input "[EMAIL_ADDRESS][DOMAIN_NAME]"
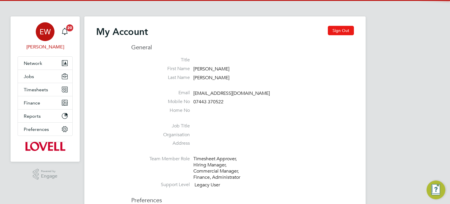
click at [346, 28] on button "Sign Out" at bounding box center [341, 30] width 26 height 9
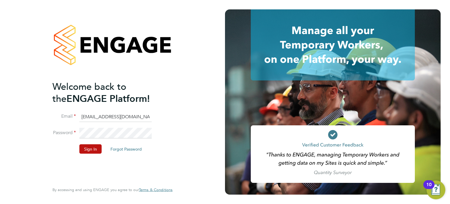
click at [123, 113] on input "[EMAIL_ADDRESS][DOMAIN_NAME]" at bounding box center [115, 116] width 72 height 11
type input "[EMAIL_ADDRESS][DOMAIN_NAME]"
click at [85, 155] on li "Sign In Forgot Password" at bounding box center [109, 151] width 114 height 15
click at [87, 151] on button "Sign In" at bounding box center [90, 148] width 22 height 9
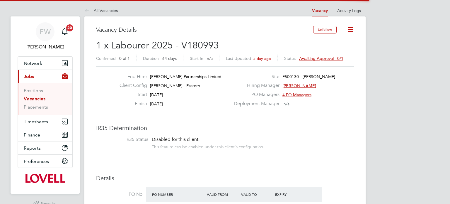
click at [325, 57] on span "Awaiting approval - 0/1" at bounding box center [321, 58] width 44 height 5
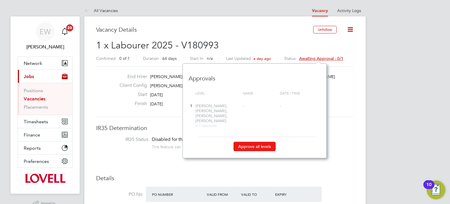
click at [252, 142] on button "Approve all levels" at bounding box center [255, 146] width 42 height 9
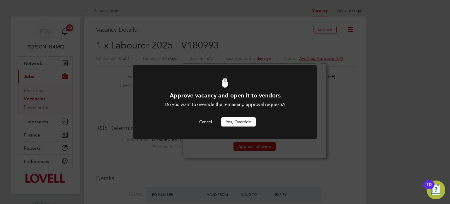
click at [242, 115] on div "Approve vacancy and open it to vendors Do you want to override the remaining ap…" at bounding box center [225, 108] width 152 height 35
click at [241, 117] on button "Yes, Override" at bounding box center [238, 121] width 35 height 9
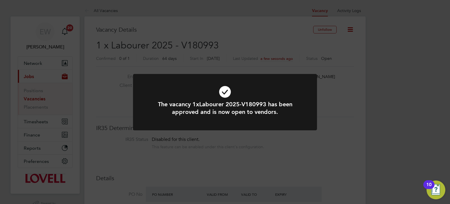
scroll to position [17, 41]
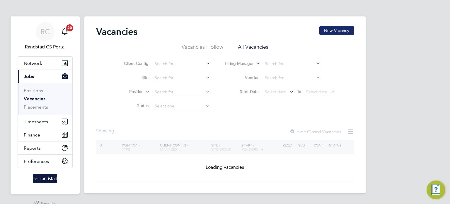
click at [339, 34] on button "New Vacancy" at bounding box center [337, 30] width 35 height 9
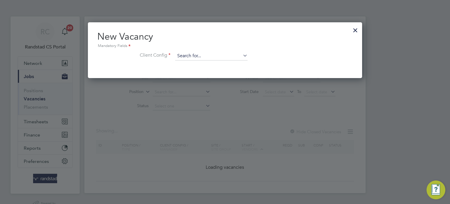
scroll to position [55, 275]
click at [195, 58] on input at bounding box center [211, 56] width 72 height 9
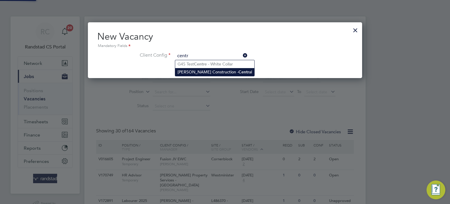
click at [200, 69] on li "Morgan Sindall Construction - Centr al" at bounding box center [214, 72] width 79 height 8
type input "Morgan Sindall Construction - Central"
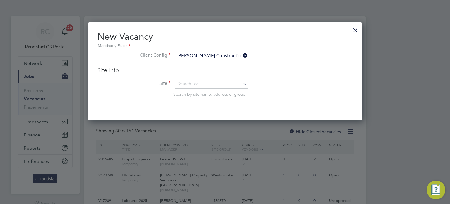
scroll to position [97, 275]
click at [196, 83] on input at bounding box center [211, 84] width 72 height 9
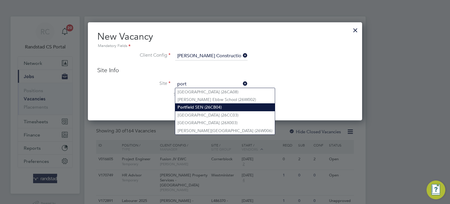
click at [203, 108] on li "Port field SEN (26CB04)" at bounding box center [225, 107] width 100 height 8
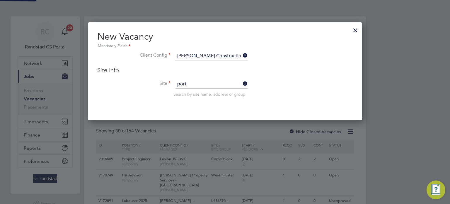
type input "Portfield SEN (26CB04)"
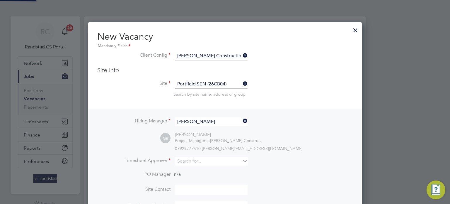
scroll to position [243, 275]
click at [194, 163] on input at bounding box center [211, 161] width 72 height 9
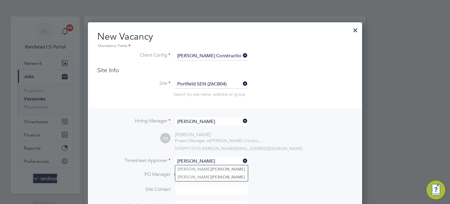
click at [211, 167] on b "Rees" at bounding box center [228, 169] width 34 height 5
type input "Gareth Rees"
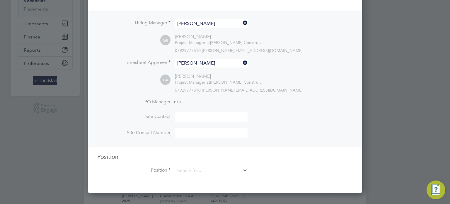
scroll to position [115, 0]
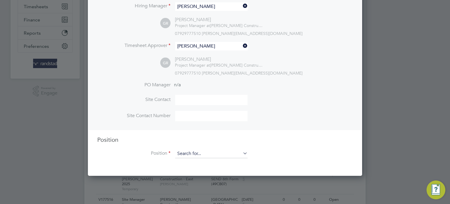
click at [200, 154] on input at bounding box center [211, 153] width 72 height 9
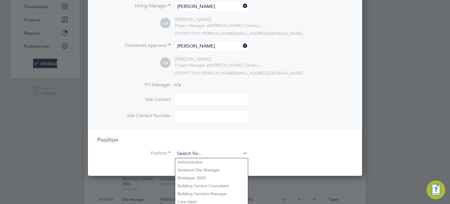
type input "c"
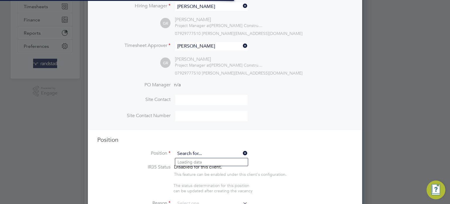
scroll to position [269, 275]
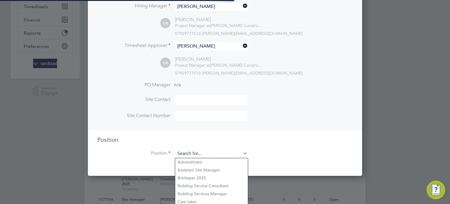
type input "a"
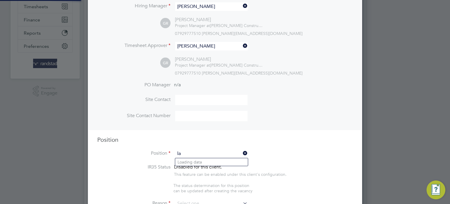
scroll to position [827, 275]
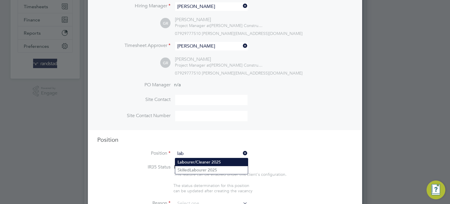
click at [203, 160] on li "Lab ourer/Cleaner 2025" at bounding box center [211, 162] width 73 height 8
type input "Labourer/Cleaner 2025"
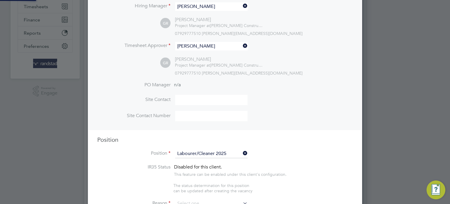
type textarea "Attend to site amenities, toilets, offices, drying rooms, canteen etc. Occasion…"
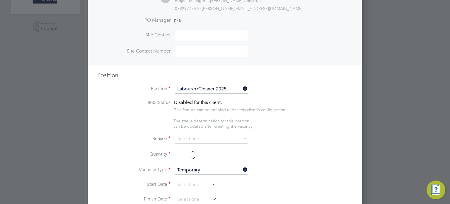
scroll to position [204, 0]
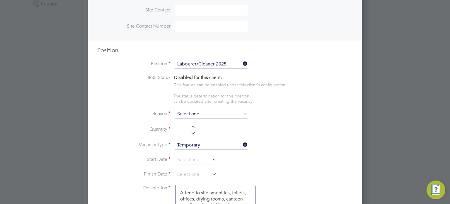
click at [185, 113] on input at bounding box center [211, 114] width 72 height 9
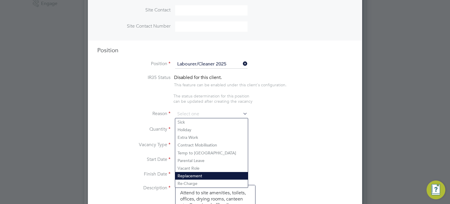
click at [191, 174] on li "Replacement" at bounding box center [211, 176] width 73 height 8
type input "Replacement"
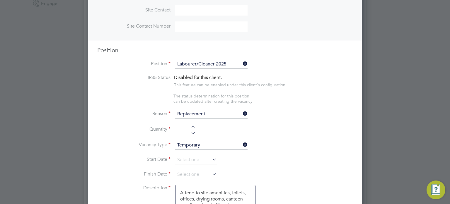
click at [192, 132] on div at bounding box center [193, 132] width 5 height 4
type input "1"
click at [188, 157] on input at bounding box center [196, 159] width 42 height 9
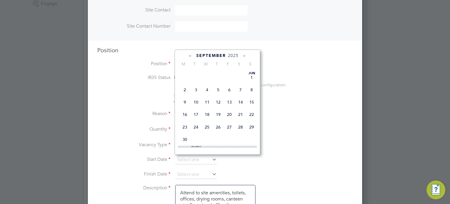
scroll to position [221, 0]
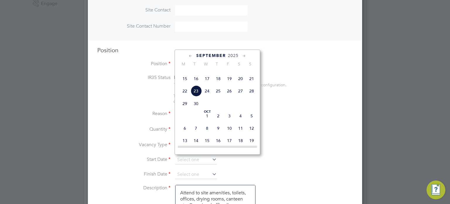
click at [182, 96] on span "22" at bounding box center [184, 90] width 11 height 11
type input "22 Sep 2025"
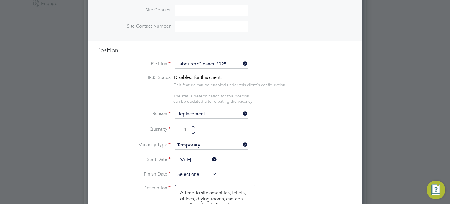
click at [193, 175] on input at bounding box center [196, 174] width 42 height 9
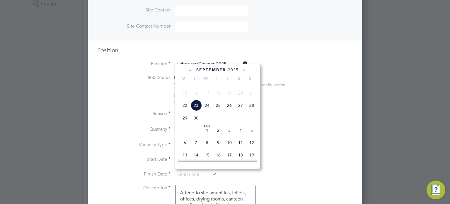
click at [229, 136] on span "3" at bounding box center [229, 130] width 11 height 11
type input "03 Oct 2025"
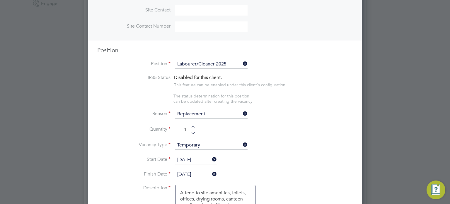
scroll to position [680, 0]
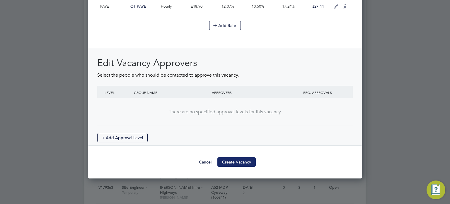
click at [237, 157] on button "Create Vacancy" at bounding box center [237, 161] width 38 height 9
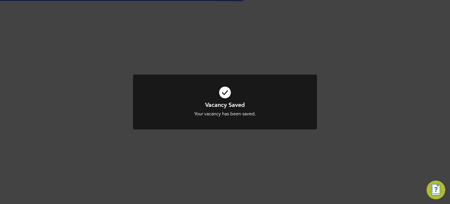
click at [411, 108] on div "Vacancy Saved Your vacancy has been saved. Cancel Okay" at bounding box center [225, 102] width 450 height 204
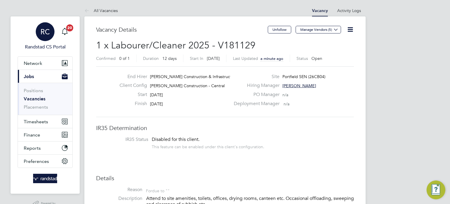
click at [49, 40] on app-avatar "RC" at bounding box center [45, 31] width 19 height 19
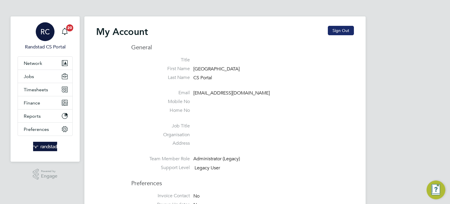
click at [340, 29] on button "Sign Out" at bounding box center [341, 30] width 26 height 9
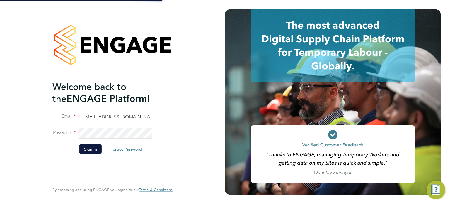
click at [128, 117] on input "cscportals@randstadcpe.com" at bounding box center [115, 116] width 72 height 11
type input "[EMAIL_ADDRESS][DOMAIN_NAME]"
click at [87, 151] on button "Sign In" at bounding box center [90, 148] width 22 height 9
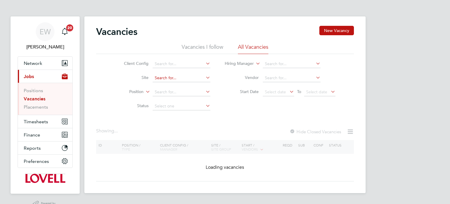
click at [187, 78] on input at bounding box center [182, 78] width 58 height 8
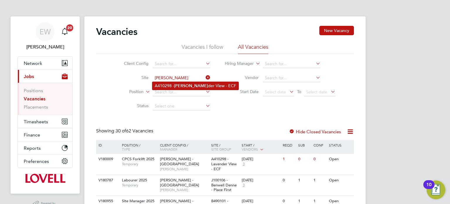
click at [189, 83] on li "A410298 - [PERSON_NAME] der View - ECF" at bounding box center [195, 86] width 86 height 8
type input "A410298 - Lavender View - ECF"
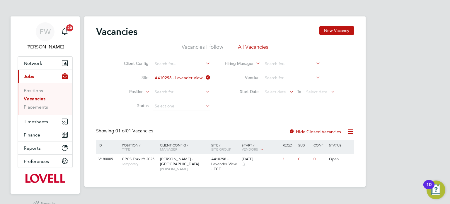
click at [171, 80] on input "A410298 - Lavender View - ECF" at bounding box center [182, 78] width 58 height 8
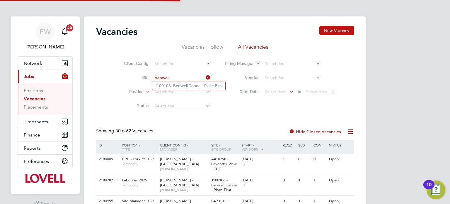
click at [184, 85] on b "Benwell" at bounding box center [180, 85] width 15 height 5
type input "J100106 - Benwell Denne - Place First"
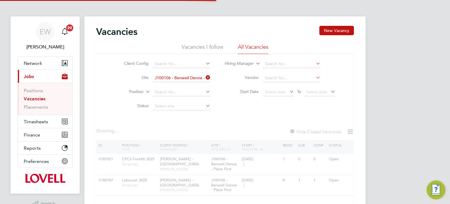
scroll to position [14, 0]
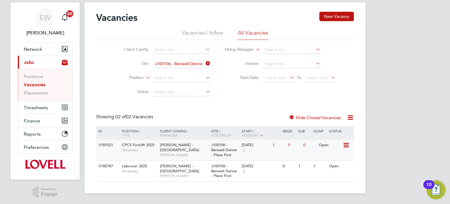
click at [175, 143] on span "[PERSON_NAME] - [GEOGRAPHIC_DATA]" at bounding box center [179, 147] width 39 height 10
click at [183, 65] on input at bounding box center [182, 64] width 58 height 8
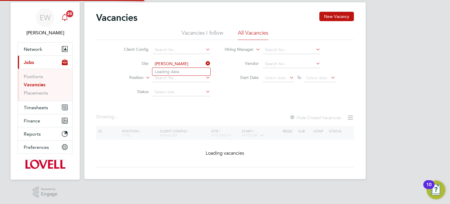
type input "laven"
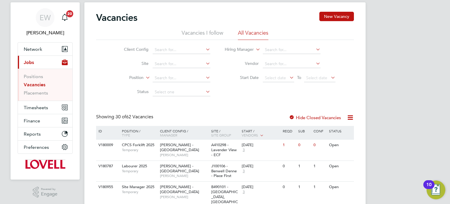
click at [47, 21] on span "EW" at bounding box center [45, 18] width 11 height 8
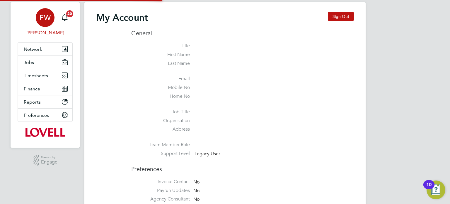
type input "cscportals@randstadcpe.com"
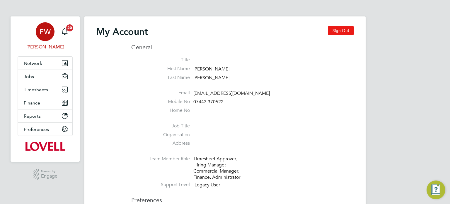
click at [347, 34] on button "Sign Out" at bounding box center [341, 30] width 26 height 9
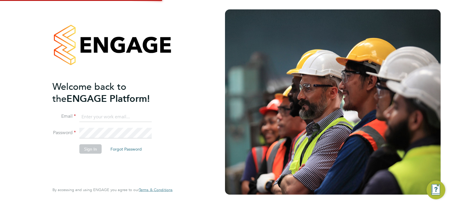
type input "cscportals@randstadcpe.com"
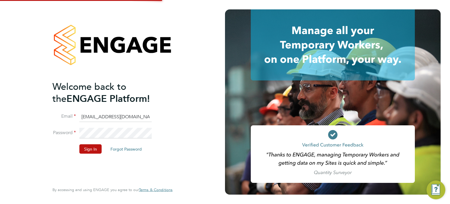
click at [124, 116] on input "cscportals@randstadcpe.com" at bounding box center [115, 116] width 72 height 11
click at [85, 151] on button "Sign In" at bounding box center [90, 148] width 22 height 9
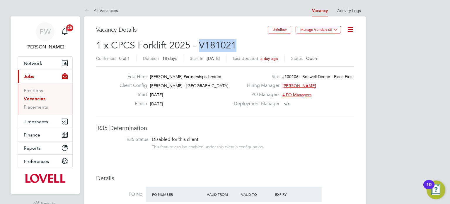
click at [200, 41] on h2 "1 x CPCS Forklift 2025 - V181021 Confirmed 0 of 1 Duration 18 days Start In [DA…" at bounding box center [225, 51] width 258 height 25
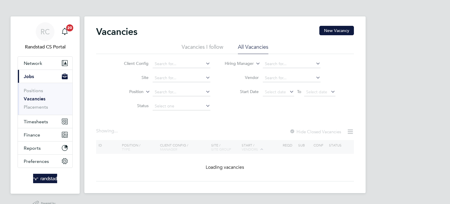
click at [175, 77] on input at bounding box center [182, 78] width 58 height 8
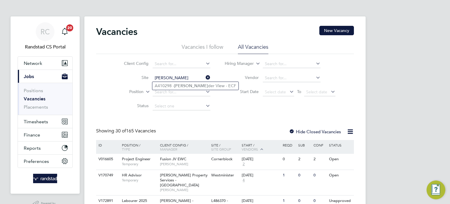
click at [180, 86] on b "Laven" at bounding box center [191, 85] width 34 height 5
type input "A410298 - Lavender View - ECF"
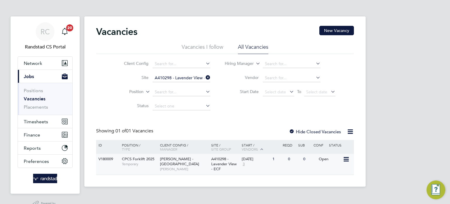
click at [276, 170] on div "V180009 CPCS Forklift 2025 Temporary Lovell - East Anglia Stuart Middleton A410…" at bounding box center [225, 164] width 258 height 21
click at [198, 77] on input "A410298 - Lavender View - ECF" at bounding box center [182, 78] width 58 height 8
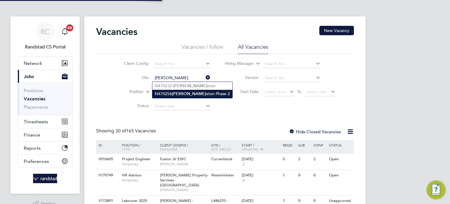
click at [197, 95] on li "N470256 Pendl eton Phase 2" at bounding box center [192, 94] width 80 height 8
type input "N470256 Pendleton Phase 2"
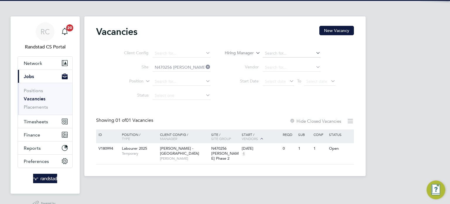
scroll to position [14, 0]
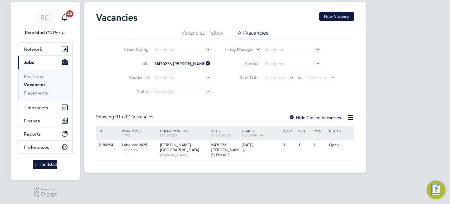
click at [205, 63] on icon at bounding box center [205, 63] width 0 height 8
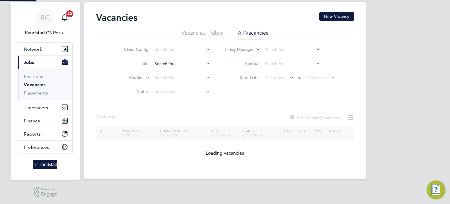
click at [195, 63] on input at bounding box center [182, 64] width 58 height 8
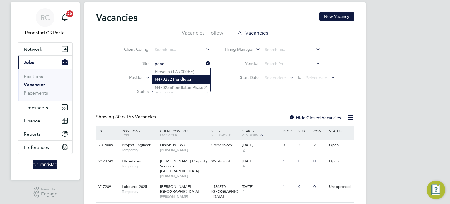
click at [199, 78] on li "N470232- Pend leton" at bounding box center [181, 79] width 58 height 8
type input "N470232- Pendleton"
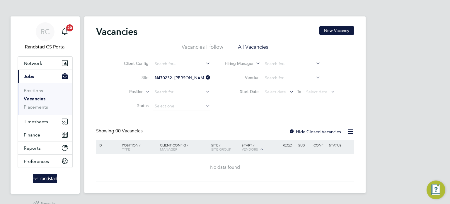
click at [205, 76] on icon at bounding box center [205, 77] width 0 height 8
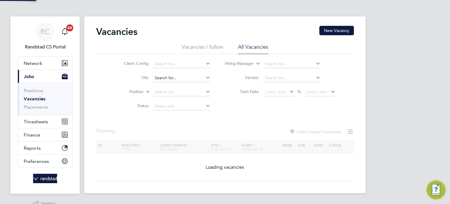
click at [190, 81] on input at bounding box center [182, 78] width 58 height 8
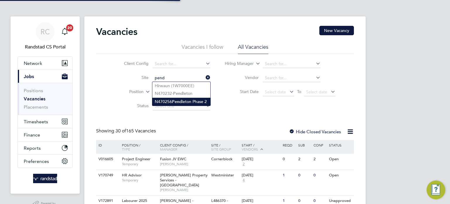
click at [199, 98] on li "N470256 Pend leton Phase 2" at bounding box center [181, 102] width 58 height 8
type input "N470256 Pendleton Phase 2"
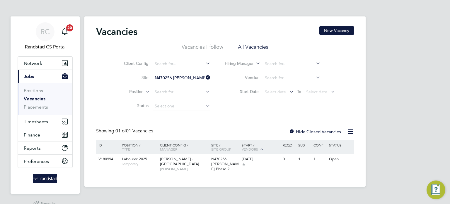
scroll to position [14, 0]
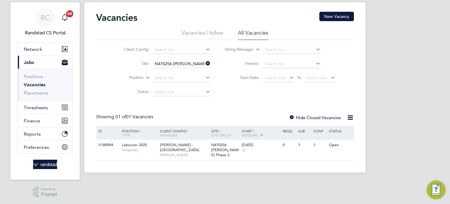
click at [294, 117] on div at bounding box center [292, 118] width 6 height 6
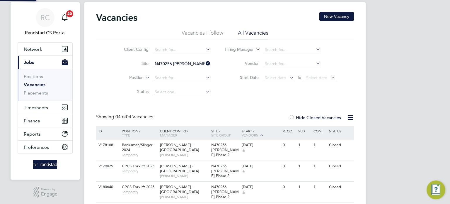
scroll to position [55, 0]
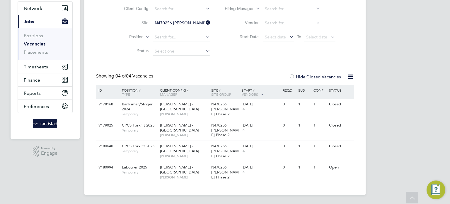
click at [171, 25] on input "N470256 Pendleton Phase 2" at bounding box center [182, 23] width 58 height 8
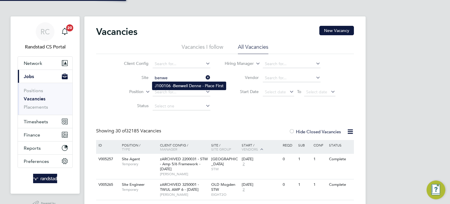
click at [186, 88] on li "J100106 - Benwe ll Denne - Place First" at bounding box center [189, 86] width 74 height 8
type input "J100106 - Benwell Denne - Place First"
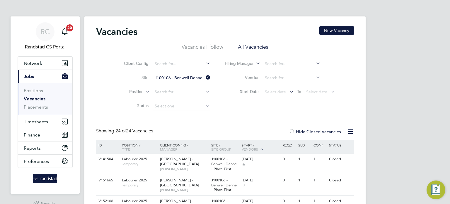
click at [294, 131] on div at bounding box center [292, 132] width 6 height 6
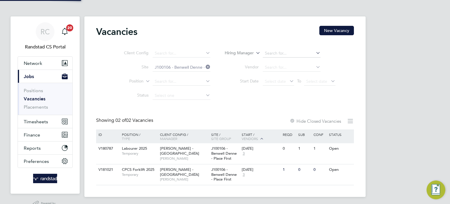
scroll to position [14, 0]
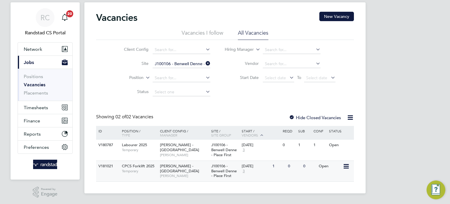
click at [296, 166] on div "0" at bounding box center [294, 166] width 15 height 11
click at [50, 23] on div "RC" at bounding box center [45, 17] width 19 height 19
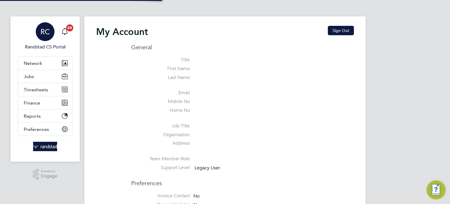
type input "labourdeskmslv@randstadcpe.com"
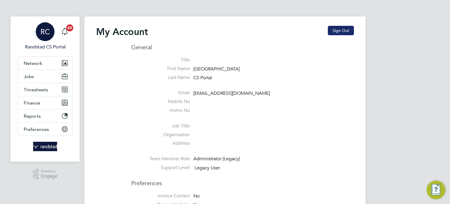
click at [338, 30] on button "Sign Out" at bounding box center [341, 30] width 26 height 9
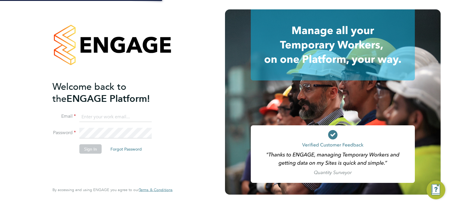
type input "labourdeskmslv@randstadcpe.com"
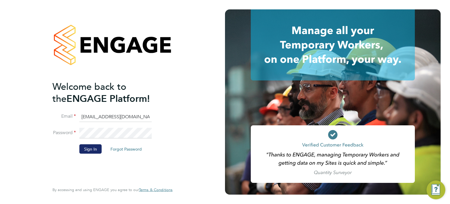
click at [89, 148] on button "Sign In" at bounding box center [90, 148] width 22 height 9
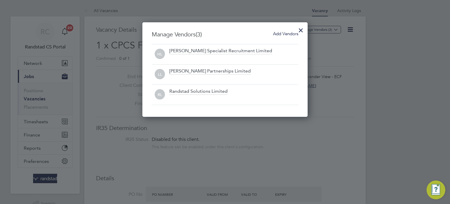
click at [291, 34] on span "Add Vendors" at bounding box center [285, 34] width 25 height 6
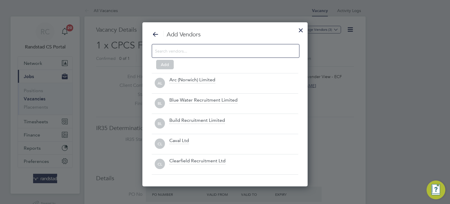
click at [230, 56] on div at bounding box center [226, 51] width 148 height 14
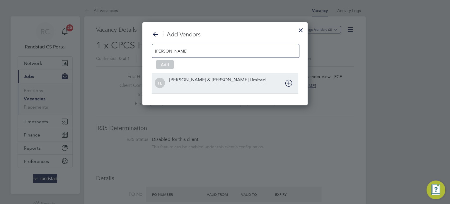
type input "[PERSON_NAME]"
click at [287, 84] on icon at bounding box center [288, 82] width 7 height 7
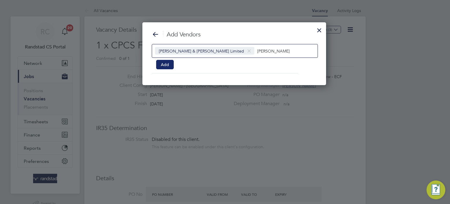
click at [164, 66] on button "Add" at bounding box center [165, 64] width 18 height 9
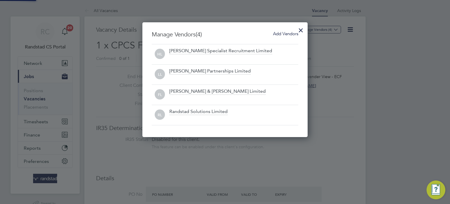
scroll to position [115, 166]
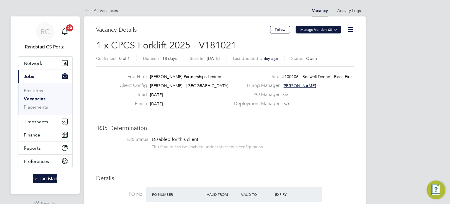
click at [321, 29] on button "Manage Vendors (3)" at bounding box center [318, 30] width 45 height 8
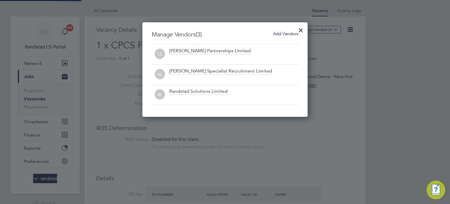
click at [288, 35] on span "Add Vendors" at bounding box center [285, 34] width 25 height 6
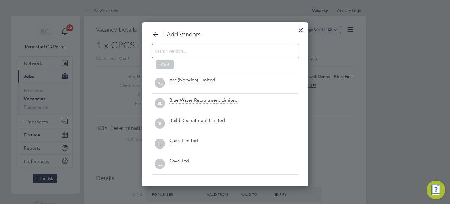
scroll to position [164, 166]
click at [216, 55] on div at bounding box center [226, 51] width 148 height 14
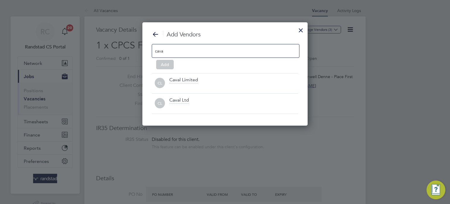
scroll to position [3, 3]
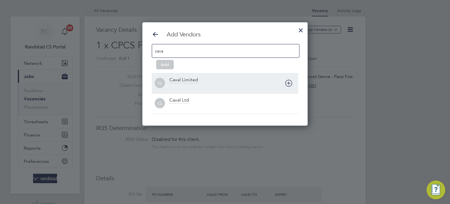
type input "cava"
click at [287, 82] on icon at bounding box center [288, 82] width 7 height 7
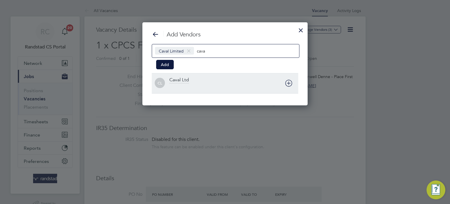
scroll to position [3, 3]
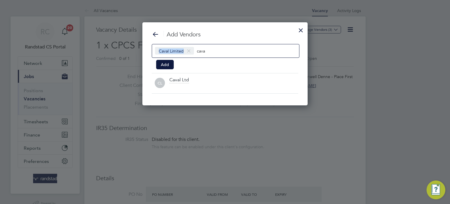
drag, startPoint x: 243, startPoint y: 52, endPoint x: 219, endPoint y: 45, distance: 24.6
click at [219, 45] on div "Caval Limited cava" at bounding box center [226, 51] width 148 height 14
type input "c"
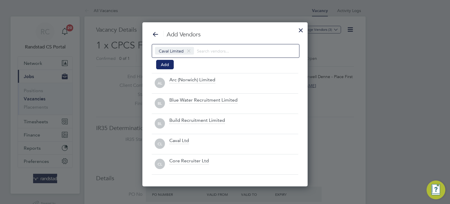
click at [169, 64] on button "Add" at bounding box center [165, 64] width 18 height 9
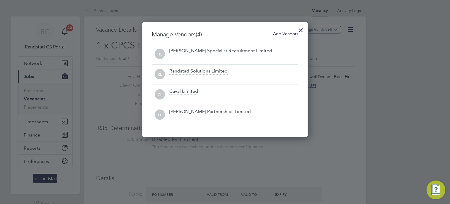
click at [303, 27] on div at bounding box center [301, 28] width 11 height 11
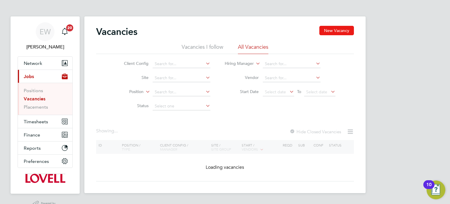
click at [338, 30] on button "New Vacancy" at bounding box center [337, 30] width 35 height 9
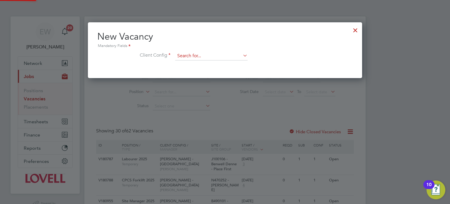
scroll to position [55, 275]
click at [201, 57] on input at bounding box center [211, 56] width 72 height 9
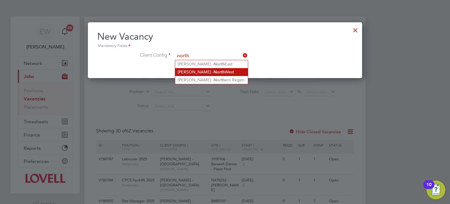
click at [214, 71] on b "North" at bounding box center [219, 71] width 11 height 5
type input "[PERSON_NAME] - [GEOGRAPHIC_DATA]"
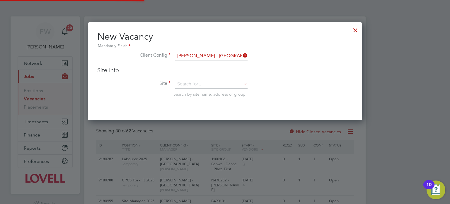
scroll to position [97, 275]
click at [201, 82] on input at bounding box center [211, 84] width 72 height 9
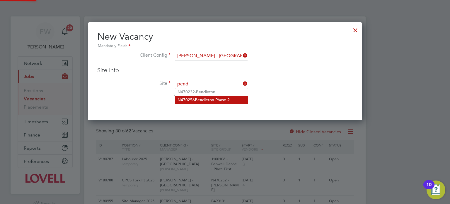
click at [213, 98] on li "N470256 Pend leton Phase 2" at bounding box center [211, 100] width 73 height 8
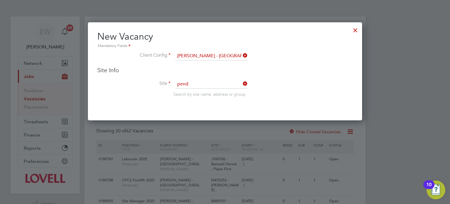
type input "N470256 Pendleton Phase 2"
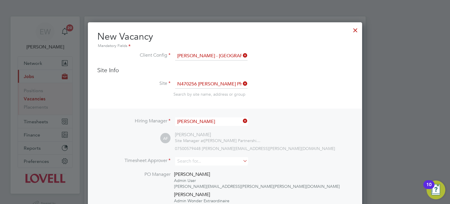
scroll to position [322, 275]
click at [196, 162] on input at bounding box center [211, 161] width 72 height 9
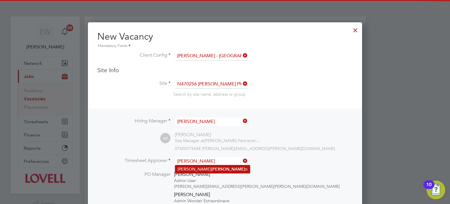
click at [205, 169] on li "Adam Farbo n" at bounding box center [212, 169] width 75 height 8
type input "Adam Farbon"
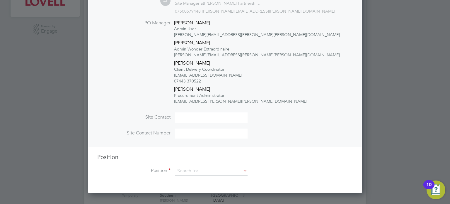
scroll to position [179, 0]
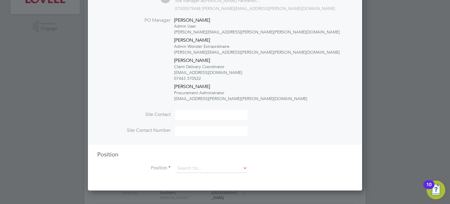
click at [206, 167] on input at bounding box center [211, 168] width 72 height 9
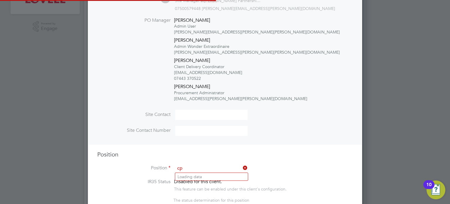
scroll to position [983, 275]
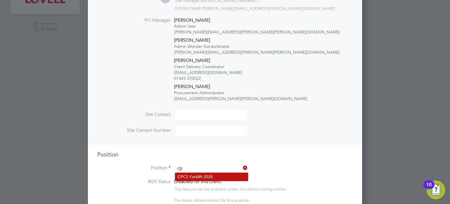
click at [216, 179] on li "CP CS Forklift 2025" at bounding box center [211, 177] width 73 height 8
type input "CPCS Forklift 2025"
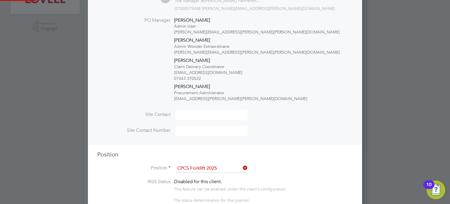
type textarea "Full understanding of all aspects and responsibilities associated with the oper…"
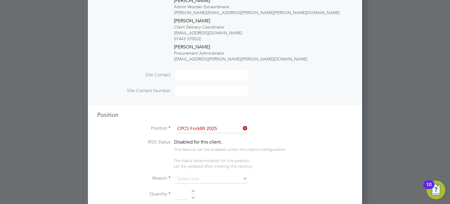
scroll to position [225, 0]
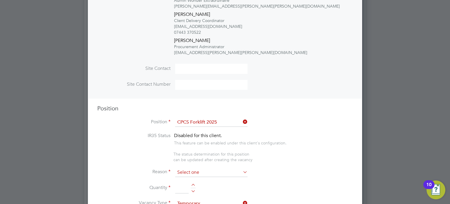
click at [190, 174] on input at bounding box center [211, 172] width 72 height 9
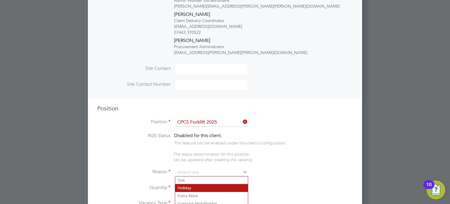
click at [190, 187] on li "Holiday" at bounding box center [211, 188] width 73 height 8
type input "Holiday"
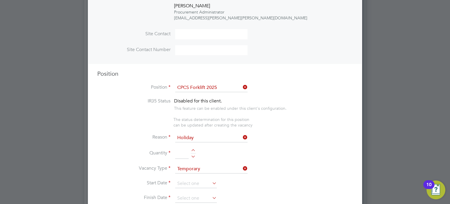
scroll to position [265, 0]
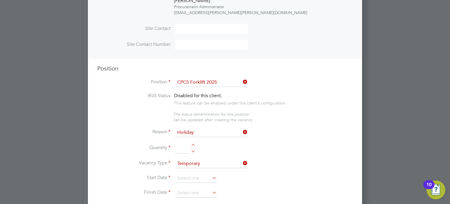
click at [193, 150] on div at bounding box center [193, 150] width 5 height 4
type input "1"
click at [200, 135] on input "Holiday" at bounding box center [211, 132] width 72 height 9
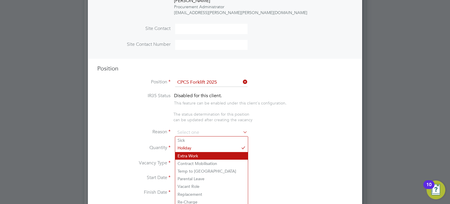
click at [195, 156] on li "Extra Work" at bounding box center [211, 156] width 73 height 8
type input "Extra Work"
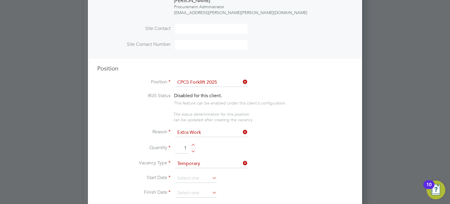
click at [188, 130] on input "Extra Work" at bounding box center [211, 132] width 72 height 9
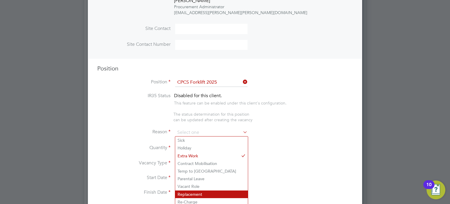
click at [192, 191] on li "Replacement" at bounding box center [211, 194] width 73 height 8
type input "Replacement"
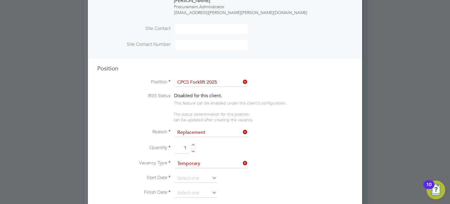
click at [190, 178] on input at bounding box center [196, 178] width 42 height 9
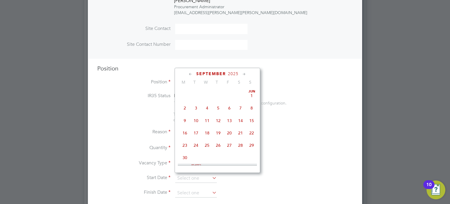
scroll to position [221, 0]
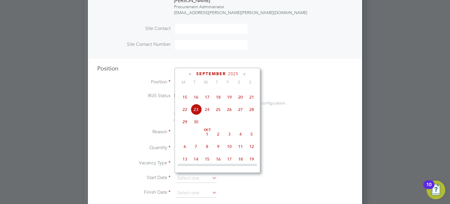
click at [195, 115] on span "23" at bounding box center [196, 109] width 11 height 11
type input "23 Sep 2025"
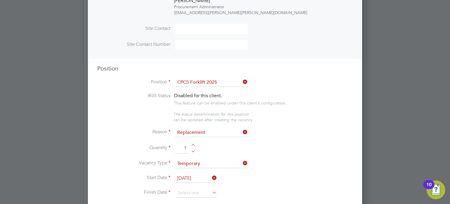
click at [186, 186] on li "Start Date 23 Sep 2025" at bounding box center [225, 181] width 256 height 15
click at [188, 189] on input at bounding box center [196, 193] width 42 height 9
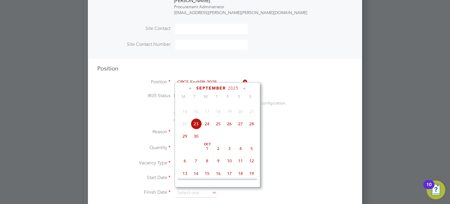
click at [232, 129] on span "26" at bounding box center [229, 123] width 11 height 11
type input "26 Sep 2025"
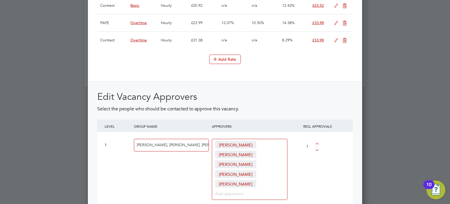
scroll to position [901, 0]
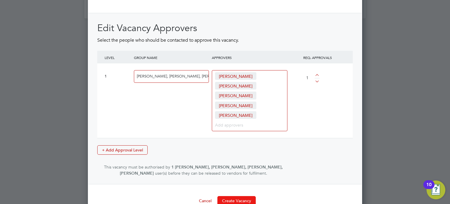
click at [236, 196] on button "Create Vacancy" at bounding box center [237, 200] width 38 height 9
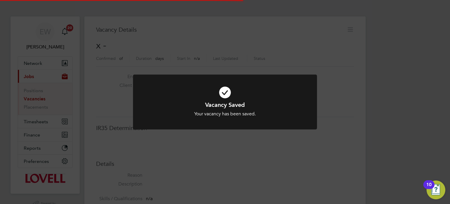
click at [391, 116] on div "Vacancy Saved Your vacancy has been saved. Cancel Okay" at bounding box center [225, 102] width 450 height 204
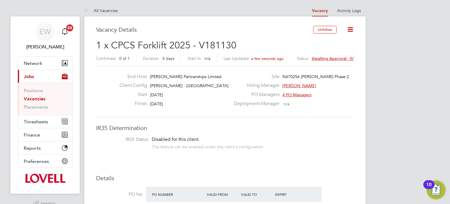
click at [330, 61] on div "Status Awaiting approval - 0/1" at bounding box center [326, 58] width 59 height 7
click at [332, 56] on span "Awaiting approval - 0/1" at bounding box center [334, 58] width 44 height 5
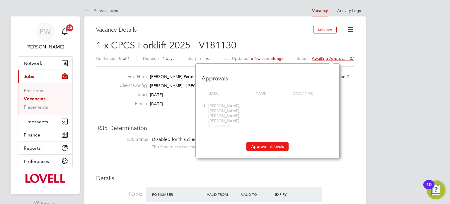
click at [265, 143] on button "Approve all levels" at bounding box center [268, 146] width 42 height 9
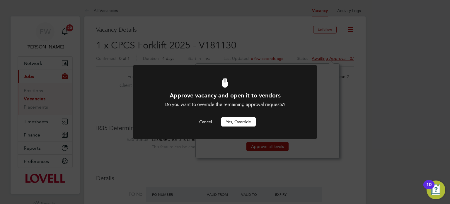
click at [245, 123] on button "Yes, Override" at bounding box center [238, 121] width 35 height 9
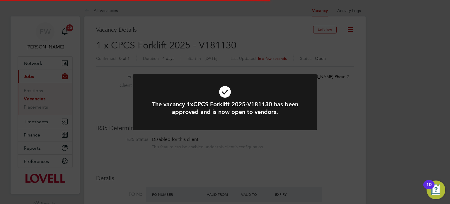
click at [98, 11] on div "The vacancy 1xCPCS Forklift 2025-V181130 has been approved and is now open to v…" at bounding box center [225, 102] width 450 height 204
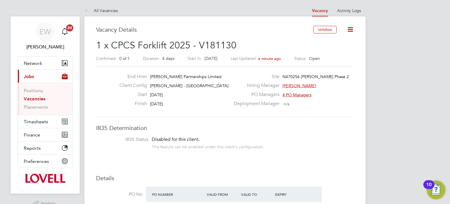
click at [49, 34] on span "EW" at bounding box center [45, 32] width 11 height 8
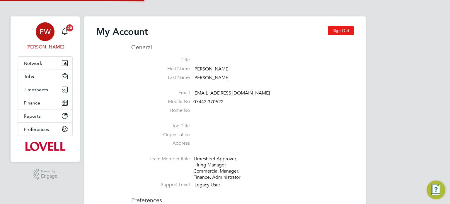
type input "cscportals@randstadcpe.com"
click at [346, 30] on button "Sign Out" at bounding box center [341, 30] width 26 height 9
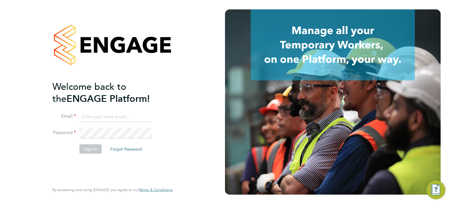
type input "cscportals@randstadcpe.com"
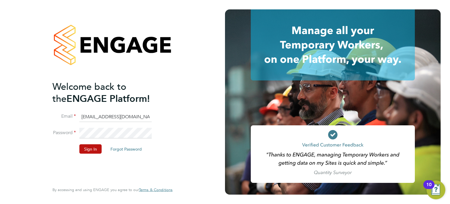
click at [138, 112] on input "cscportals@randstadcpe.com" at bounding box center [115, 116] width 72 height 11
click at [95, 147] on button "Sign In" at bounding box center [90, 148] width 22 height 9
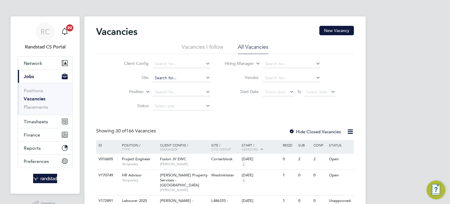
click at [173, 79] on input at bounding box center [182, 78] width 58 height 8
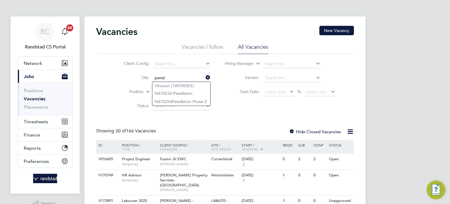
type input "pend"
click at [189, 105] on ul "Hirwaun (1W7000EE) N470232- Pend leton N470256 Pend leton Phase 2" at bounding box center [181, 94] width 59 height 24
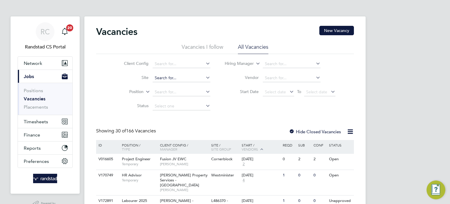
click at [176, 79] on input at bounding box center [182, 78] width 58 height 8
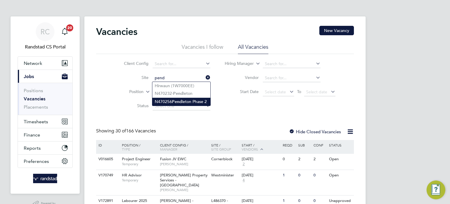
click at [181, 102] on b "Pend" at bounding box center [177, 101] width 10 height 5
type input "N470256 [PERSON_NAME] Phase 2"
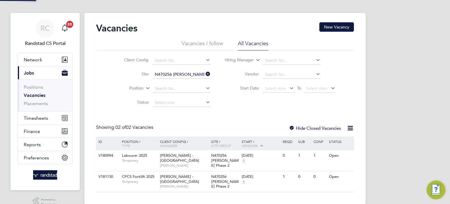
scroll to position [14, 0]
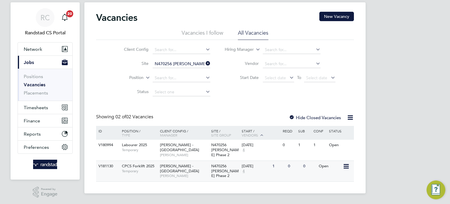
click at [200, 173] on span "[PERSON_NAME]" at bounding box center [184, 175] width 48 height 5
click at [47, 24] on div "RC" at bounding box center [45, 17] width 19 height 19
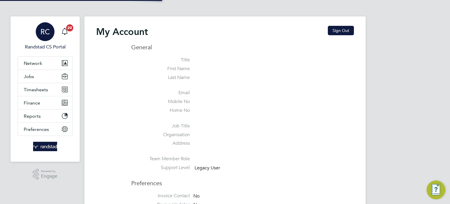
type input "[EMAIL_ADDRESS][DOMAIN_NAME]"
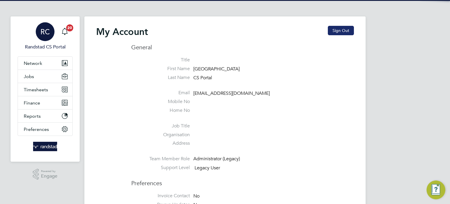
click at [349, 30] on button "Sign Out" at bounding box center [341, 30] width 26 height 9
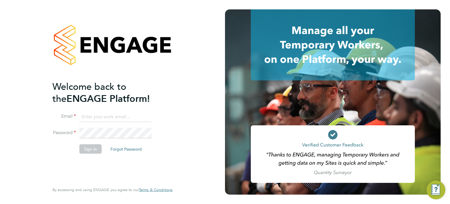
type input "[EMAIL_ADDRESS][DOMAIN_NAME]"
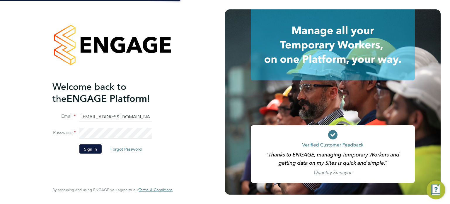
click at [125, 117] on input "[EMAIL_ADDRESS][DOMAIN_NAME]" at bounding box center [115, 116] width 72 height 11
click at [87, 146] on button "Sign In" at bounding box center [90, 148] width 22 height 9
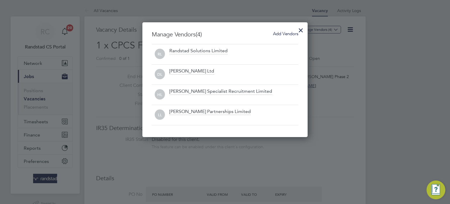
click at [283, 34] on span "Add Vendors" at bounding box center [285, 34] width 25 height 6
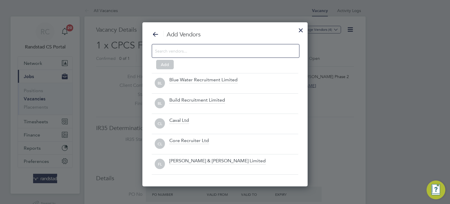
click at [253, 52] on input at bounding box center [221, 51] width 132 height 8
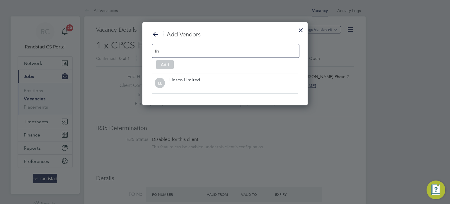
scroll to position [83, 166]
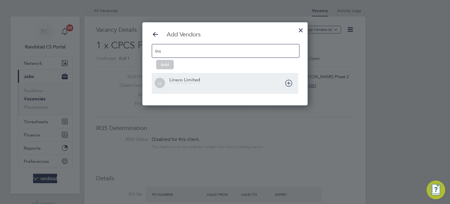
type input "lins"
click at [291, 82] on icon at bounding box center [288, 82] width 7 height 7
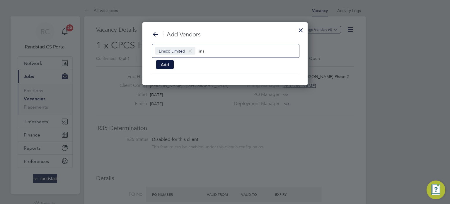
scroll to position [63, 166]
click at [160, 63] on button "Add" at bounding box center [165, 64] width 18 height 9
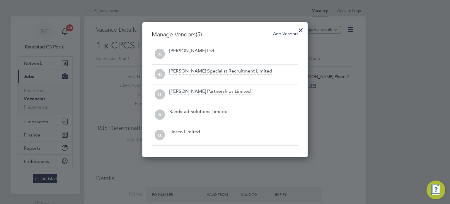
click at [299, 32] on div at bounding box center [301, 28] width 11 height 11
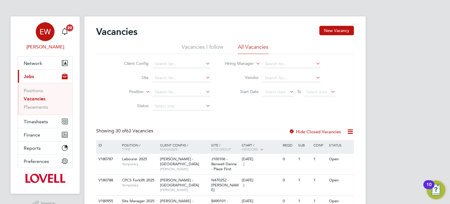
click at [37, 27] on div "EW" at bounding box center [45, 31] width 19 height 19
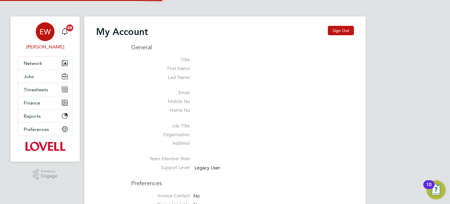
type input "[EMAIL_ADDRESS][DOMAIN_NAME]"
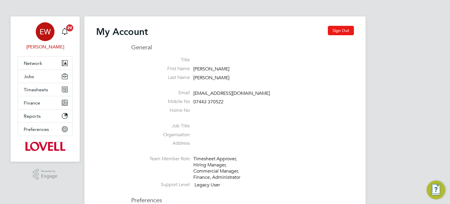
click at [347, 27] on button "Sign Out" at bounding box center [341, 30] width 26 height 9
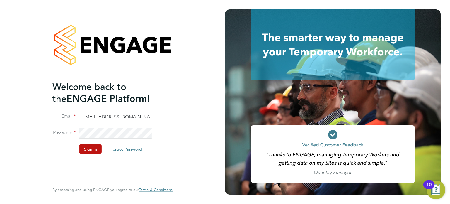
click at [111, 116] on input "[EMAIL_ADDRESS][DOMAIN_NAME]" at bounding box center [115, 116] width 72 height 11
type input "[EMAIL_ADDRESS][PERSON_NAME][DOMAIN_NAME]"
click at [92, 143] on li "Password" at bounding box center [109, 136] width 114 height 16
click at [91, 145] on button "Sign In" at bounding box center [90, 148] width 22 height 9
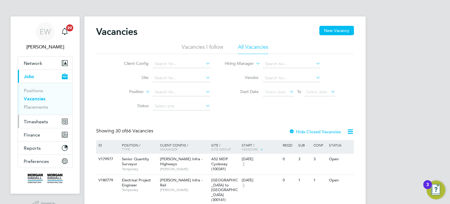
click at [34, 118] on button "Timesheets" at bounding box center [45, 121] width 55 height 13
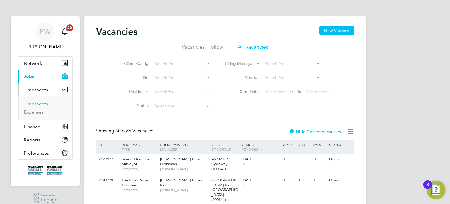
click at [43, 103] on link "Timesheets" at bounding box center [36, 104] width 24 height 6
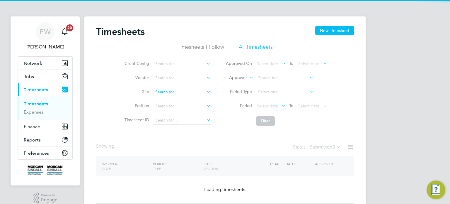
click at [173, 93] on input at bounding box center [182, 92] width 58 height 8
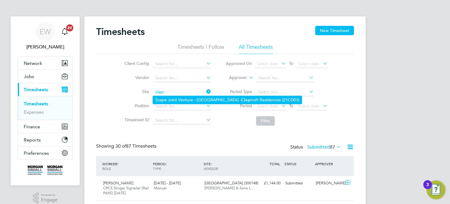
click at [187, 102] on li "Scape Joint Venture - [GEOGRAPHIC_DATA] - Clayc roft Residences (21CD03)" at bounding box center [227, 100] width 149 height 8
type input "Scape Joint Venture - [GEOGRAPHIC_DATA] - Claycroft Residences (21CD03)"
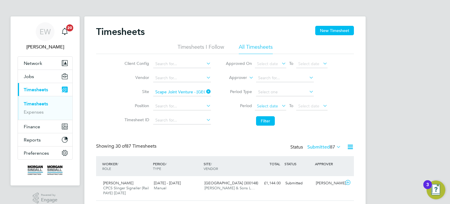
click at [273, 105] on span "Select date" at bounding box center [267, 105] width 21 height 5
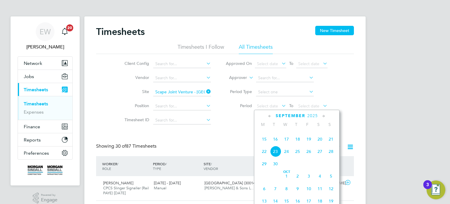
click at [317, 132] on span "13" at bounding box center [320, 126] width 11 height 11
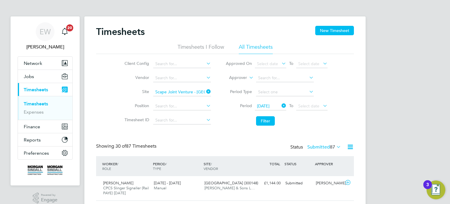
click at [322, 104] on icon at bounding box center [322, 105] width 0 height 8
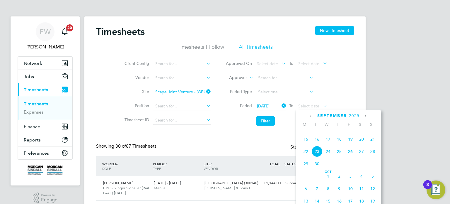
click at [351, 145] on span "19" at bounding box center [350, 138] width 11 height 11
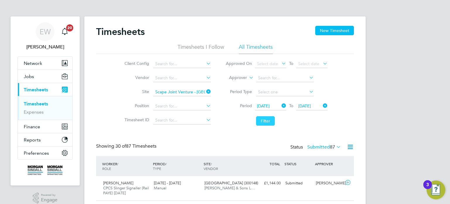
click at [263, 119] on button "Filter" at bounding box center [265, 120] width 19 height 9
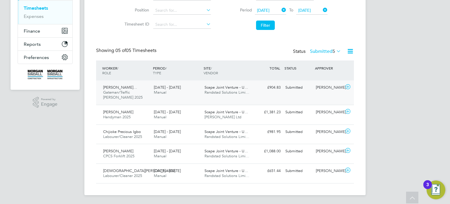
click at [326, 90] on div "[PERSON_NAME]" at bounding box center [329, 88] width 30 height 10
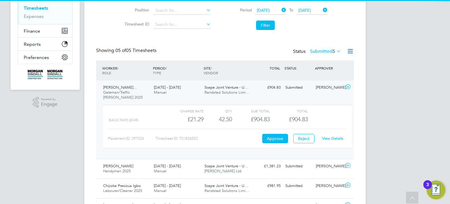
click at [335, 135] on div "View Details" at bounding box center [332, 138] width 29 height 9
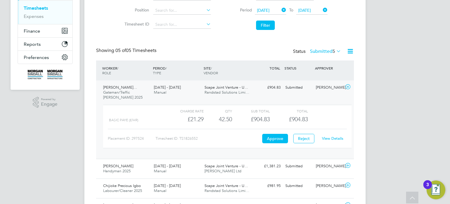
click at [332, 137] on link "View Details" at bounding box center [332, 138] width 21 height 5
click at [307, 89] on div "Submitted" at bounding box center [298, 88] width 30 height 10
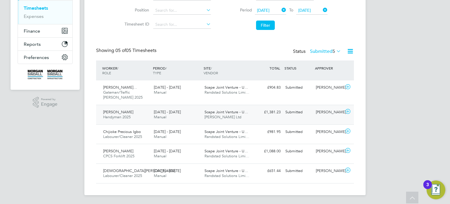
click at [327, 117] on div "[PERSON_NAME] Handyman 2025 [DATE] - [DATE] [DATE] - [DATE] Manual Scape Joint …" at bounding box center [225, 115] width 258 height 20
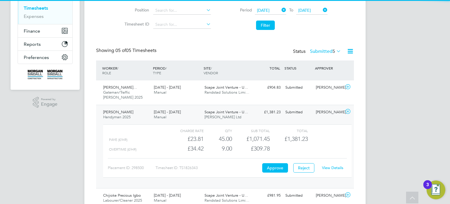
click at [330, 166] on link "View Details" at bounding box center [332, 167] width 21 height 5
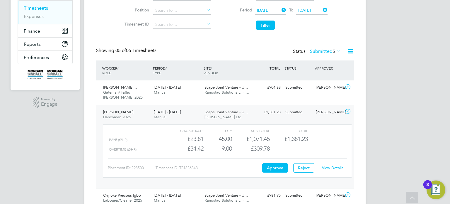
click at [306, 110] on div "Submitted" at bounding box center [298, 112] width 30 height 10
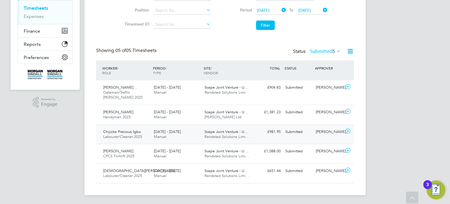
click at [309, 139] on div "Chijioke Precious Igbo Labourer/Cleaner 2025 [DATE] - [DATE] [DATE] - [DATE] Ma…" at bounding box center [225, 134] width 258 height 20
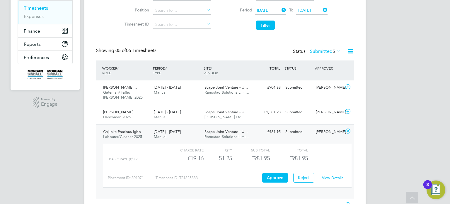
click at [324, 177] on link "View Details" at bounding box center [332, 177] width 21 height 5
click at [308, 137] on div "Chijioke Precious Igbo Labourer/Cleaner 2025 [DATE] - [DATE] [DATE] - [DATE] Ma…" at bounding box center [225, 161] width 258 height 74
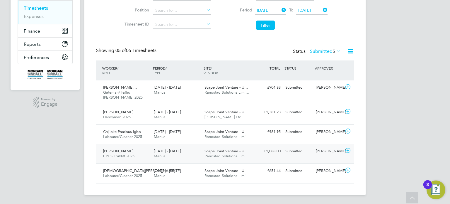
click at [301, 159] on div "[PERSON_NAME] CPCS Forklift 2025 [DATE] - [DATE] [DATE] - [DATE] Manual Scape J…" at bounding box center [225, 154] width 258 height 20
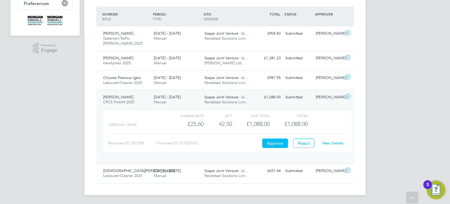
click at [325, 141] on link "View Details" at bounding box center [332, 142] width 21 height 5
click at [283, 96] on div "Submitted" at bounding box center [298, 97] width 30 height 10
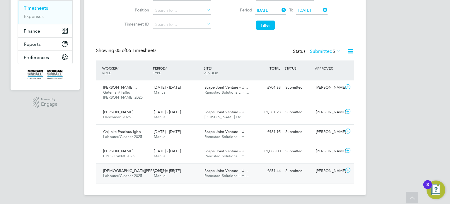
click at [300, 169] on div "Submitted" at bounding box center [298, 171] width 30 height 10
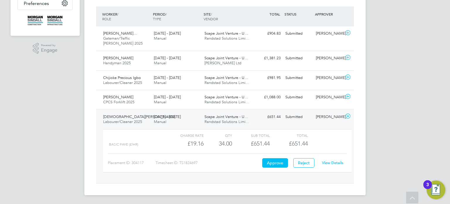
click at [325, 162] on link "View Details" at bounding box center [332, 162] width 21 height 5
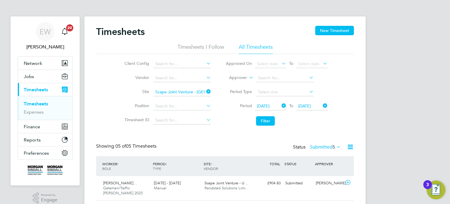
click at [205, 93] on icon at bounding box center [205, 91] width 0 height 8
click at [194, 81] on input at bounding box center [182, 78] width 58 height 8
click at [192, 87] on li "Rand stad Solutions Limited" at bounding box center [182, 86] width 58 height 8
type input "Randstad Solutions Limited"
click at [245, 122] on li "Filter" at bounding box center [276, 120] width 117 height 15
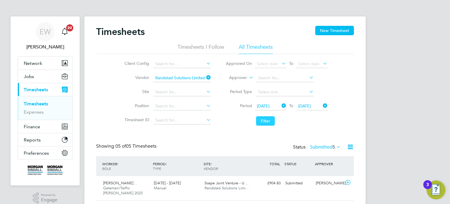
click at [267, 121] on button "Filter" at bounding box center [265, 120] width 19 height 9
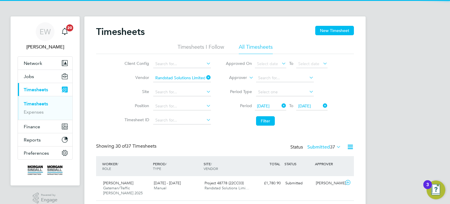
scroll to position [15, 51]
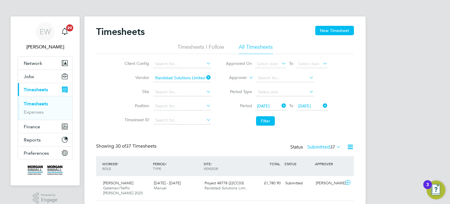
click at [322, 145] on label "Submitted 37" at bounding box center [325, 147] width 34 height 6
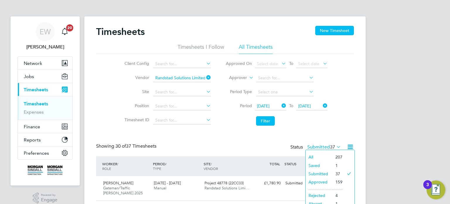
click at [314, 165] on li "Saved" at bounding box center [319, 165] width 27 height 8
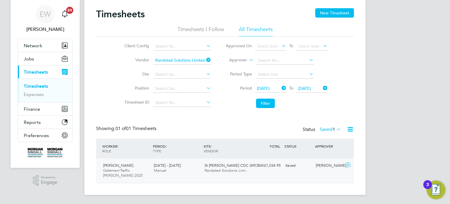
click at [310, 172] on div "[PERSON_NAME] Gateman/Traffic [PERSON_NAME] 2025 [DATE] - [DATE] [DATE] - [DATE…" at bounding box center [225, 170] width 258 height 24
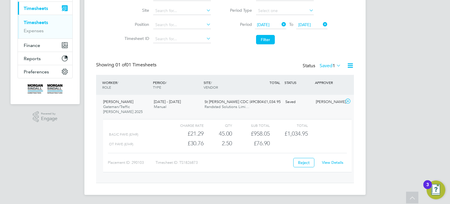
click at [339, 162] on link "View Details" at bounding box center [332, 162] width 21 height 5
click at [328, 67] on label "Saved 1" at bounding box center [330, 66] width 21 height 6
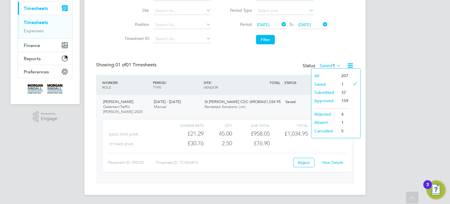
click at [329, 102] on li "Approved" at bounding box center [325, 100] width 27 height 8
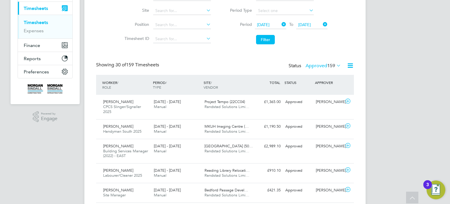
click at [321, 66] on label "Approved 159" at bounding box center [323, 66] width 35 height 6
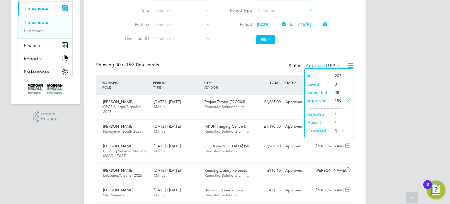
click at [325, 62] on div "Status Approved 159" at bounding box center [316, 66] width 54 height 8
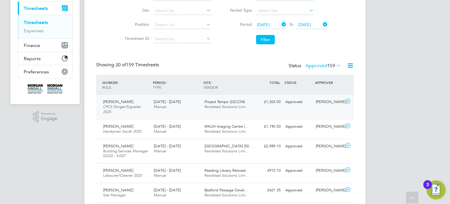
scroll to position [0, 0]
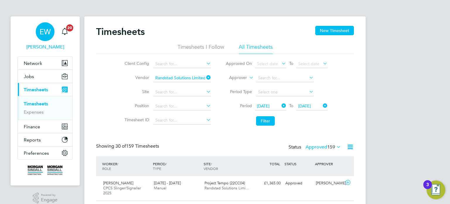
click at [39, 37] on div "EW" at bounding box center [45, 31] width 19 height 19
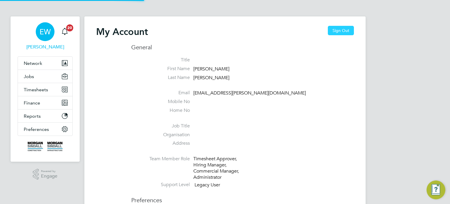
type input "[EMAIL_ADDRESS][PERSON_NAME][DOMAIN_NAME]"
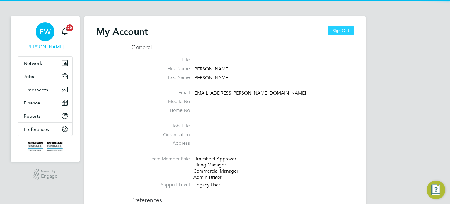
click at [334, 31] on button "Sign Out" at bounding box center [341, 30] width 26 height 9
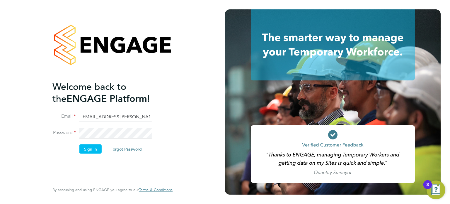
click at [133, 116] on input "[EMAIL_ADDRESS][PERSON_NAME][DOMAIN_NAME]" at bounding box center [115, 116] width 72 height 11
type input "[EMAIL_ADDRESS][DOMAIN_NAME]"
click at [92, 149] on button "Sign In" at bounding box center [90, 148] width 22 height 9
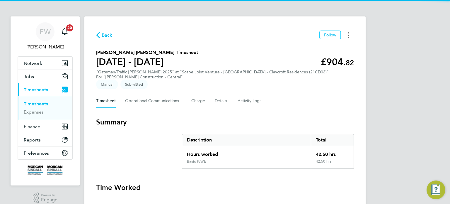
click at [348, 37] on circle "Timesheets Menu" at bounding box center [348, 37] width 1 height 1
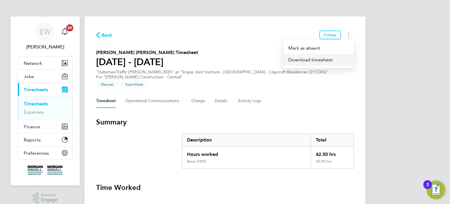
click at [312, 59] on link "Download timesheet" at bounding box center [319, 60] width 70 height 12
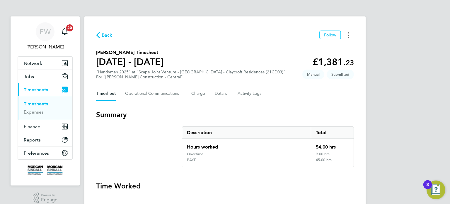
click at [350, 37] on button "Timesheets Menu" at bounding box center [349, 34] width 11 height 9
click at [326, 59] on link "Download timesheet" at bounding box center [319, 60] width 70 height 12
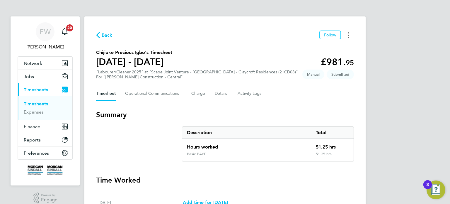
click at [350, 34] on button "Timesheets Menu" at bounding box center [349, 34] width 11 height 9
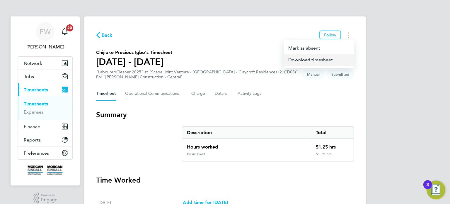
click at [320, 61] on link "Download timesheet" at bounding box center [319, 60] width 70 height 12
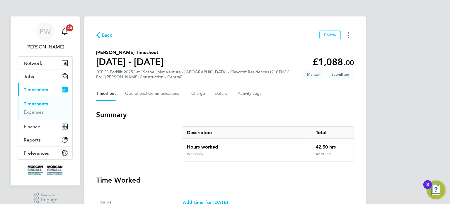
click at [347, 35] on button "Timesheets Menu" at bounding box center [349, 34] width 11 height 9
click at [306, 60] on link "Download timesheet" at bounding box center [319, 60] width 70 height 12
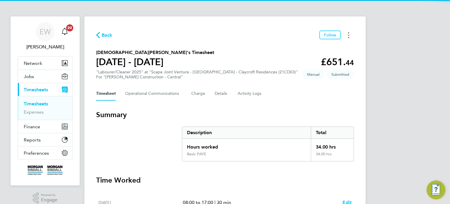
click at [346, 38] on button "Timesheets Menu" at bounding box center [349, 34] width 11 height 9
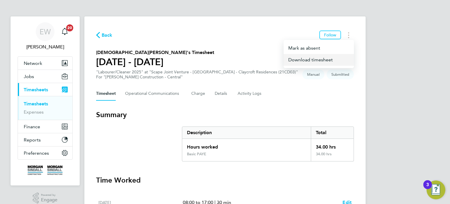
click at [316, 59] on link "Download timesheet" at bounding box center [319, 60] width 70 height 12
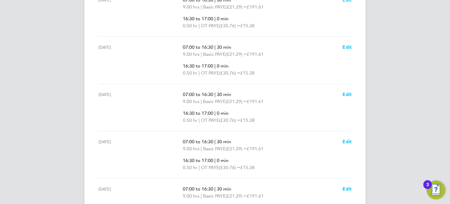
scroll to position [323, 0]
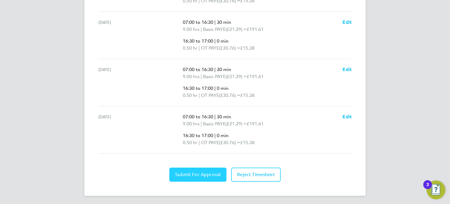
click at [203, 174] on span "Submit For Approval" at bounding box center [197, 175] width 45 height 6
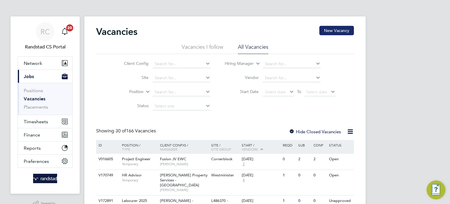
click at [340, 30] on button "New Vacancy" at bounding box center [337, 30] width 35 height 9
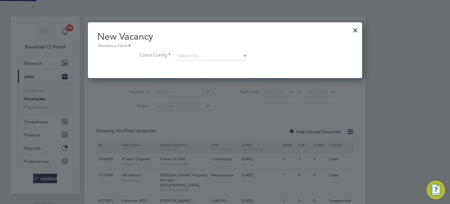
scroll to position [55, 275]
click at [188, 53] on input at bounding box center [211, 56] width 72 height 9
click at [199, 65] on li "Morgan Sindall Construction - Centra l" at bounding box center [214, 64] width 79 height 8
type input "Morgan Sindall Construction - Central"
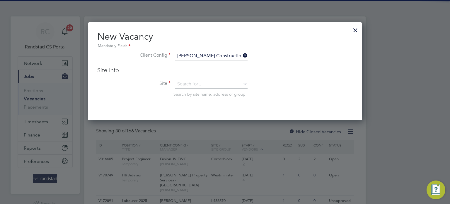
scroll to position [97, 275]
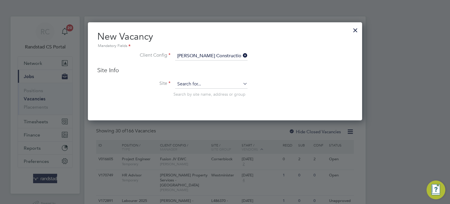
click at [205, 86] on input at bounding box center [211, 84] width 72 height 9
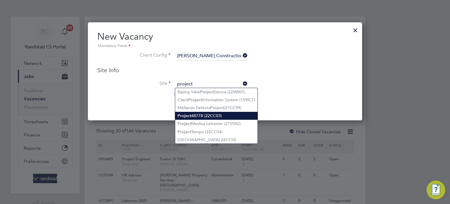
click at [208, 114] on li "Project 48778 (22CC03)" at bounding box center [216, 116] width 82 height 8
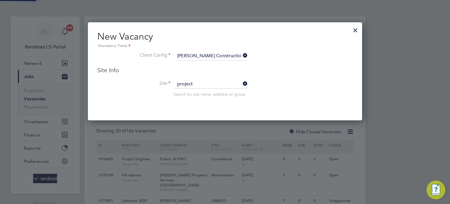
type input "Project 48778 (22CC03)"
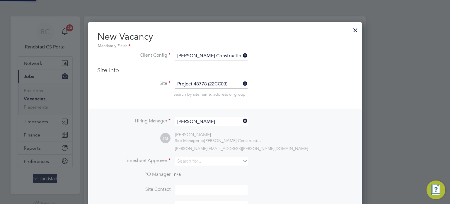
scroll to position [243, 275]
click at [208, 121] on input "Thomas Mousley" at bounding box center [211, 121] width 72 height 9
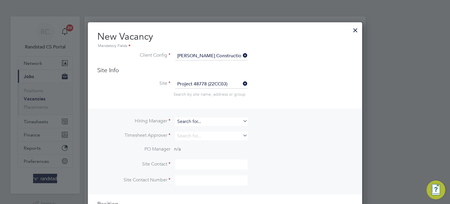
scroll to position [3, 3]
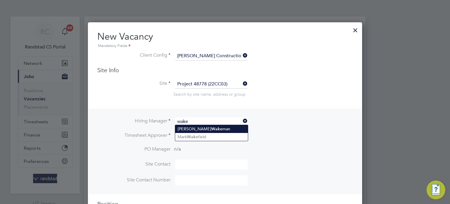
click at [208, 126] on li "George Wake man" at bounding box center [211, 129] width 73 height 8
type input "George Wakeman"
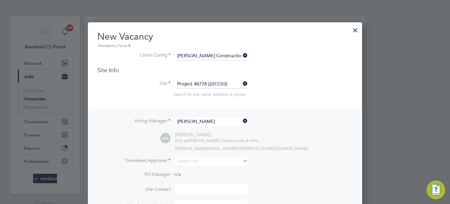
scroll to position [243, 275]
click at [196, 160] on input at bounding box center [211, 161] width 72 height 9
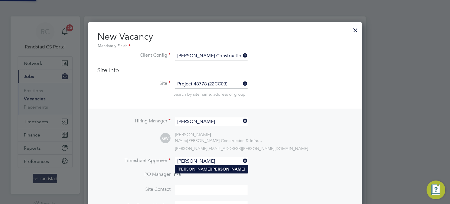
click at [211, 167] on b "Wakeman" at bounding box center [228, 169] width 34 height 5
type input "George Wakeman"
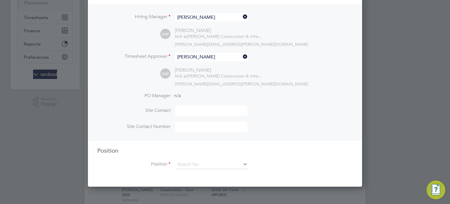
scroll to position [198, 0]
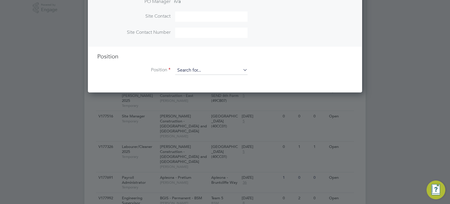
click at [205, 71] on input at bounding box center [211, 70] width 72 height 9
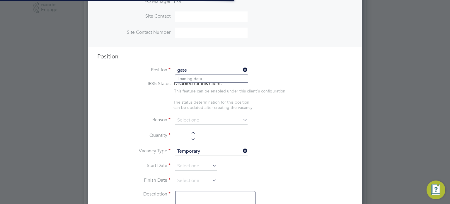
scroll to position [827, 275]
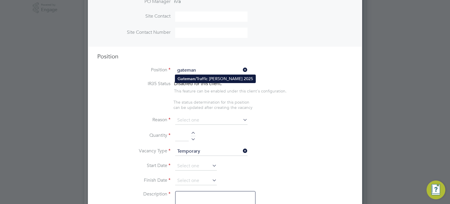
click at [208, 77] on li "Gateman /Traffic Marshall 2025" at bounding box center [215, 79] width 80 height 8
type input "Gateman/Traffic Marshall 2025"
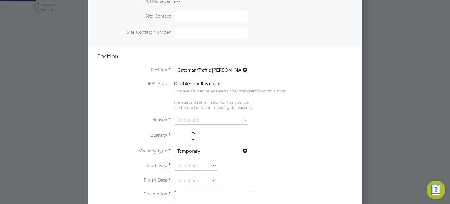
type textarea "Duties as general labourer, but will control access to site and sign vehicles i…"
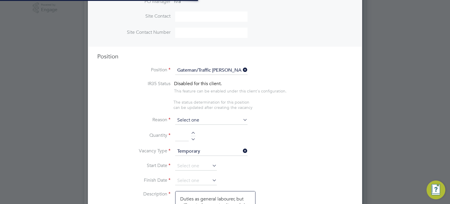
scroll to position [0, 0]
click at [208, 117] on input at bounding box center [211, 120] width 72 height 9
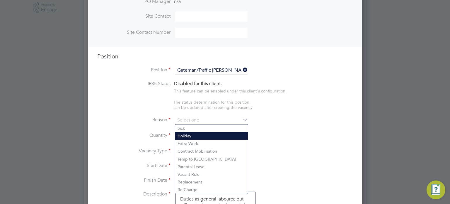
click at [189, 138] on li "Holiday" at bounding box center [211, 136] width 73 height 8
type input "Holiday"
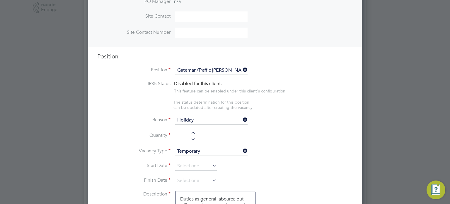
click at [193, 138] on div at bounding box center [193, 138] width 5 height 4
type input "1"
click at [184, 162] on input at bounding box center [196, 166] width 42 height 9
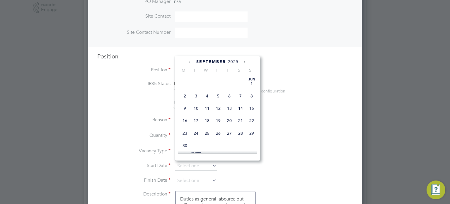
scroll to position [221, 0]
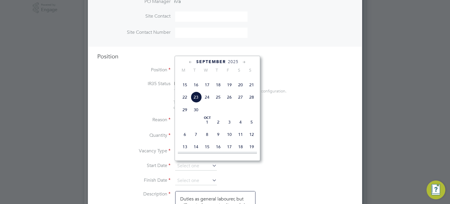
click at [184, 103] on span "22" at bounding box center [184, 96] width 11 height 11
type input "22 Sep 2025"
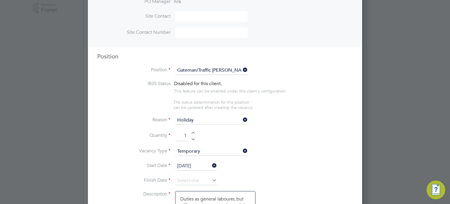
click at [192, 163] on input "22 Sep 2025" at bounding box center [196, 166] width 42 height 9
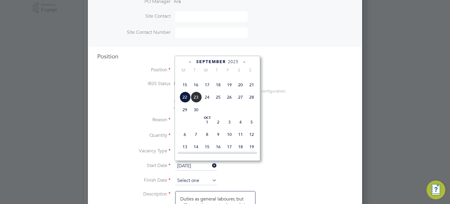
click at [187, 181] on input at bounding box center [196, 180] width 42 height 9
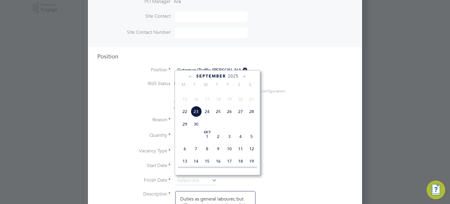
click at [233, 117] on span "26" at bounding box center [229, 111] width 11 height 11
type input "26 Sep 2025"
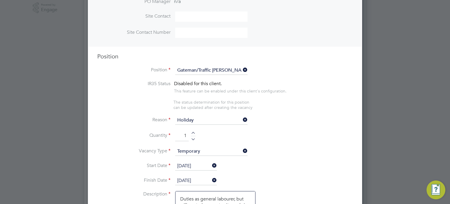
scroll to position [698, 0]
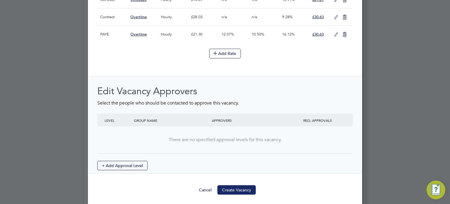
click at [246, 186] on button "Create Vacancy" at bounding box center [237, 189] width 38 height 9
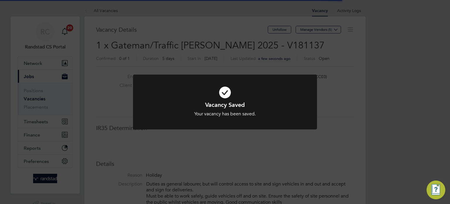
scroll to position [3, 3]
click at [418, 114] on div "Vacancy Saved Your vacancy has been saved. Cancel Okay" at bounding box center [225, 102] width 450 height 204
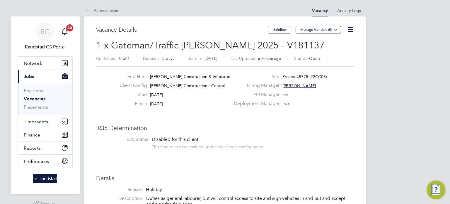
click at [38, 99] on link "Vacancies" at bounding box center [35, 99] width 22 height 6
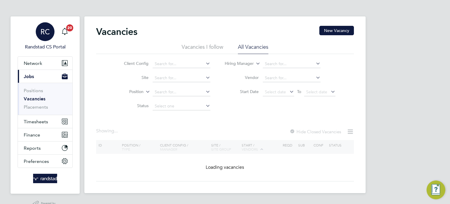
click at [43, 33] on span "RC" at bounding box center [44, 32] width 9 height 8
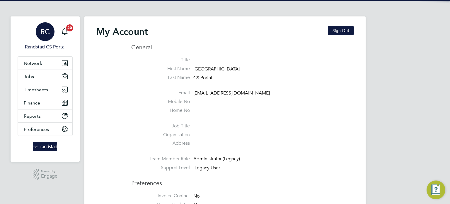
type input "cscportals@randstadcpe.com"
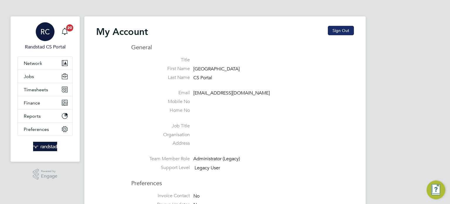
click at [336, 35] on button "Sign Out" at bounding box center [341, 30] width 26 height 9
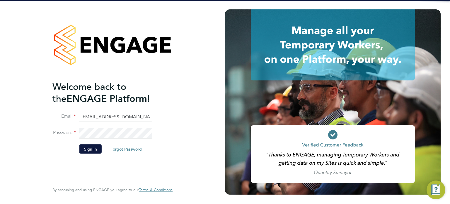
click at [127, 116] on input "cscportals@randstadcpe.com" at bounding box center [115, 116] width 72 height 11
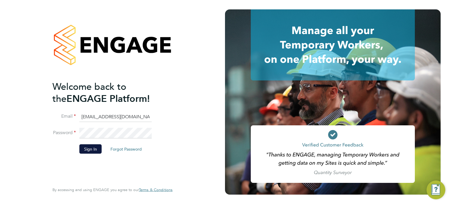
type input "labourdeskmslv@randstadcpe.com"
click at [83, 157] on li "Sign In Forgot Password" at bounding box center [109, 151] width 114 height 15
click at [86, 153] on button "Sign In" at bounding box center [90, 148] width 22 height 9
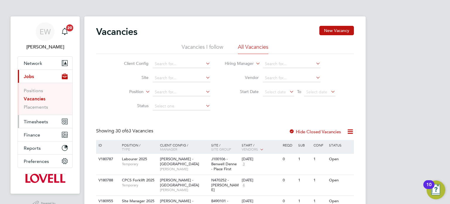
click at [37, 119] on span "Timesheets" at bounding box center [36, 122] width 24 height 6
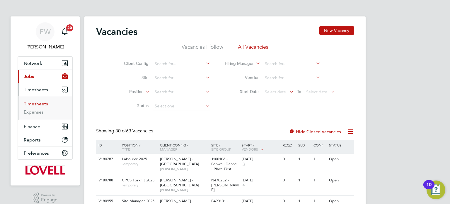
click at [37, 105] on link "Timesheets" at bounding box center [36, 104] width 24 height 6
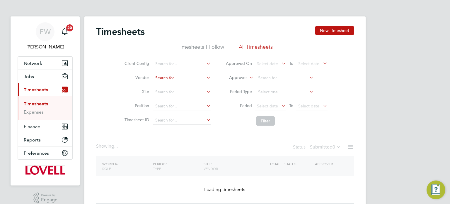
click at [167, 80] on input at bounding box center [182, 78] width 58 height 8
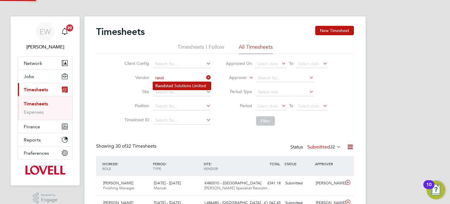
click at [171, 86] on li "Rand stad Solutions Limited" at bounding box center [182, 86] width 58 height 8
type input "Randstad Solutions Limited"
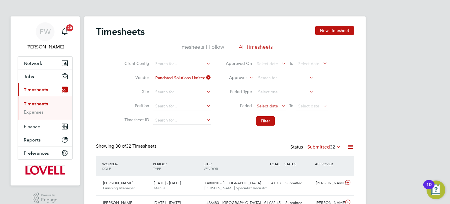
click at [272, 102] on span "Select date" at bounding box center [270, 106] width 31 height 8
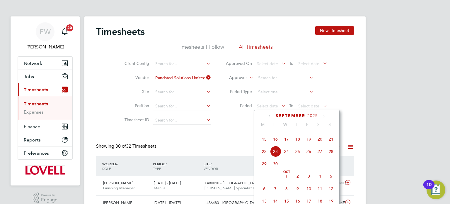
click at [324, 132] on span "13" at bounding box center [320, 126] width 11 height 11
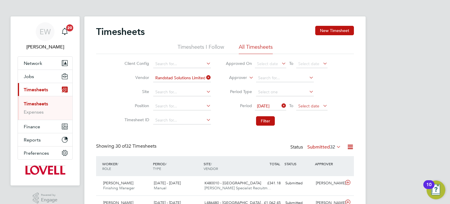
click at [308, 108] on span "Select date" at bounding box center [309, 105] width 21 height 5
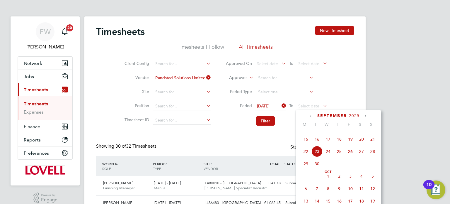
click at [347, 145] on span "19" at bounding box center [350, 138] width 11 height 11
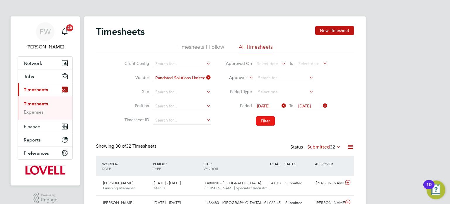
click at [267, 120] on button "Filter" at bounding box center [265, 120] width 19 height 9
click at [320, 145] on label "Submitted 15" at bounding box center [325, 147] width 34 height 6
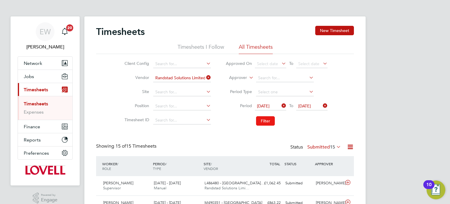
click at [264, 121] on button "Filter" at bounding box center [265, 120] width 19 height 9
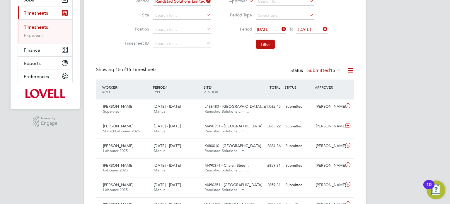
scroll to position [3, 3]
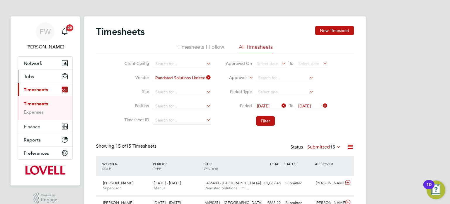
click at [30, 75] on span "Jobs" at bounding box center [29, 77] width 10 height 6
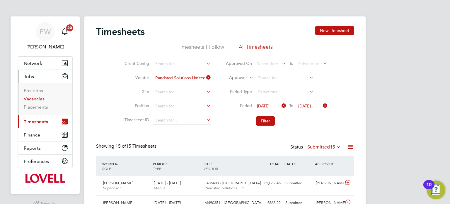
click at [39, 99] on link "Vacancies" at bounding box center [34, 99] width 21 height 6
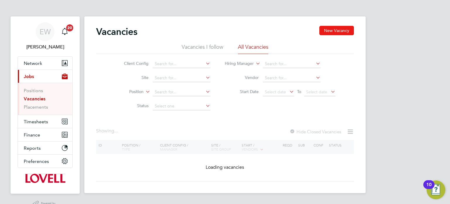
click at [337, 27] on button "New Vacancy" at bounding box center [337, 30] width 35 height 9
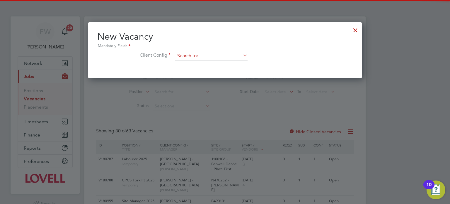
click at [223, 52] on input at bounding box center [211, 56] width 72 height 9
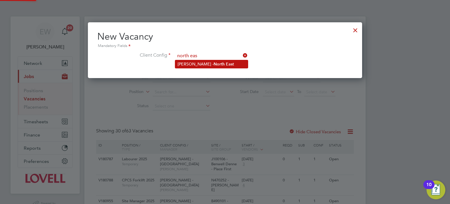
click at [214, 66] on li "[PERSON_NAME] - North Eas t" at bounding box center [211, 64] width 73 height 8
type input "[PERSON_NAME] - [GEOGRAPHIC_DATA]"
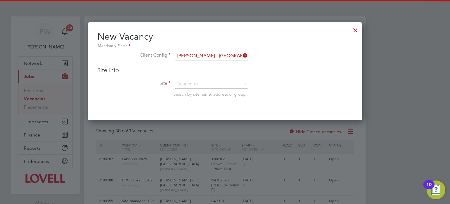
scroll to position [97, 275]
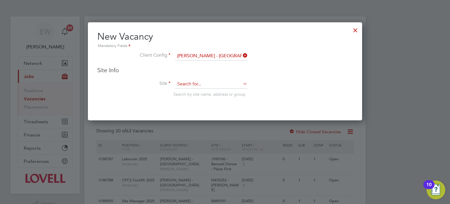
click at [206, 81] on input at bounding box center [211, 84] width 72 height 9
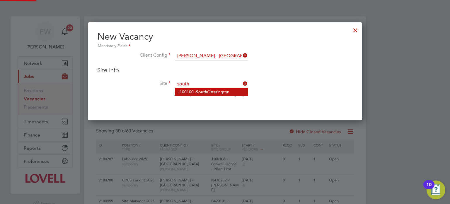
type input "south"
click at [219, 91] on li "J100100 - [GEOGRAPHIC_DATA]" at bounding box center [211, 92] width 73 height 8
type input "J100100 - [GEOGRAPHIC_DATA]"
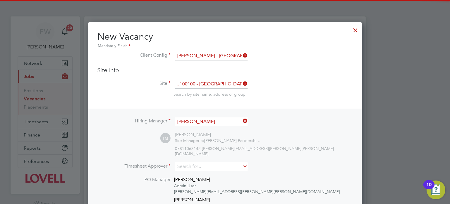
scroll to position [3, 3]
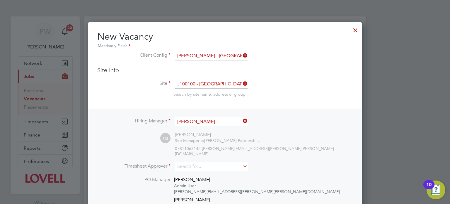
click at [210, 118] on input "[PERSON_NAME]" at bounding box center [211, 121] width 72 height 9
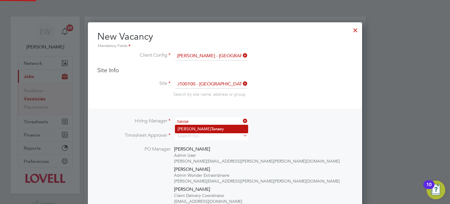
click at [209, 127] on li "[PERSON_NAME] y" at bounding box center [211, 129] width 73 height 8
type input "[PERSON_NAME]"
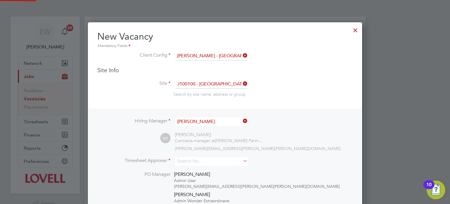
scroll to position [322, 275]
click at [201, 157] on input at bounding box center [211, 161] width 72 height 9
click at [201, 166] on li "[PERSON_NAME] y" at bounding box center [211, 169] width 73 height 8
type input "[PERSON_NAME]"
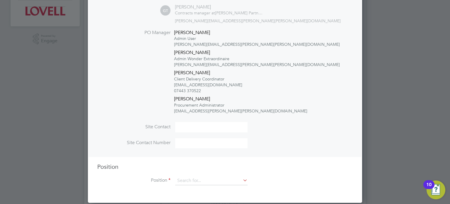
scroll to position [172, 0]
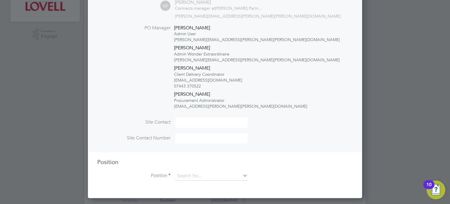
click at [188, 180] on li "Position" at bounding box center [225, 179] width 256 height 15
click at [193, 174] on input at bounding box center [211, 176] width 72 height 9
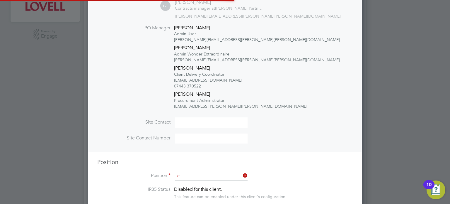
scroll to position [919, 275]
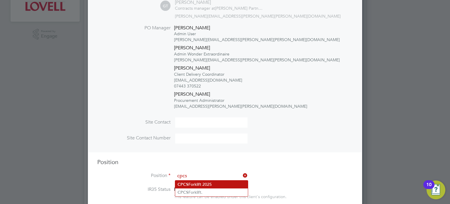
click at [198, 185] on li "CPCS Forklift 2025" at bounding box center [211, 184] width 73 height 8
type input "CPCS Forklift 2025"
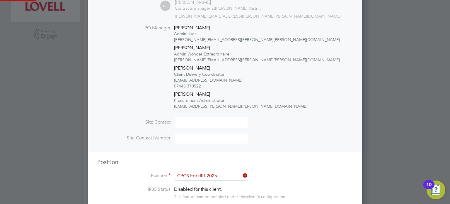
type textarea "Full understanding of all aspects and responsibilities associated with the oper…"
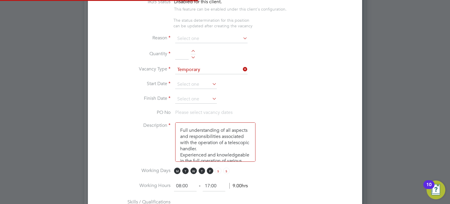
scroll to position [3, 3]
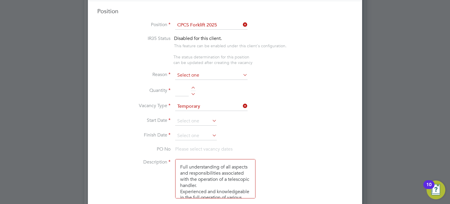
click at [201, 72] on input at bounding box center [211, 75] width 72 height 9
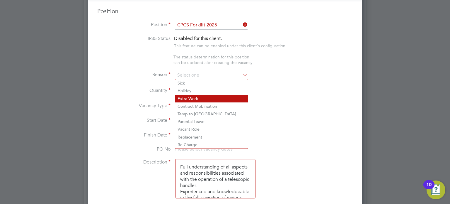
click at [196, 95] on li "Extra Work" at bounding box center [211, 99] width 73 height 8
type input "Extra Work"
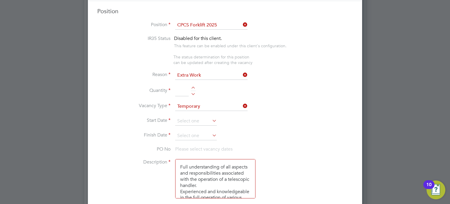
click at [194, 93] on div at bounding box center [193, 93] width 5 height 4
type input "1"
click at [187, 117] on input at bounding box center [196, 121] width 42 height 9
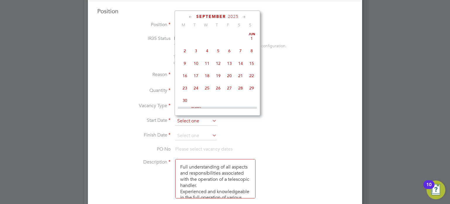
scroll to position [221, 0]
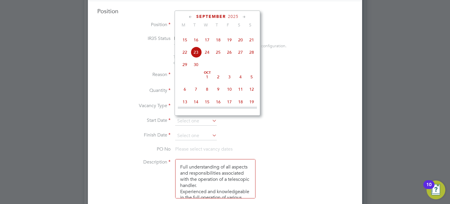
click at [207, 58] on span "24" at bounding box center [207, 52] width 11 height 11
type input "[DATE]"
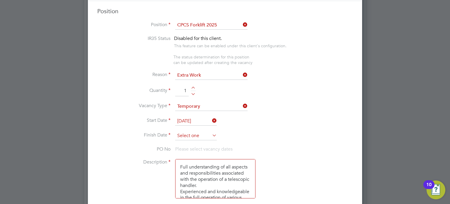
click at [195, 134] on input at bounding box center [196, 135] width 42 height 9
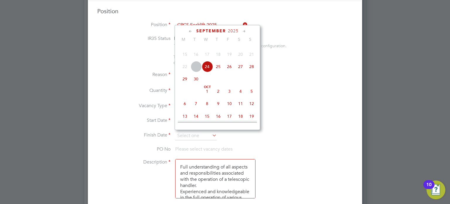
click at [231, 72] on span "26" at bounding box center [229, 66] width 11 height 11
type input "[DATE]"
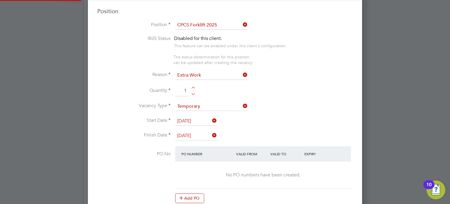
scroll to position [829, 0]
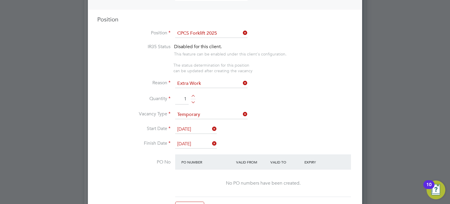
click at [194, 130] on input "[DATE]" at bounding box center [196, 129] width 42 height 9
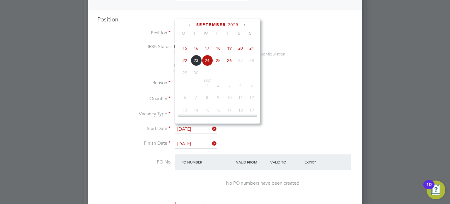
click at [183, 66] on span "22" at bounding box center [184, 60] width 11 height 11
type input "[DATE]"
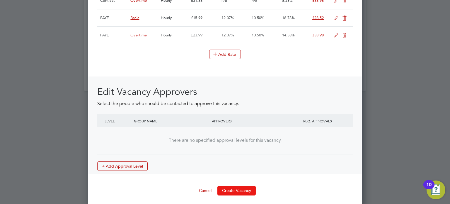
click at [234, 186] on button "Create Vacancy" at bounding box center [237, 190] width 38 height 9
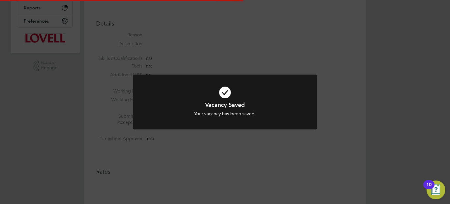
click at [406, 117] on div "Vacancy Saved Your vacancy has been saved. Cancel Okay" at bounding box center [225, 102] width 450 height 204
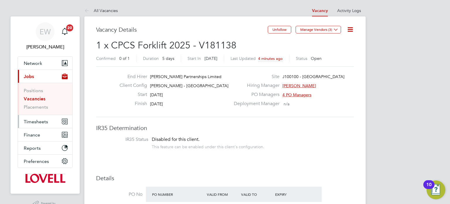
click at [37, 119] on span "Timesheets" at bounding box center [36, 122] width 24 height 6
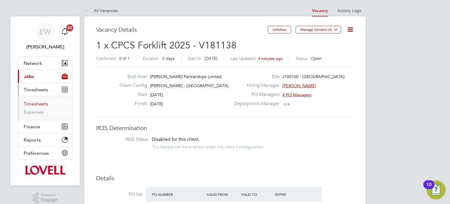
click at [38, 106] on link "Timesheets" at bounding box center [36, 104] width 24 height 6
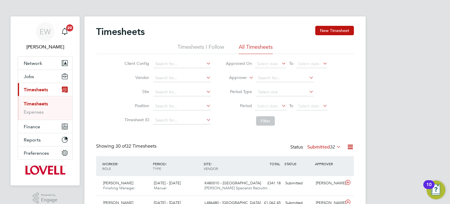
click at [243, 77] on label "Approver" at bounding box center [234, 78] width 26 height 6
click at [235, 82] on li "Worker" at bounding box center [232, 85] width 29 height 8
click at [273, 74] on input at bounding box center [285, 78] width 58 height 8
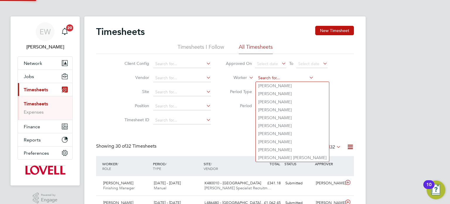
type input "d"
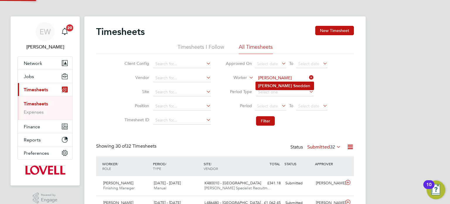
click at [277, 83] on li "[PERSON_NAME] [PERSON_NAME]" at bounding box center [285, 86] width 58 height 8
type input "[PERSON_NAME]"
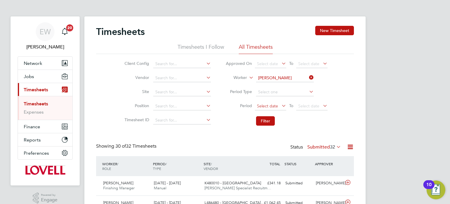
click at [273, 107] on span "Select date" at bounding box center [267, 105] width 21 height 5
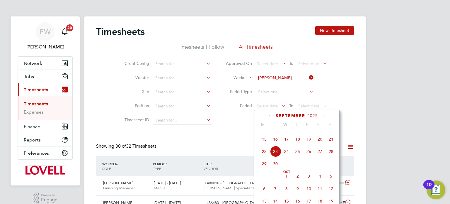
click at [323, 132] on span "13" at bounding box center [320, 126] width 11 height 11
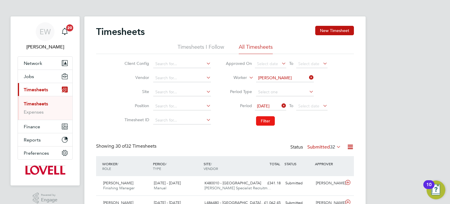
click at [266, 123] on button "Filter" at bounding box center [265, 120] width 19 height 9
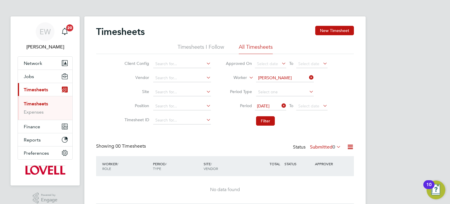
click at [326, 144] on label "Submitted 0" at bounding box center [325, 147] width 31 height 6
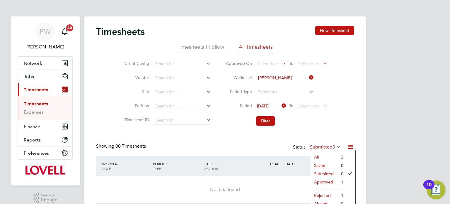
click at [316, 182] on li "Approved" at bounding box center [324, 182] width 27 height 8
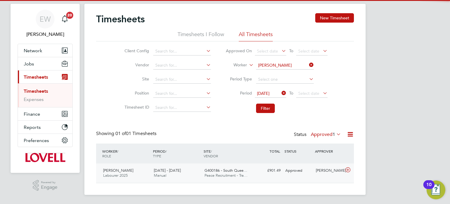
click at [272, 170] on div "£901.49 Approved" at bounding box center [268, 171] width 30 height 10
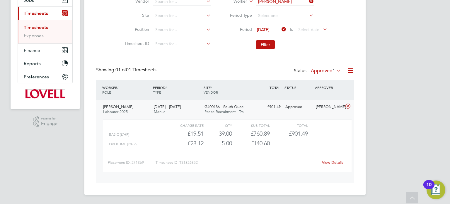
click at [335, 163] on link "View Details" at bounding box center [332, 162] width 21 height 5
click at [333, 162] on link "View Details" at bounding box center [332, 162] width 21 height 5
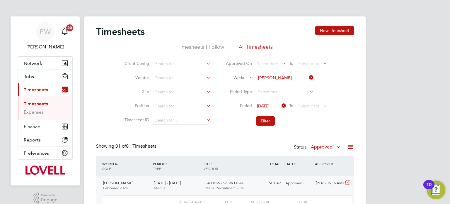
click at [310, 73] on li "Worker Colin Snedden" at bounding box center [276, 78] width 117 height 14
click at [308, 77] on icon at bounding box center [308, 77] width 0 height 8
click at [182, 74] on input at bounding box center [182, 78] width 58 height 8
click at [189, 85] on li "Rands tad Solutions Limited" at bounding box center [182, 86] width 58 height 8
type input "Randstad Solutions Limited"
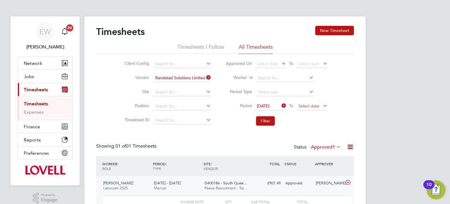
click at [303, 104] on span "Select date" at bounding box center [309, 105] width 21 height 5
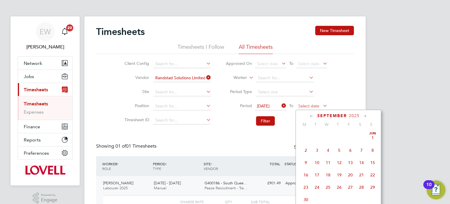
scroll to position [221, 0]
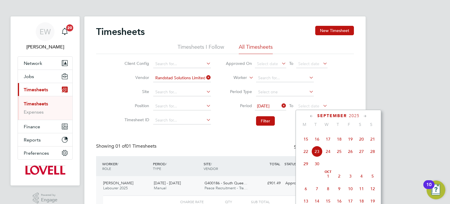
click at [352, 143] on div "Sep 1 2 3 4 5 6 7 8 9 10 11 12 13 14 15 16 17 18 19 20 21 22 23 24 25 26 27 28 …" at bounding box center [342, 139] width 87 height 62
click at [348, 145] on span "19" at bounding box center [350, 138] width 11 height 11
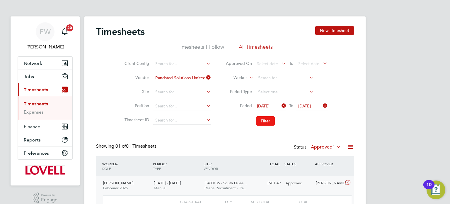
click at [268, 118] on button "Filter" at bounding box center [265, 120] width 19 height 9
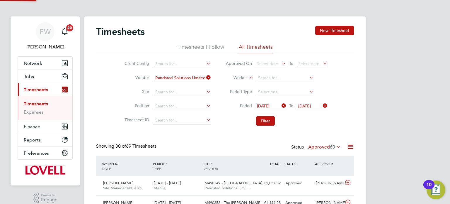
scroll to position [15, 51]
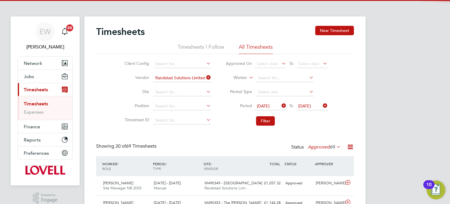
click at [327, 146] on label "Approved 69" at bounding box center [324, 147] width 33 height 6
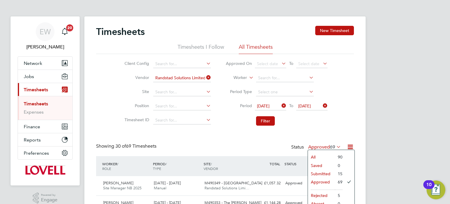
click at [324, 172] on li "Submitted" at bounding box center [321, 173] width 27 height 8
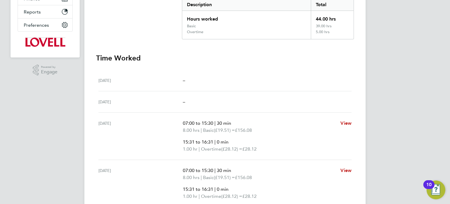
scroll to position [130, 0]
